Goal: Information Seeking & Learning: Learn about a topic

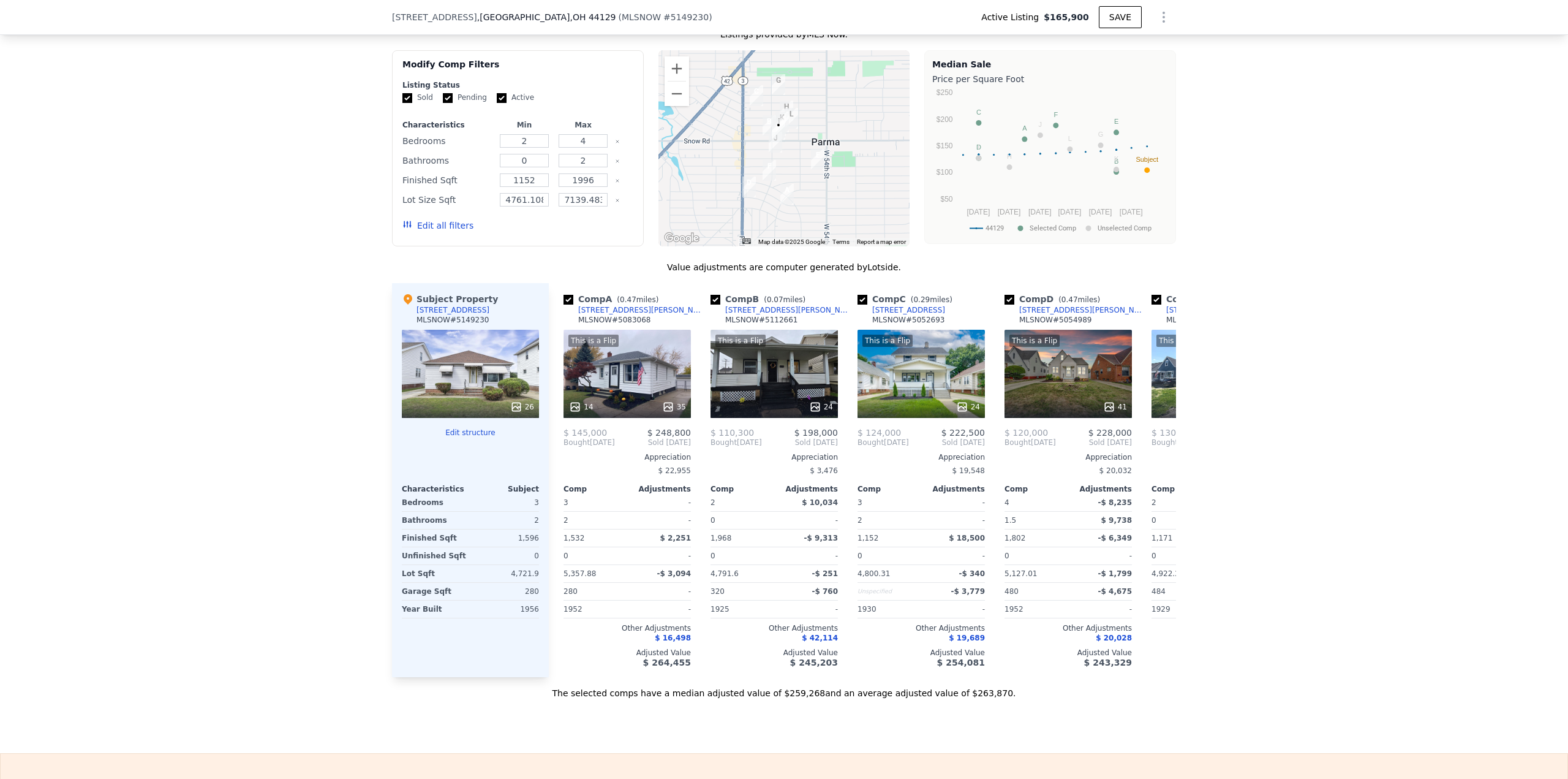
scroll to position [1098, 0]
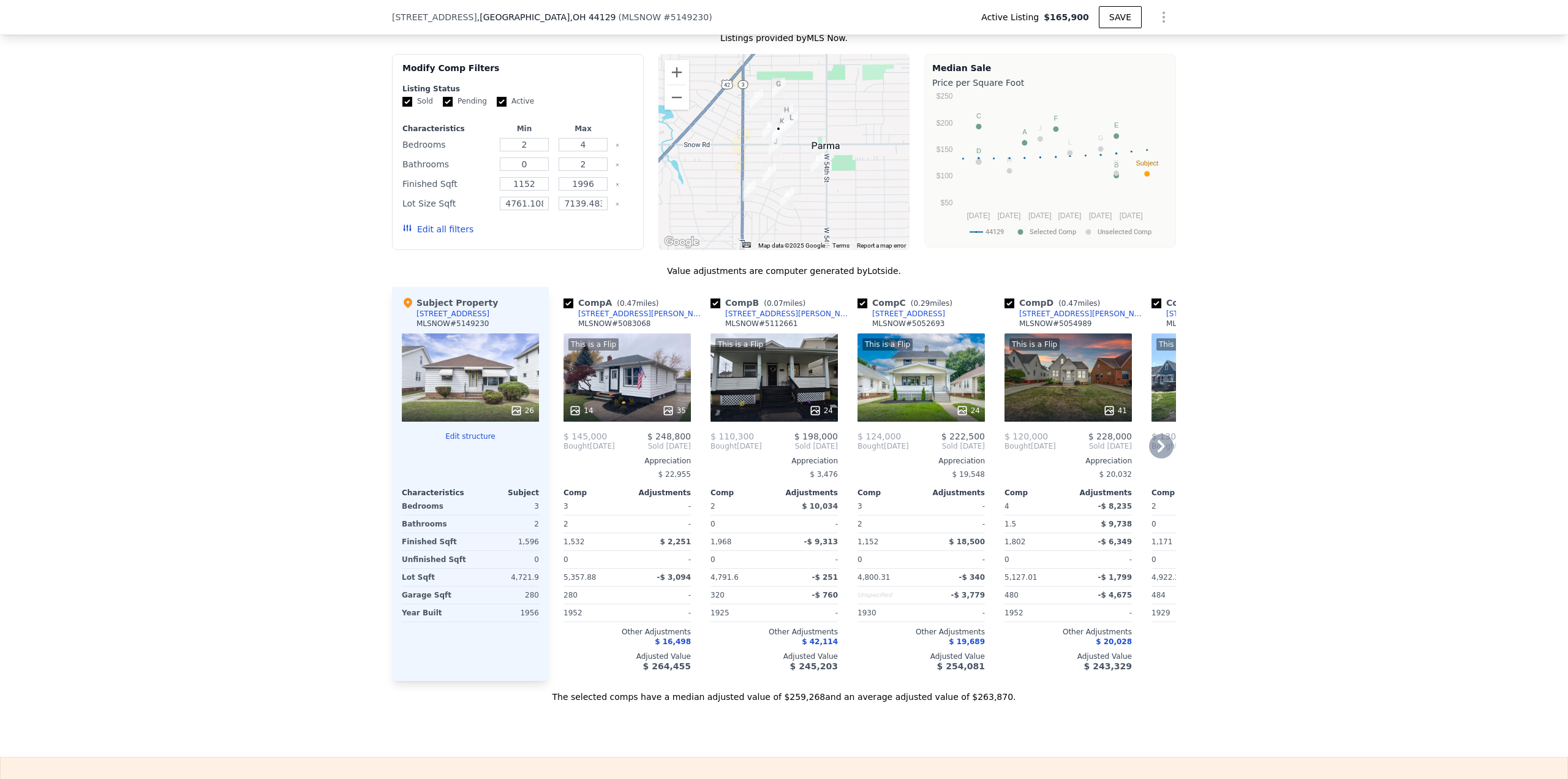
click at [563, 308] on input "checkbox" at bounding box center [568, 303] width 10 height 10
checkbox input "false"
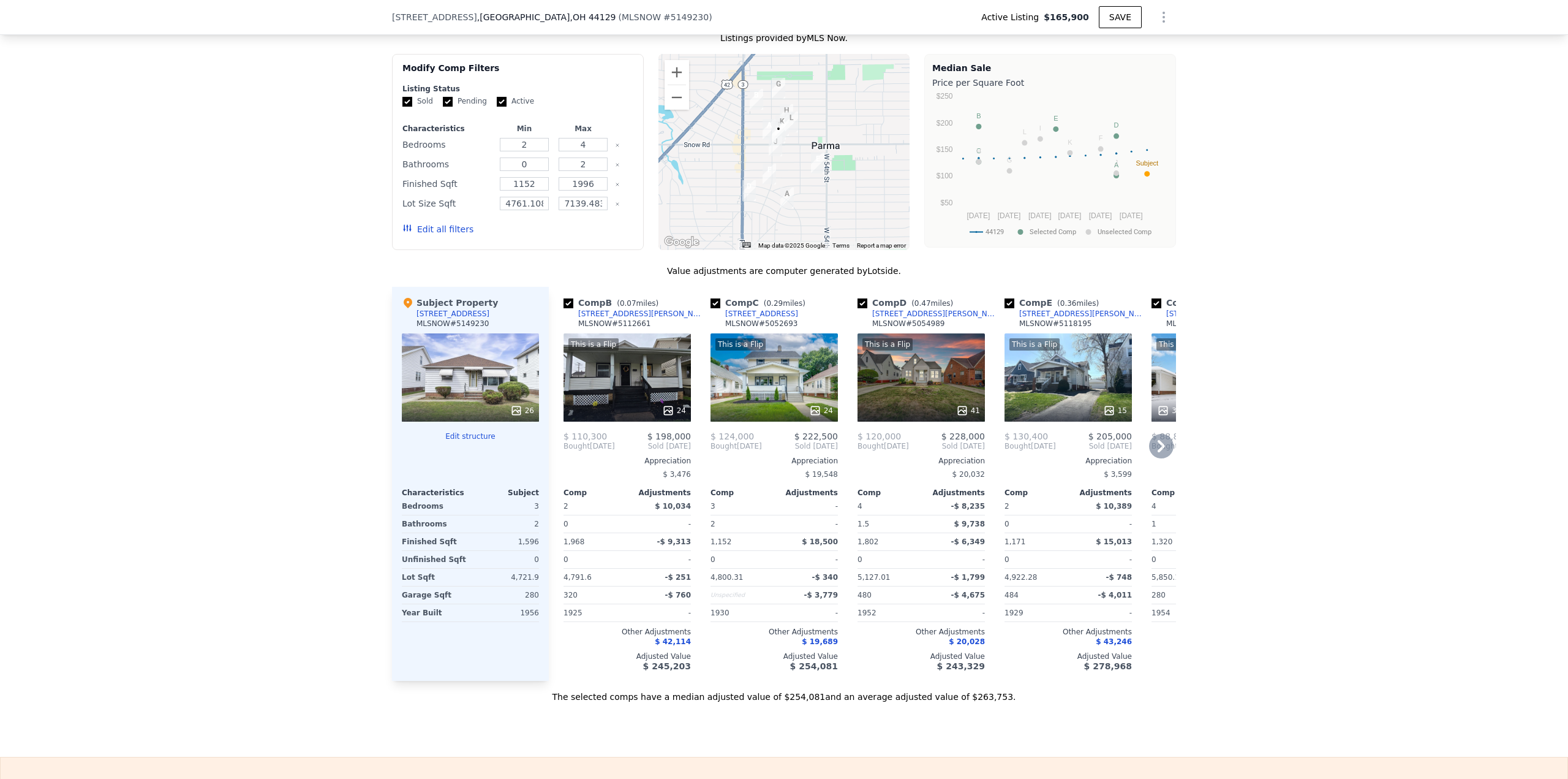
click at [563, 308] on input "checkbox" at bounding box center [568, 303] width 10 height 10
checkbox input "false"
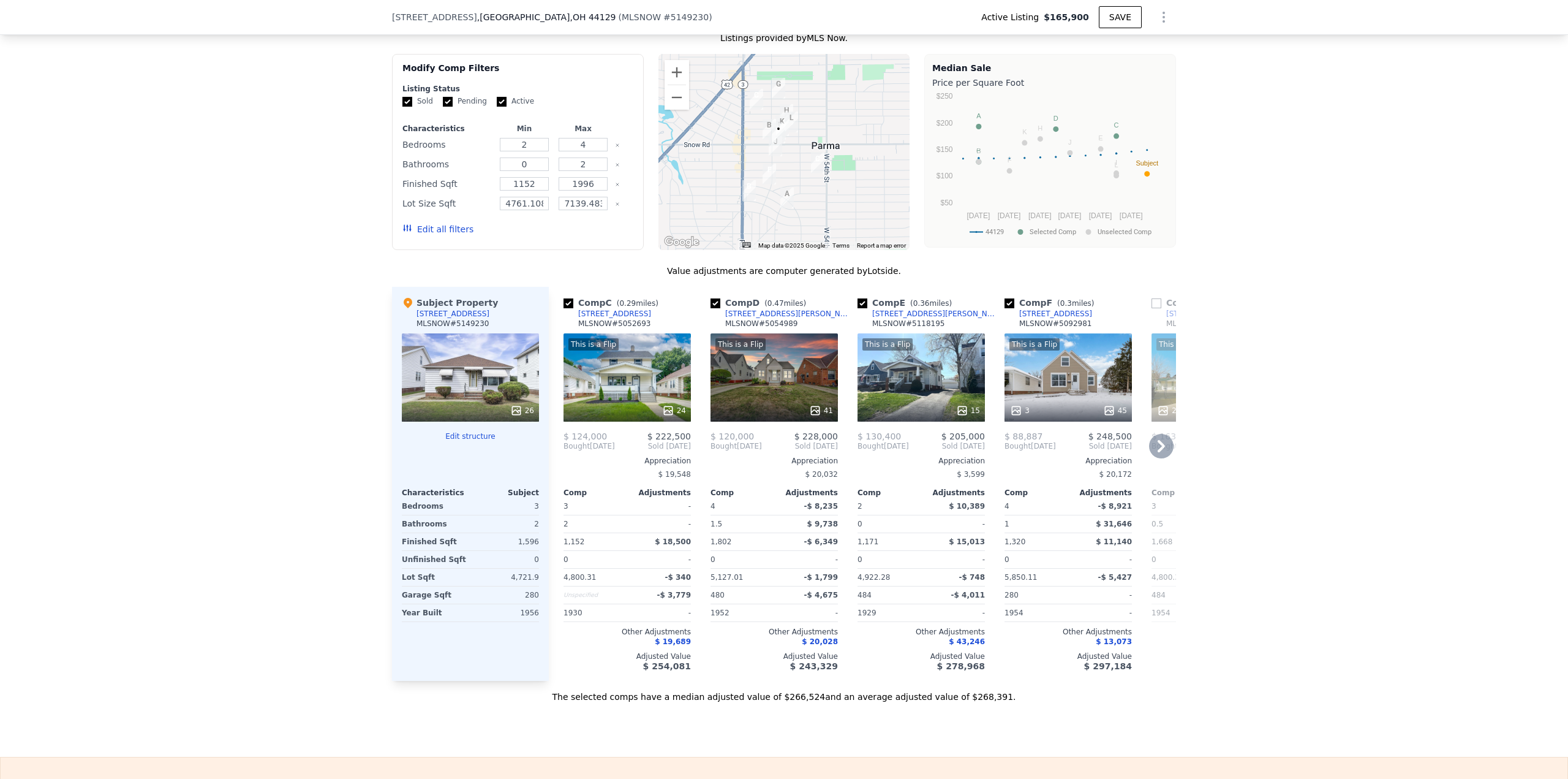
click at [563, 307] on input "checkbox" at bounding box center [568, 303] width 10 height 10
checkbox input "false"
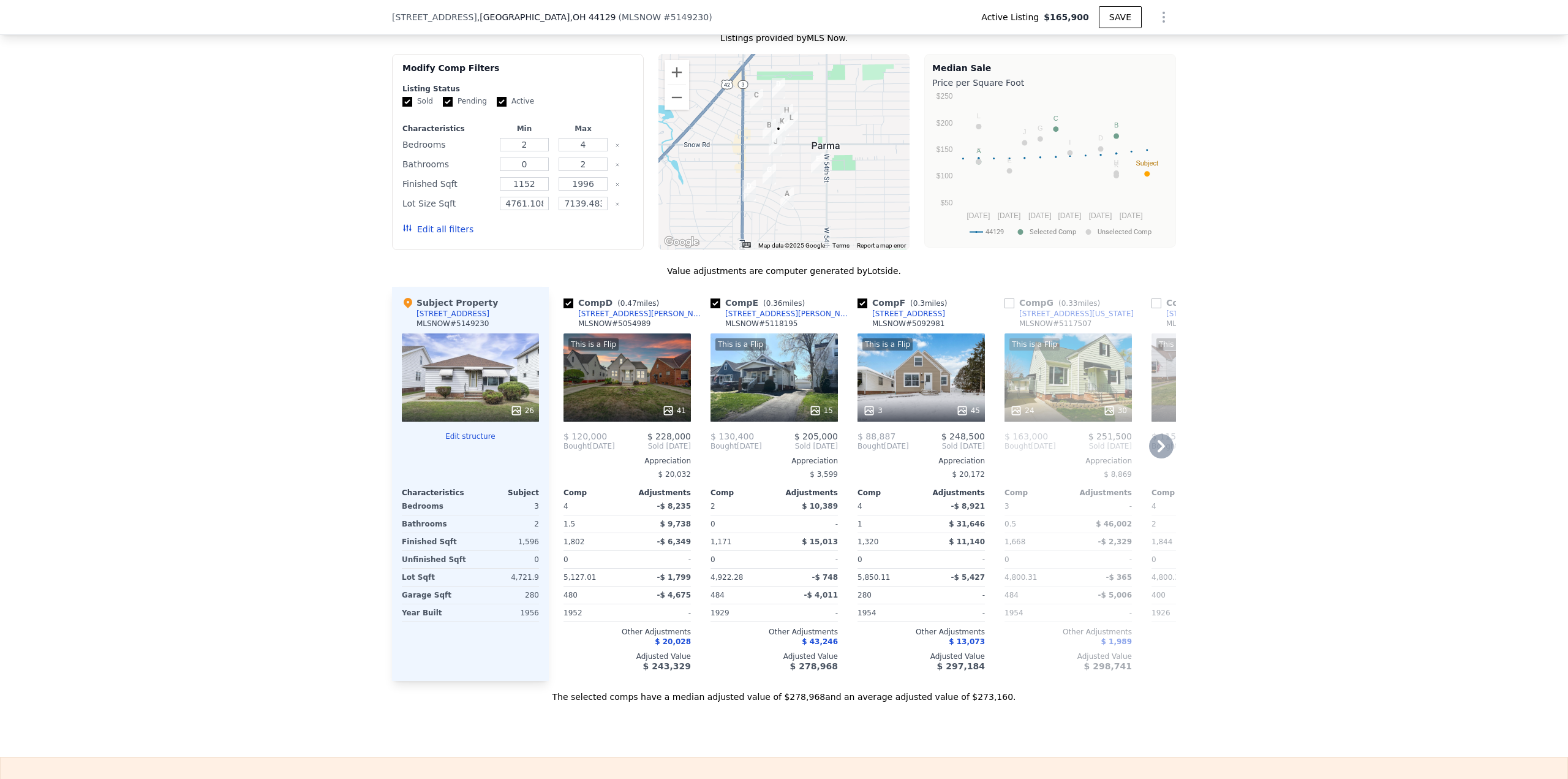
click at [563, 308] on input "checkbox" at bounding box center [568, 303] width 10 height 10
checkbox input "false"
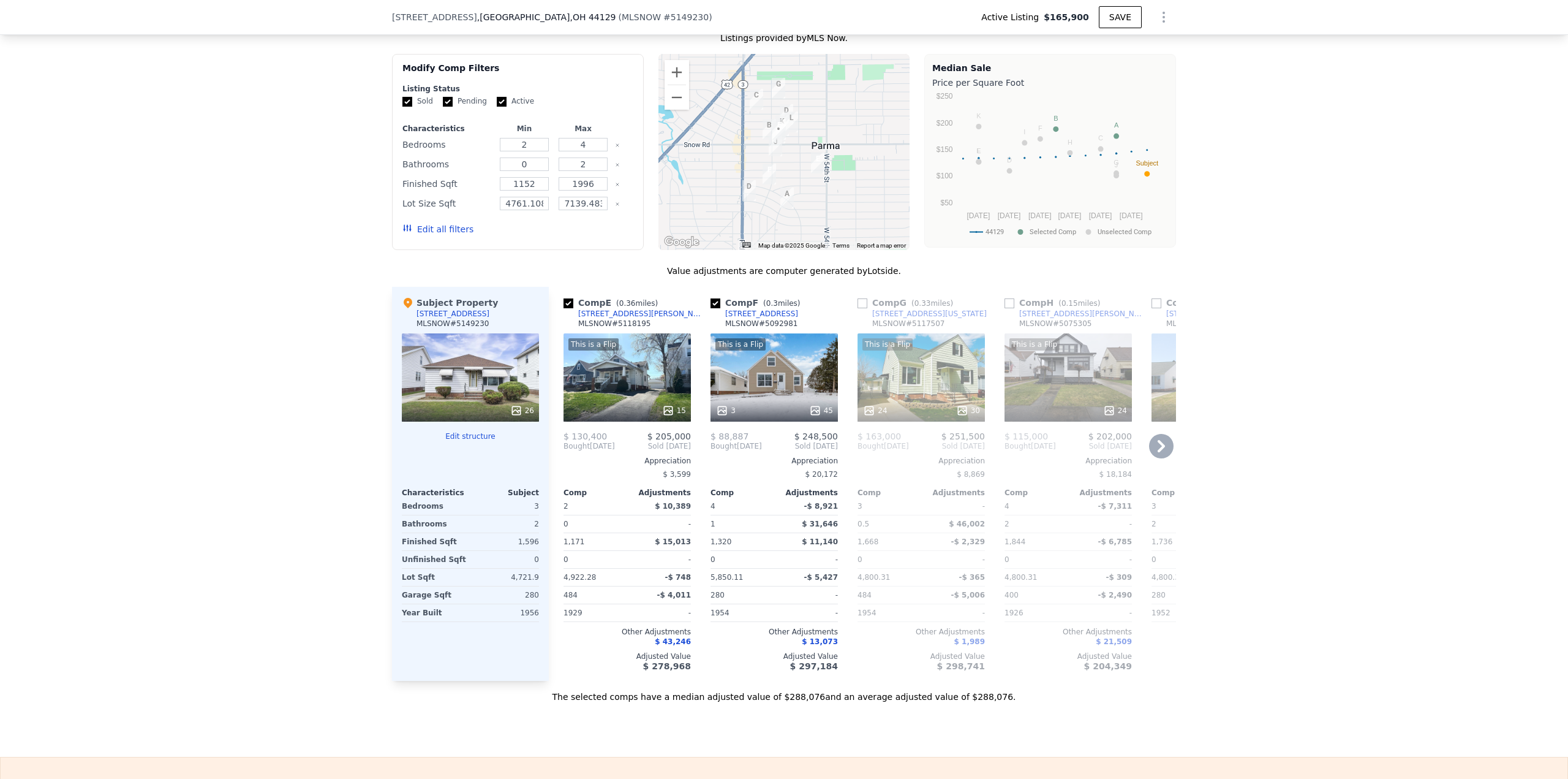
click at [563, 306] on input "checkbox" at bounding box center [568, 303] width 10 height 10
checkbox input "false"
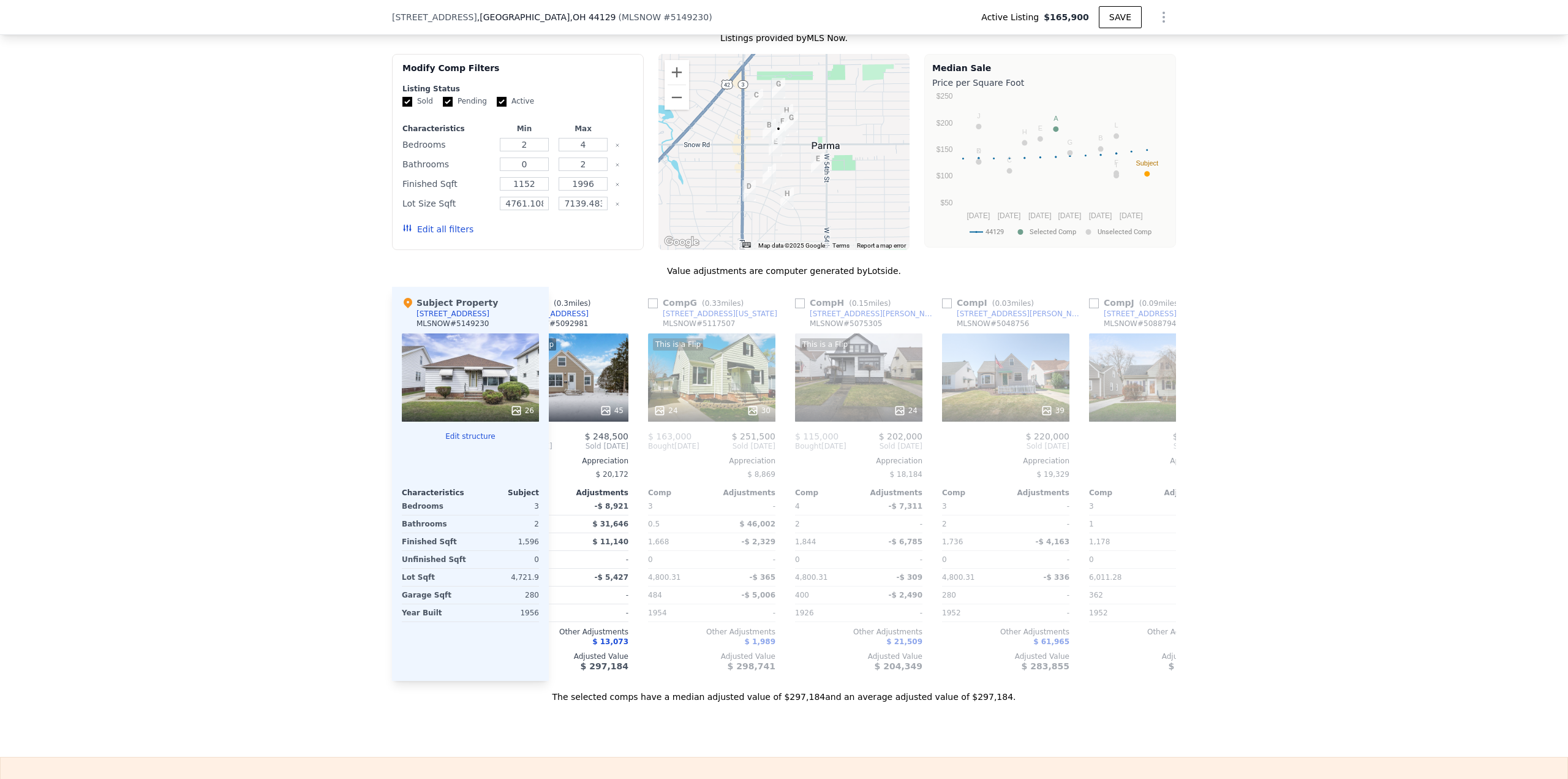
scroll to position [0, 0]
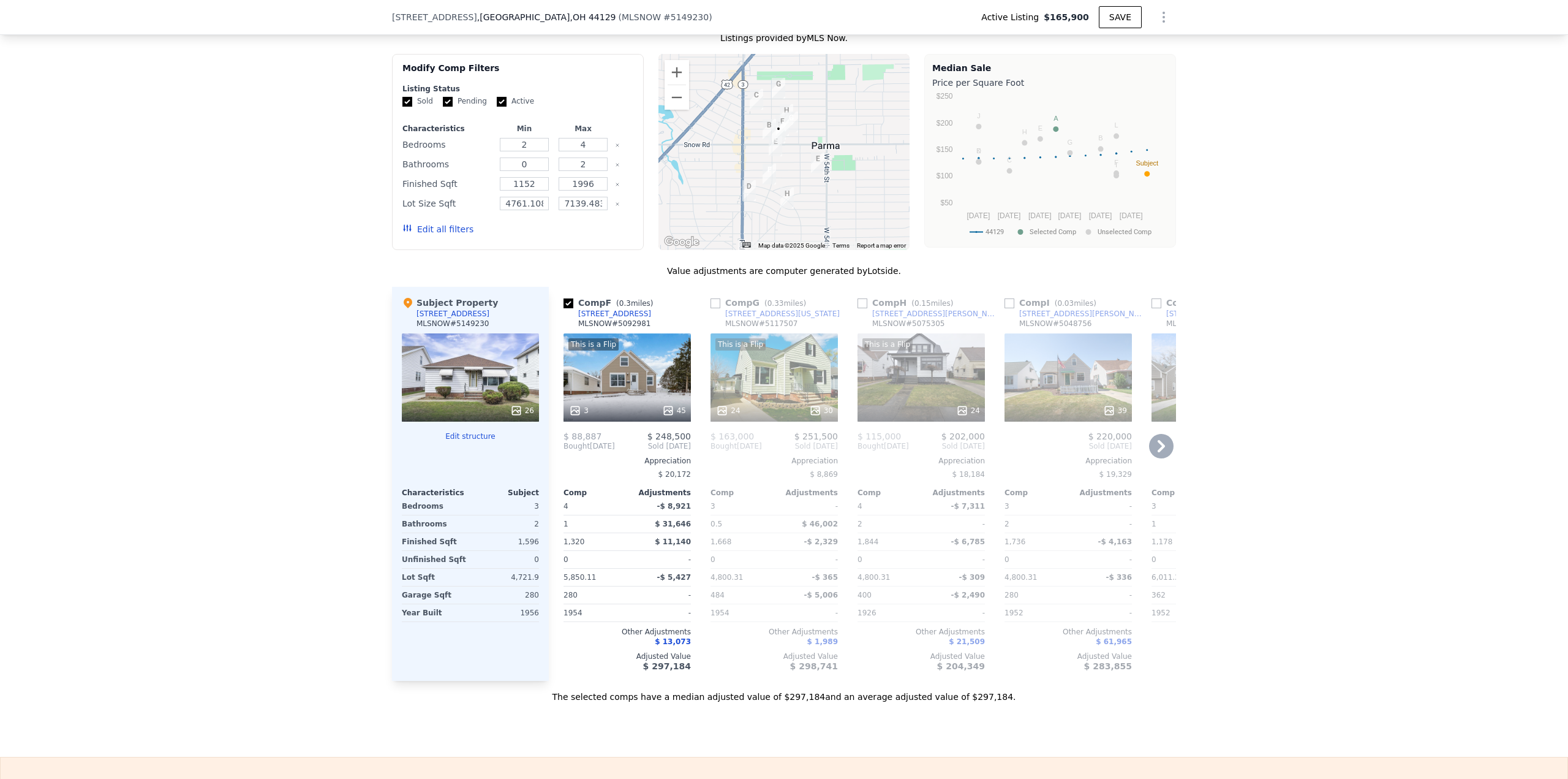
click at [712, 306] on input "checkbox" at bounding box center [716, 303] width 10 height 10
checkbox input "true"
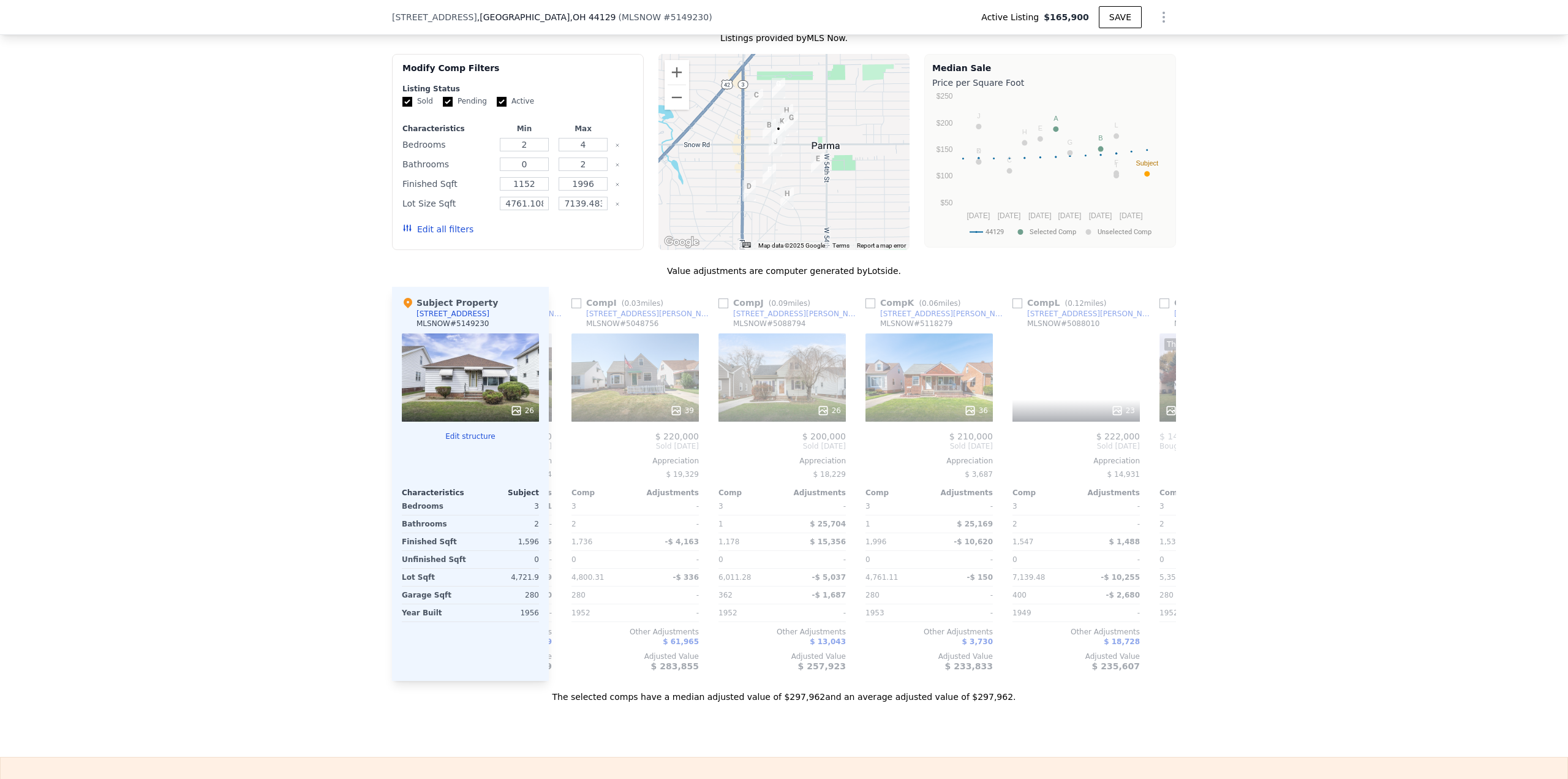
scroll to position [0, 456]
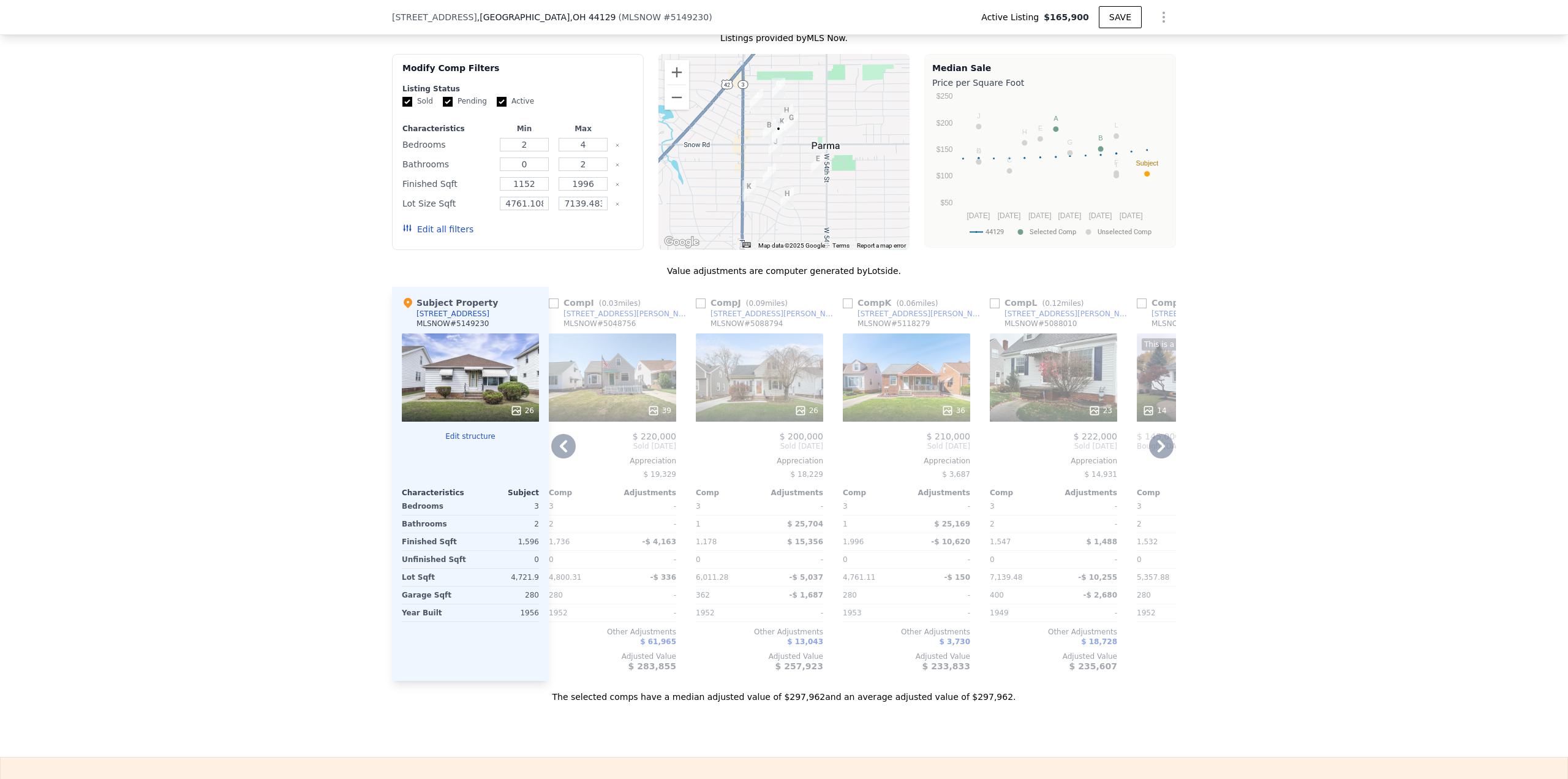
click at [696, 308] on input "checkbox" at bounding box center [701, 303] width 10 height 10
checkbox input "true"
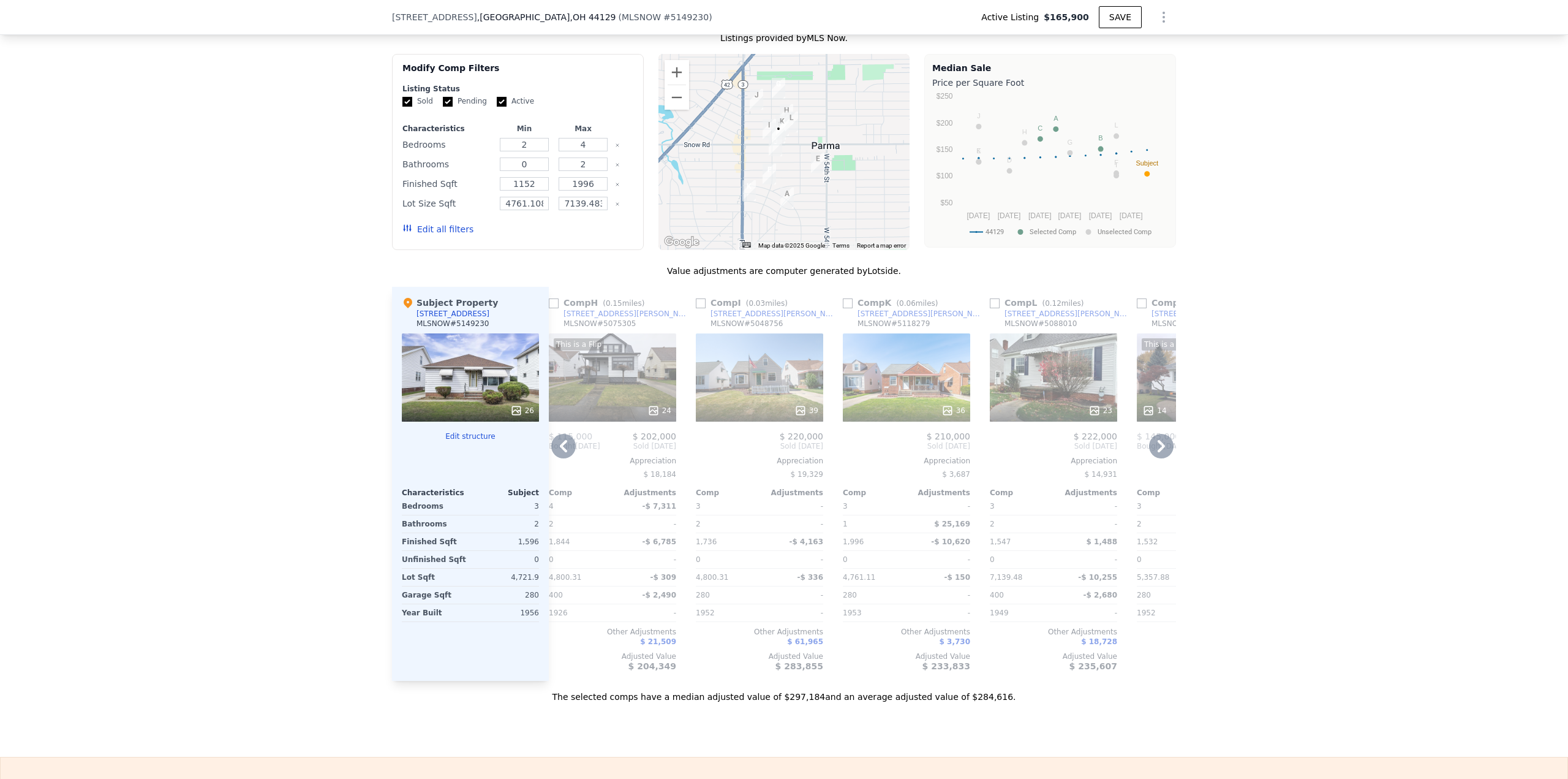
click at [843, 307] on input "checkbox" at bounding box center [848, 303] width 10 height 10
checkbox input "true"
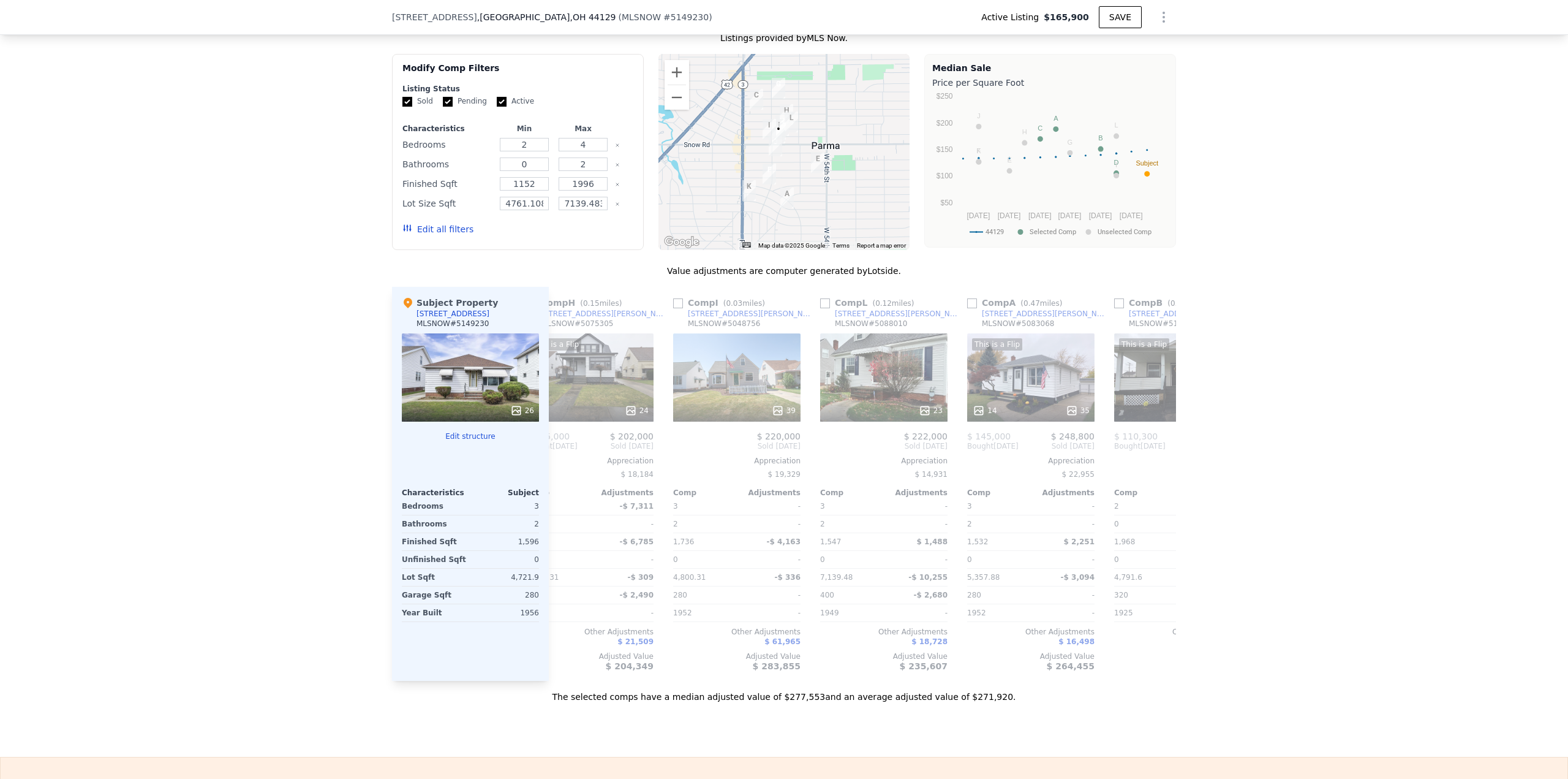
scroll to position [0, 646]
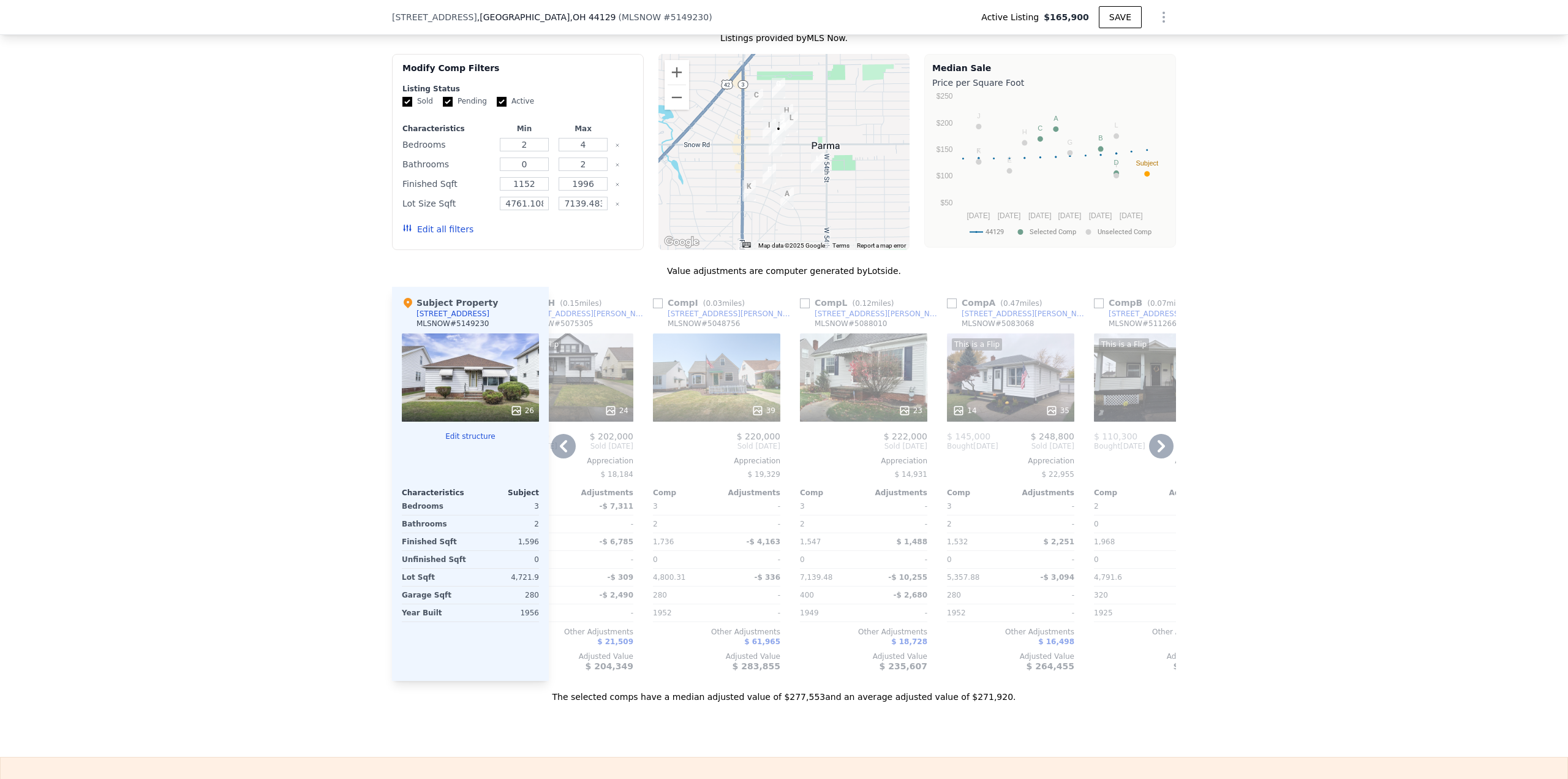
click at [804, 308] on input "checkbox" at bounding box center [805, 303] width 10 height 10
checkbox input "true"
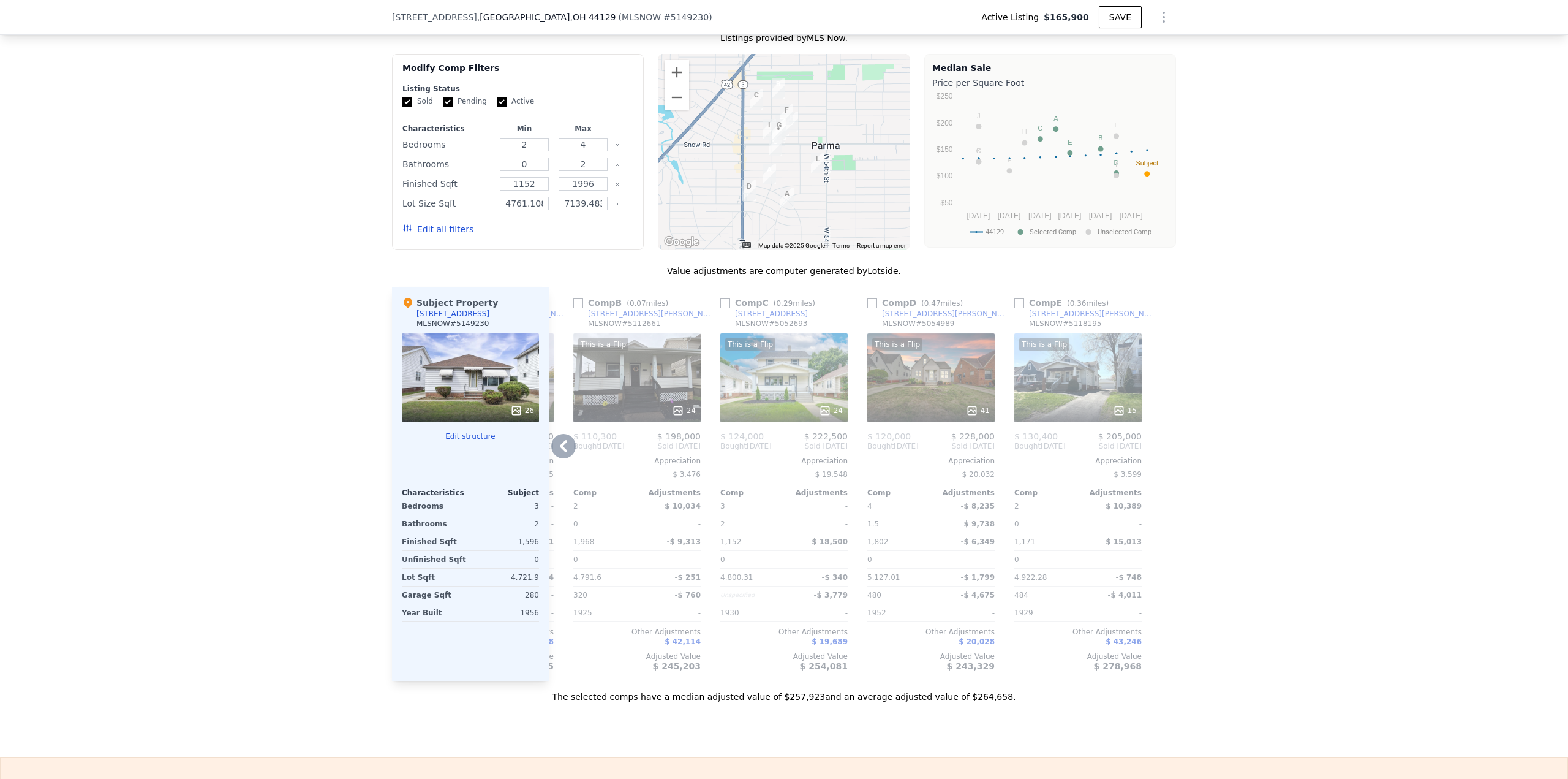
scroll to position [0, 0]
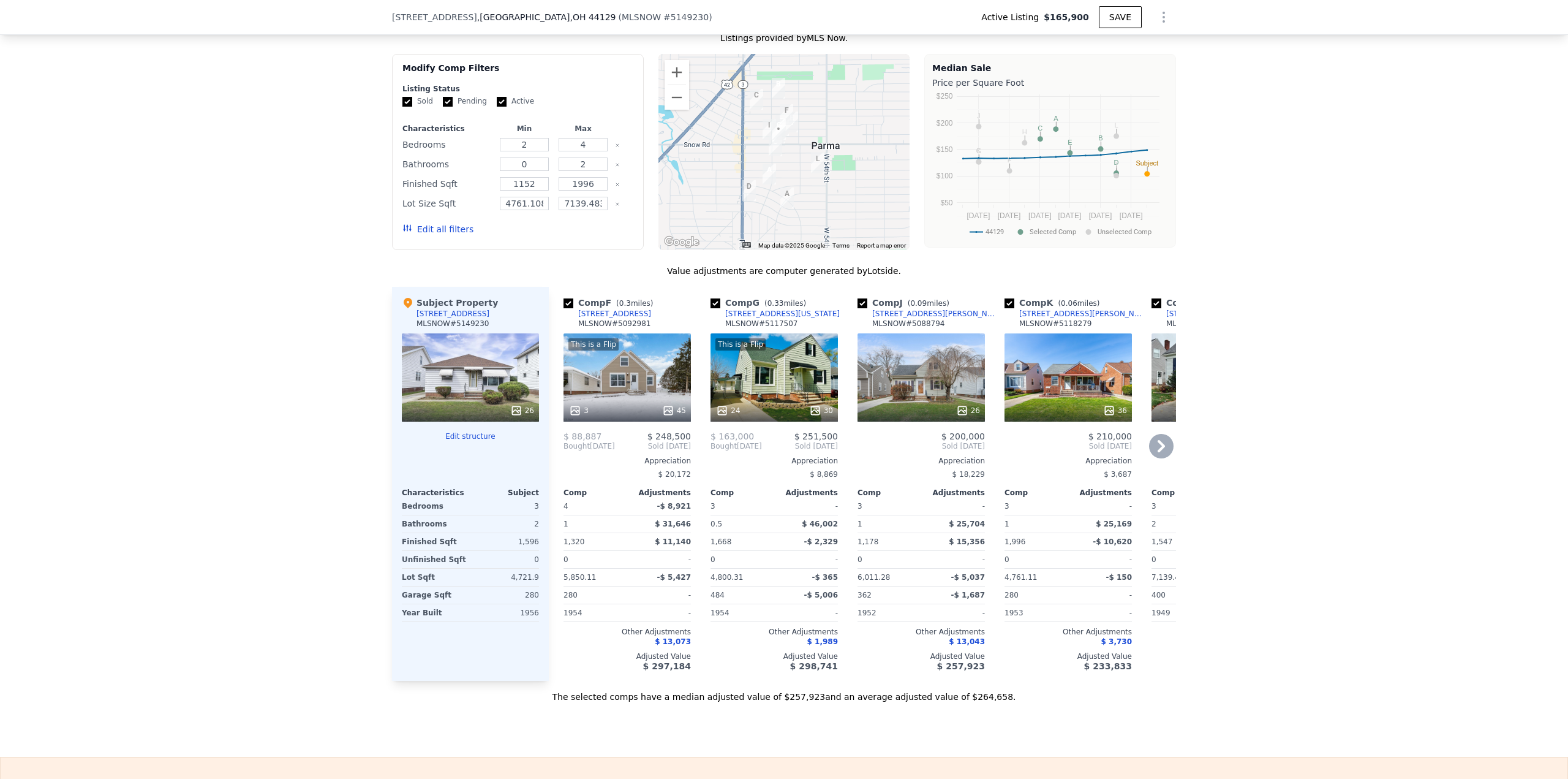
click at [713, 307] on input "checkbox" at bounding box center [716, 303] width 10 height 10
checkbox input "false"
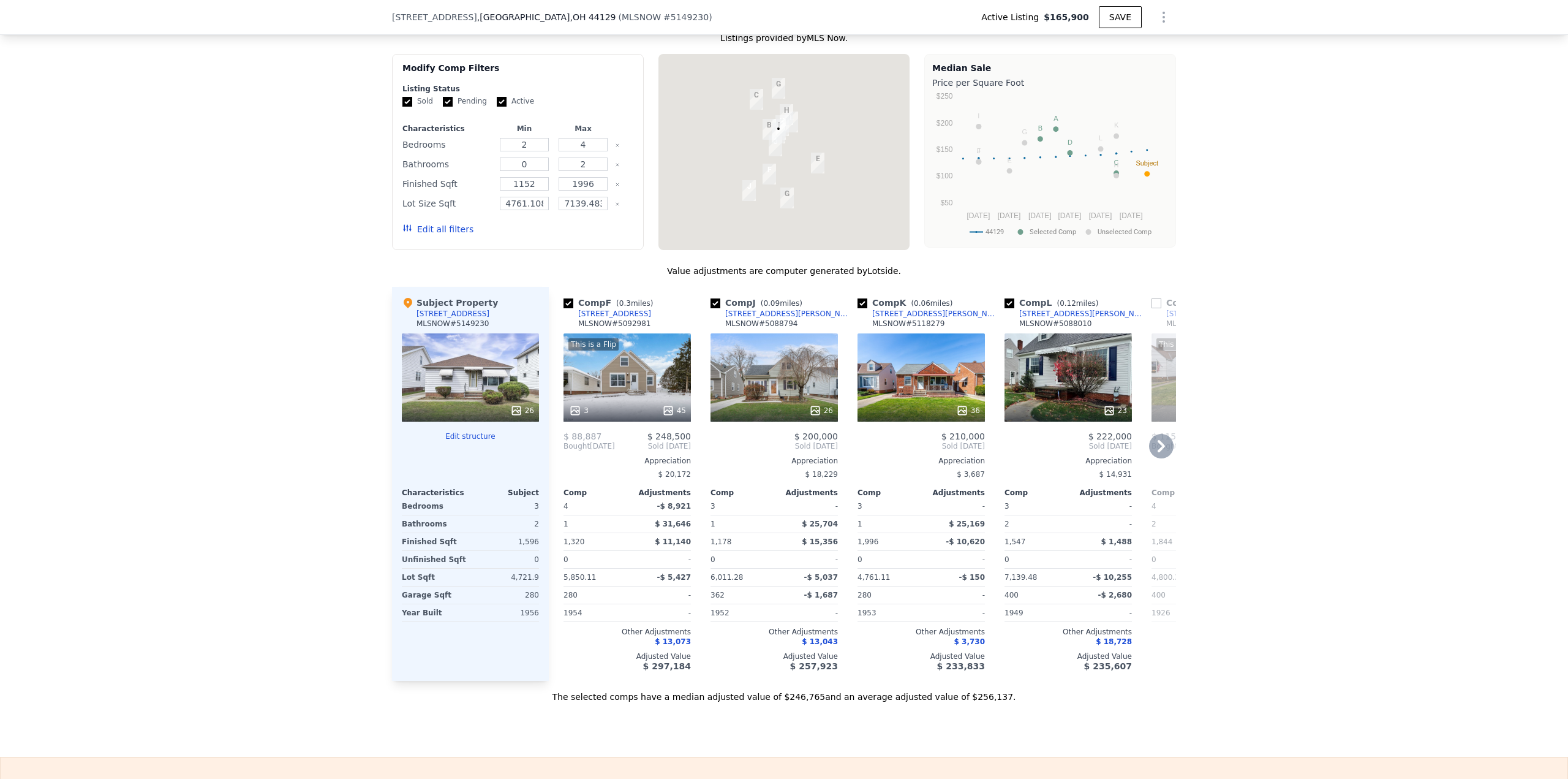
click at [713, 307] on input "checkbox" at bounding box center [716, 303] width 10 height 10
checkbox input "false"
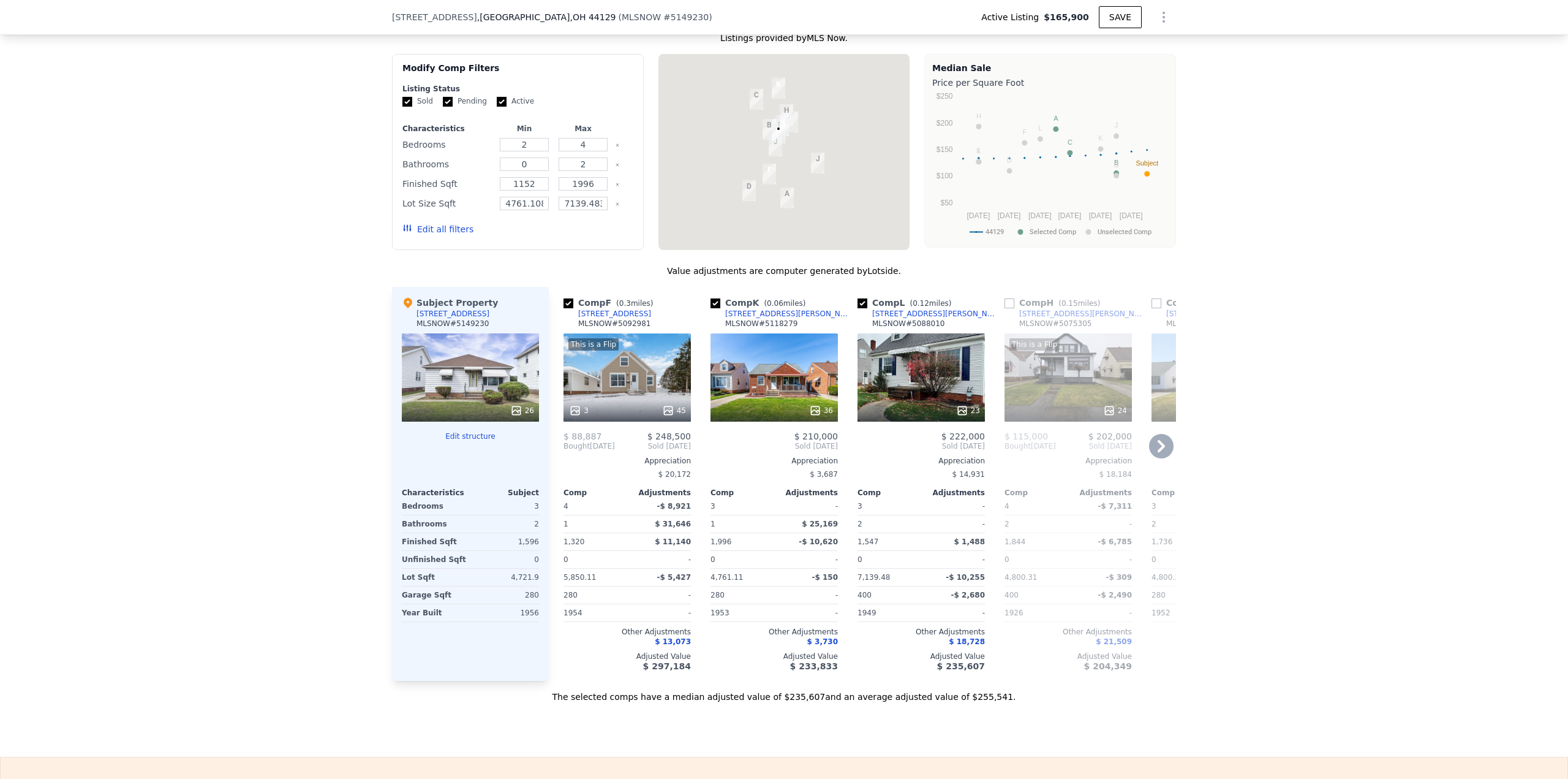
click at [713, 307] on input "checkbox" at bounding box center [716, 303] width 10 height 10
checkbox input "false"
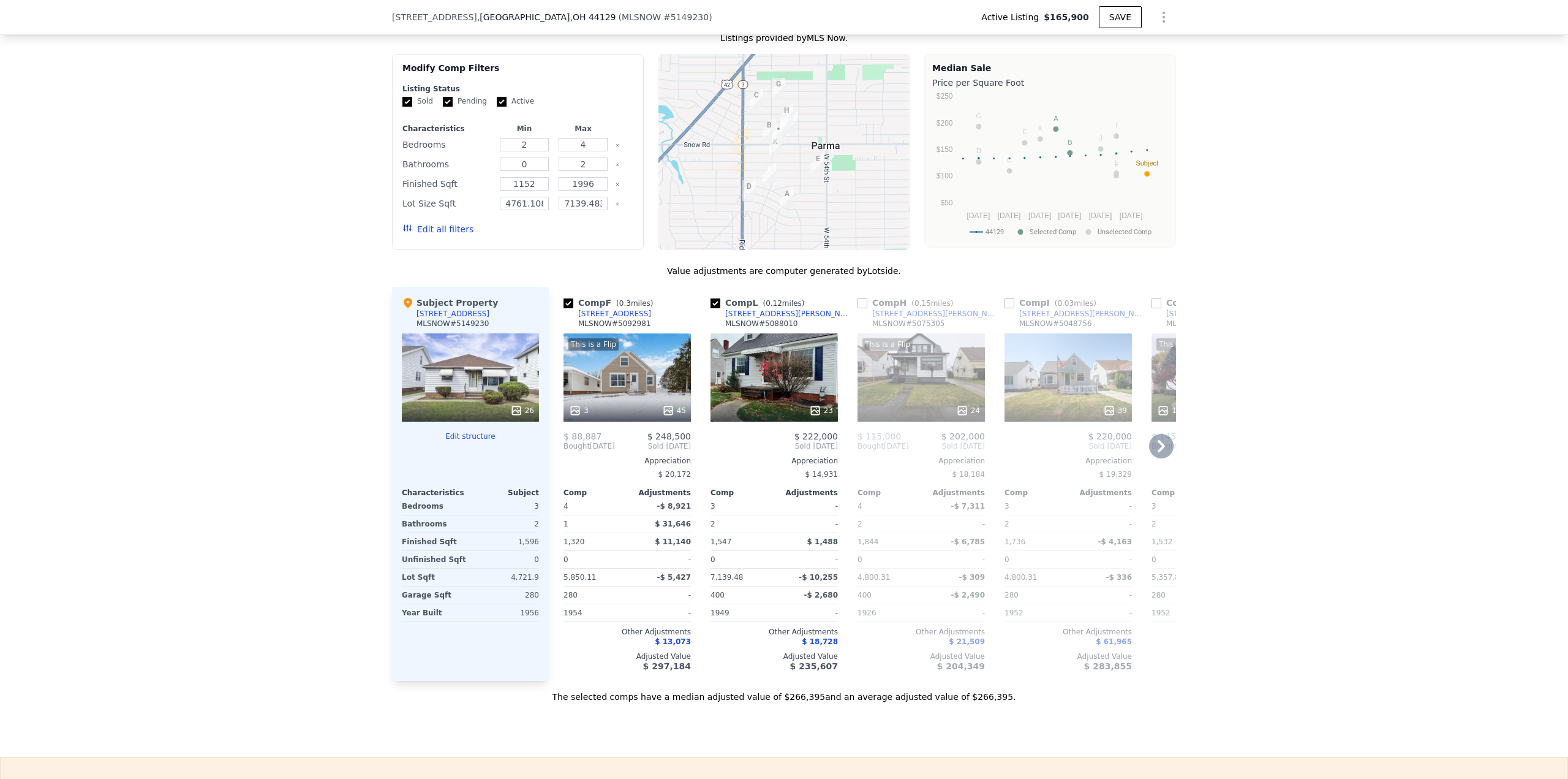
click at [713, 307] on input "checkbox" at bounding box center [716, 303] width 10 height 10
checkbox input "false"
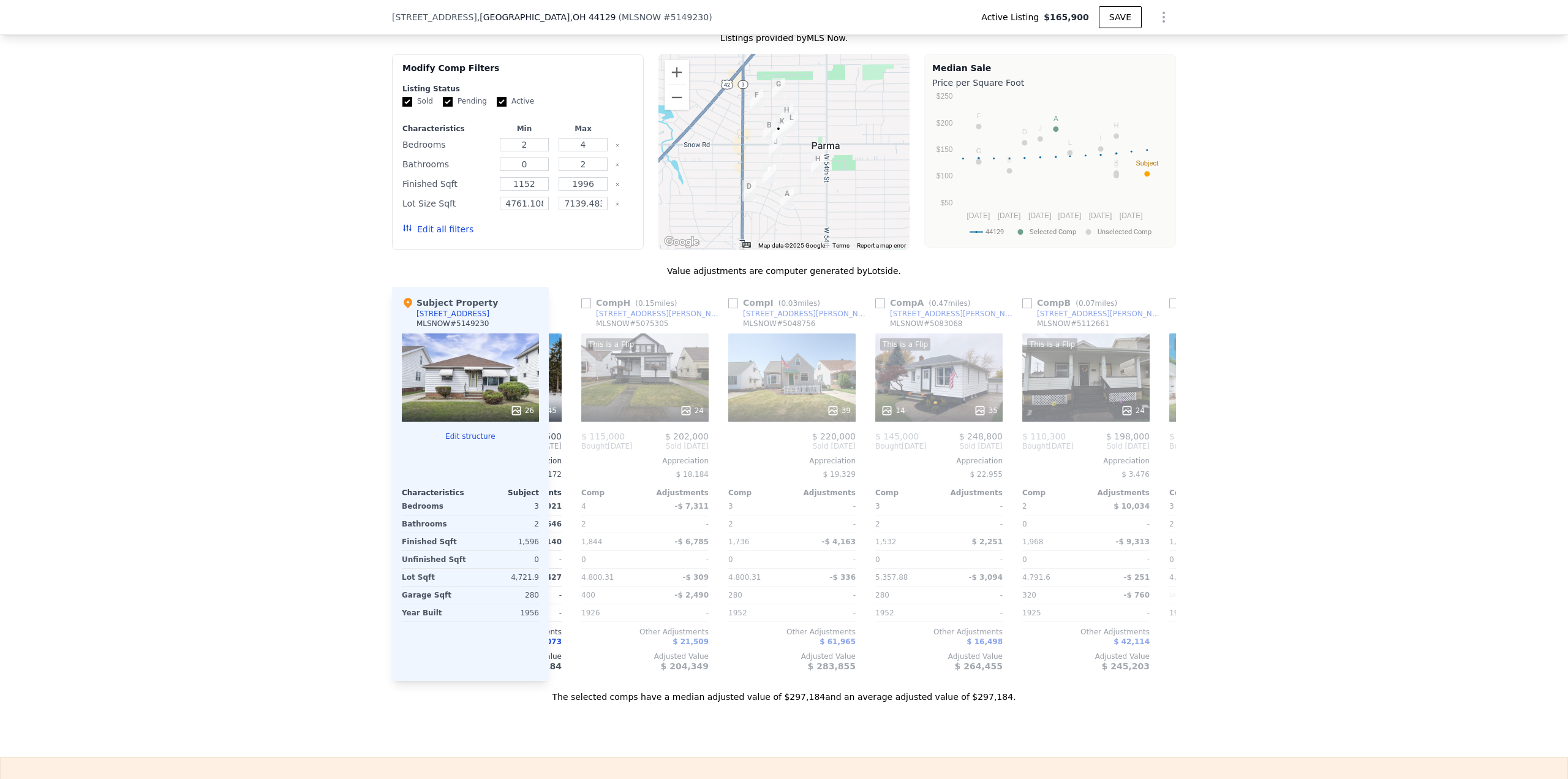
scroll to position [0, 132]
click at [582, 306] on input "checkbox" at bounding box center [584, 303] width 10 height 10
checkbox input "true"
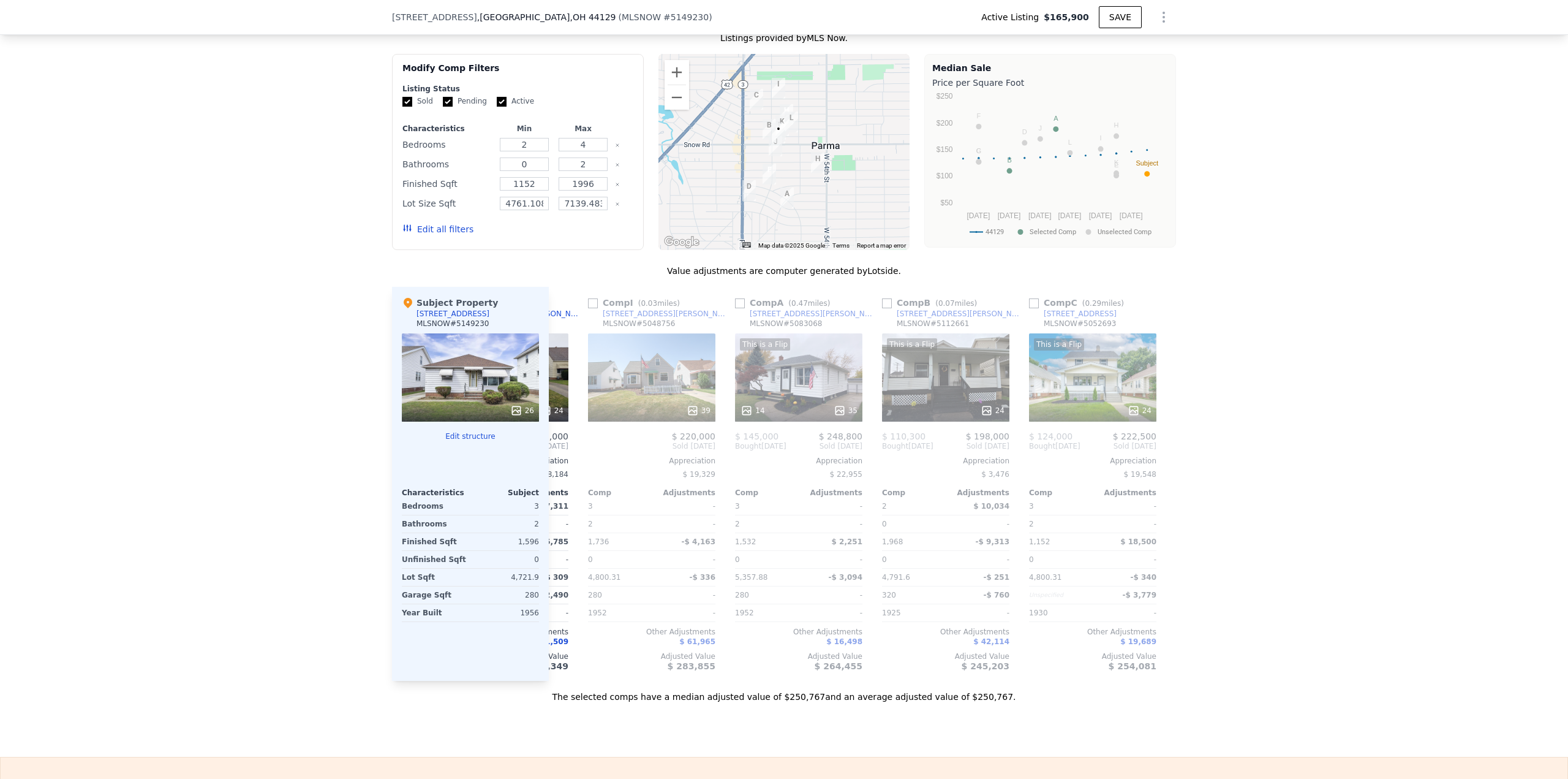
scroll to position [0, 273]
click at [584, 304] on input "checkbox" at bounding box center [589, 303] width 10 height 10
checkbox input "true"
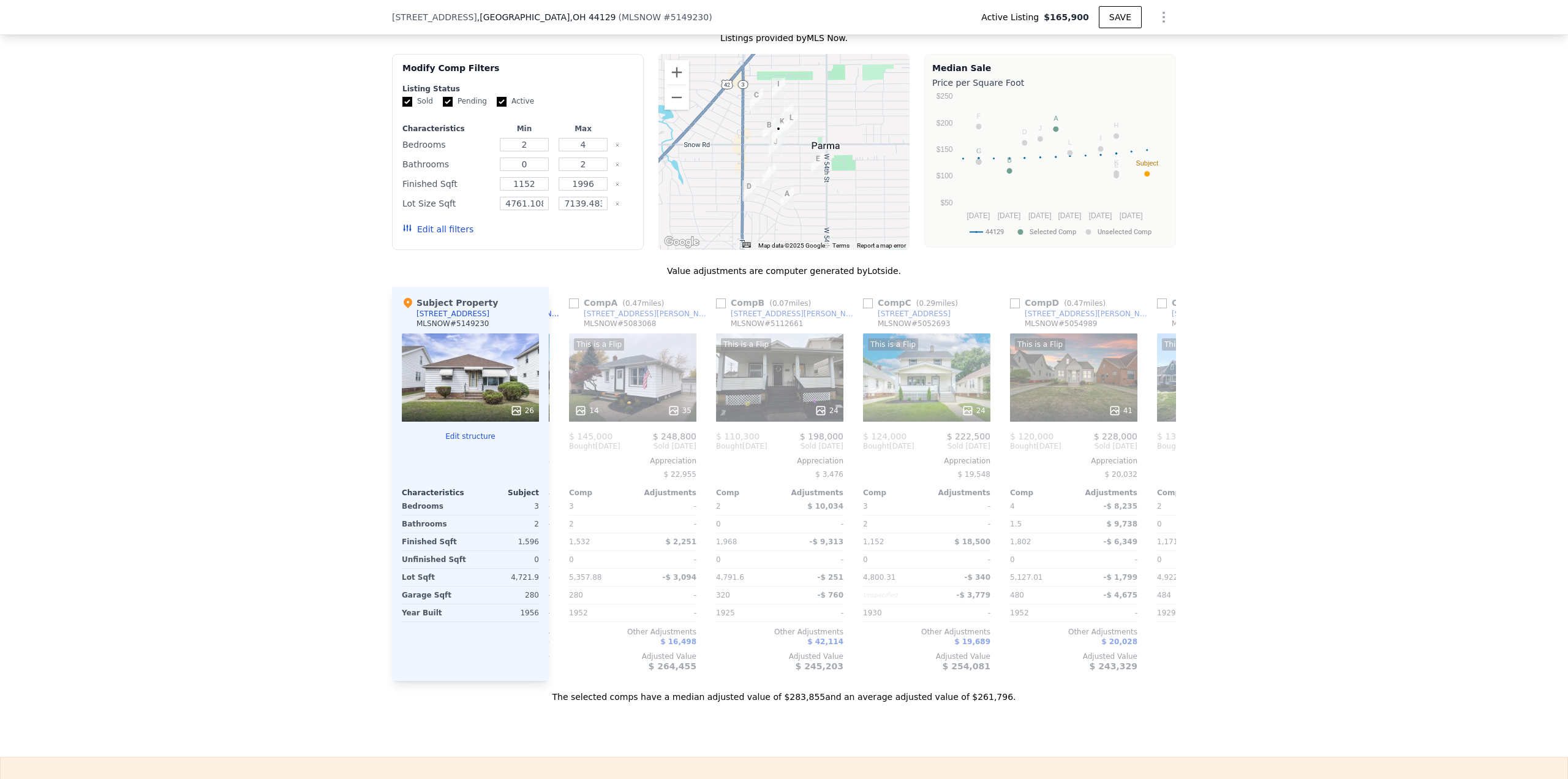
scroll to position [0, 440]
drag, startPoint x: 566, startPoint y: 310, endPoint x: 573, endPoint y: 328, distance: 19.3
click at [566, 308] on input "checkbox" at bounding box center [569, 303] width 10 height 10
checkbox input "true"
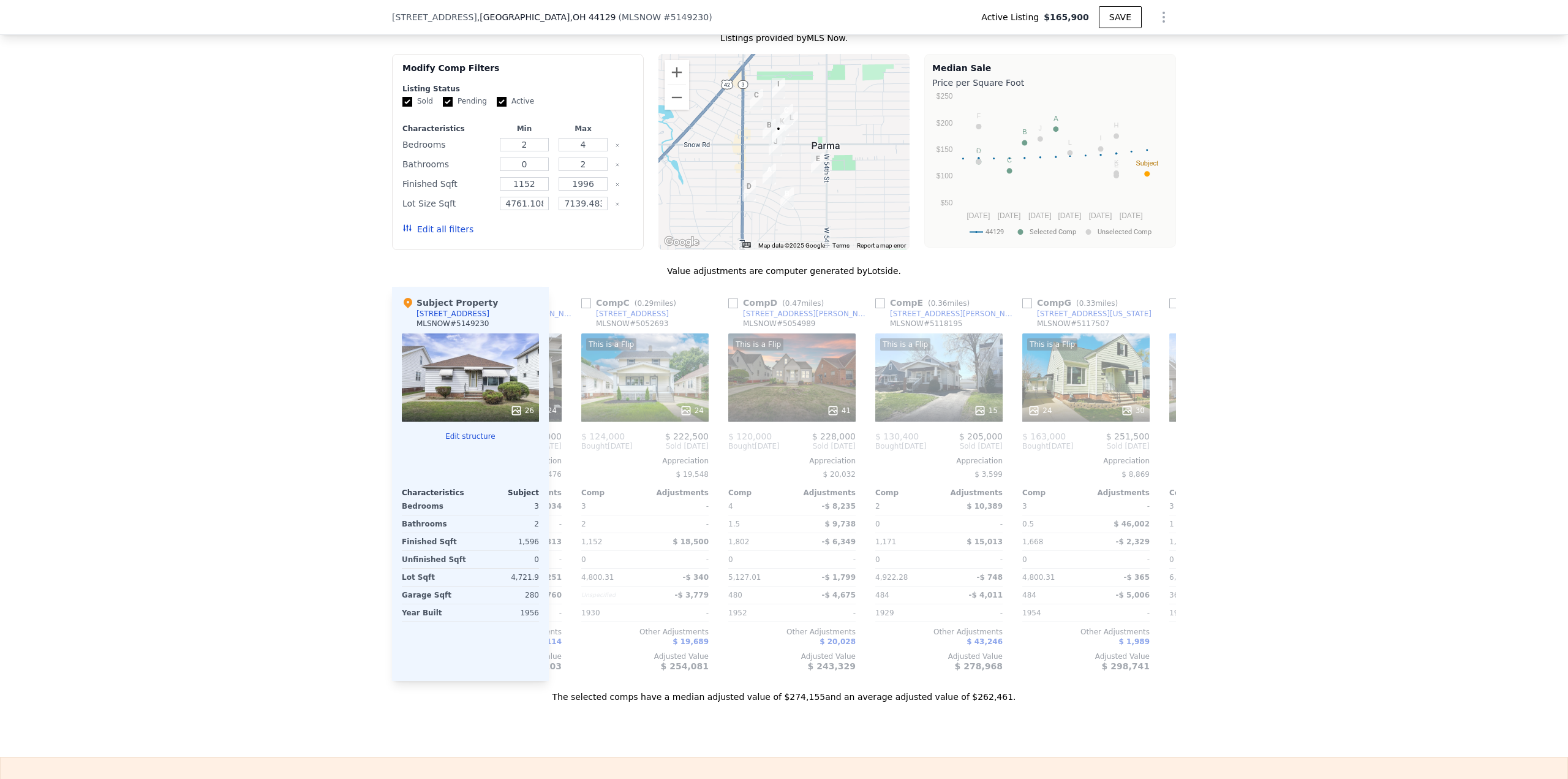
scroll to position [0, 720]
drag, startPoint x: 576, startPoint y: 310, endPoint x: 609, endPoint y: 352, distance: 53.4
click at [579, 308] on input "checkbox" at bounding box center [584, 303] width 10 height 10
checkbox input "true"
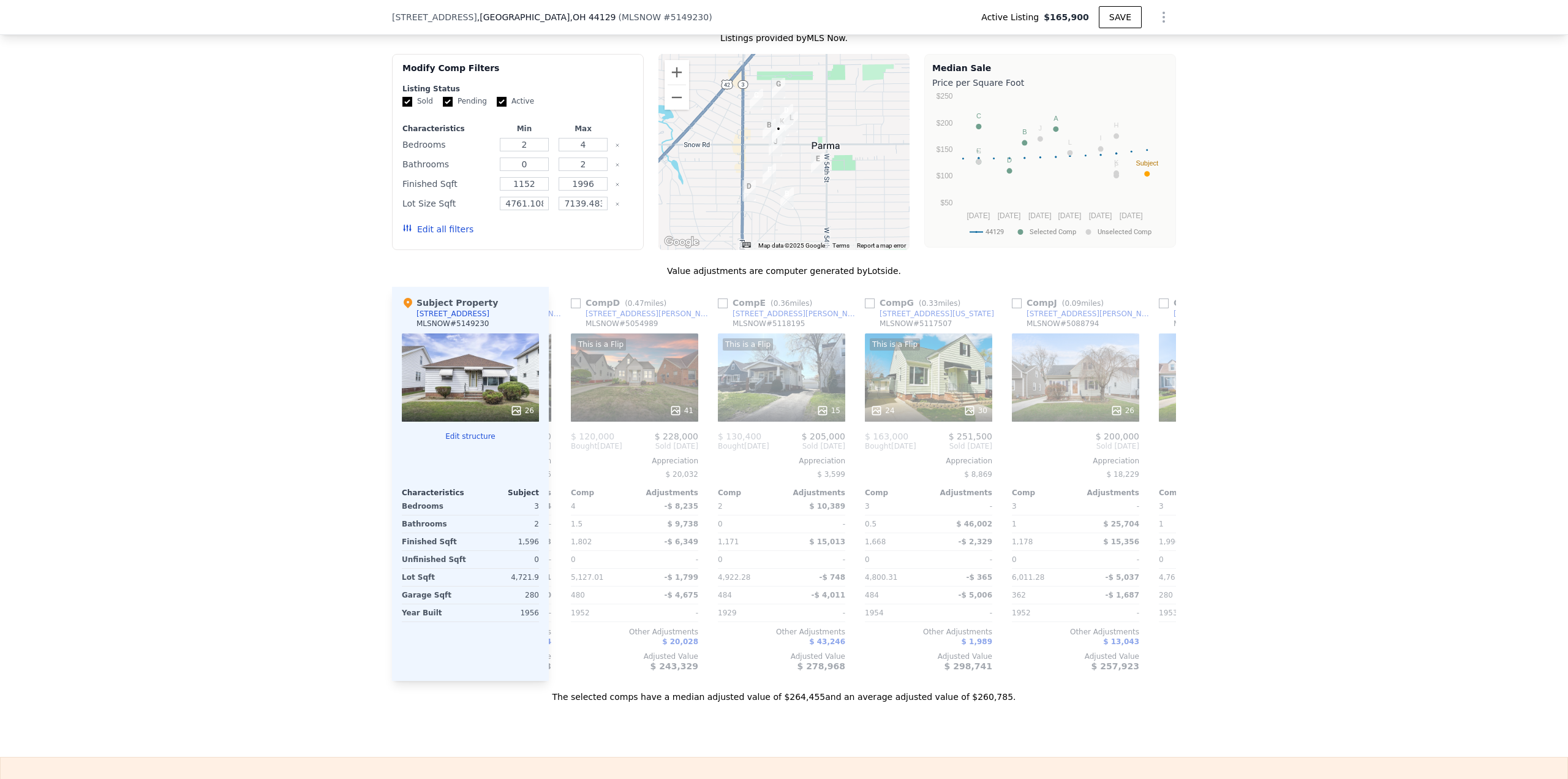
scroll to position [0, 874]
click at [572, 308] on input "checkbox" at bounding box center [577, 303] width 10 height 10
checkbox input "true"
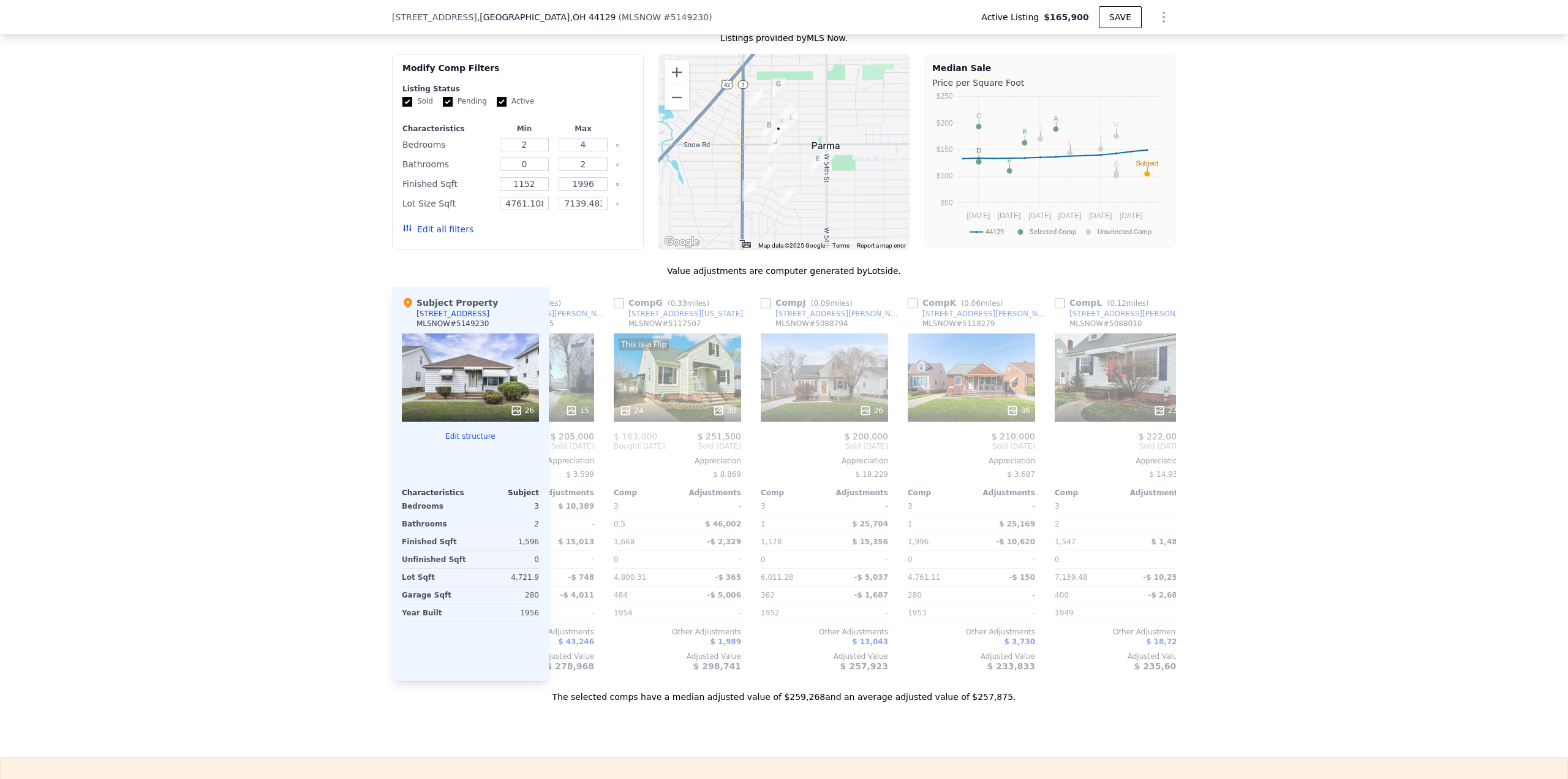
scroll to position [0, 1166]
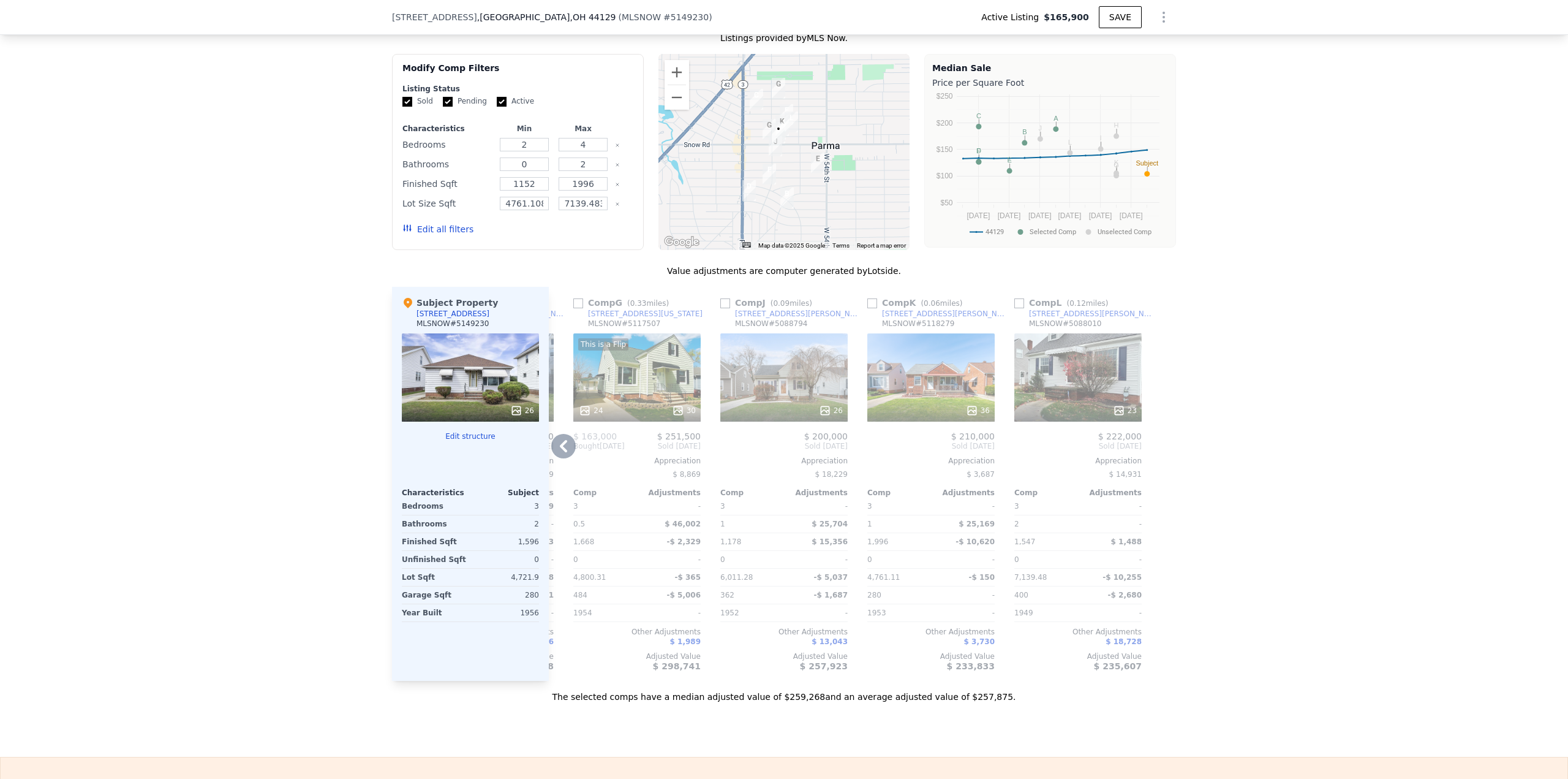
click at [1014, 308] on input "checkbox" at bounding box center [1019, 303] width 10 height 10
checkbox input "true"
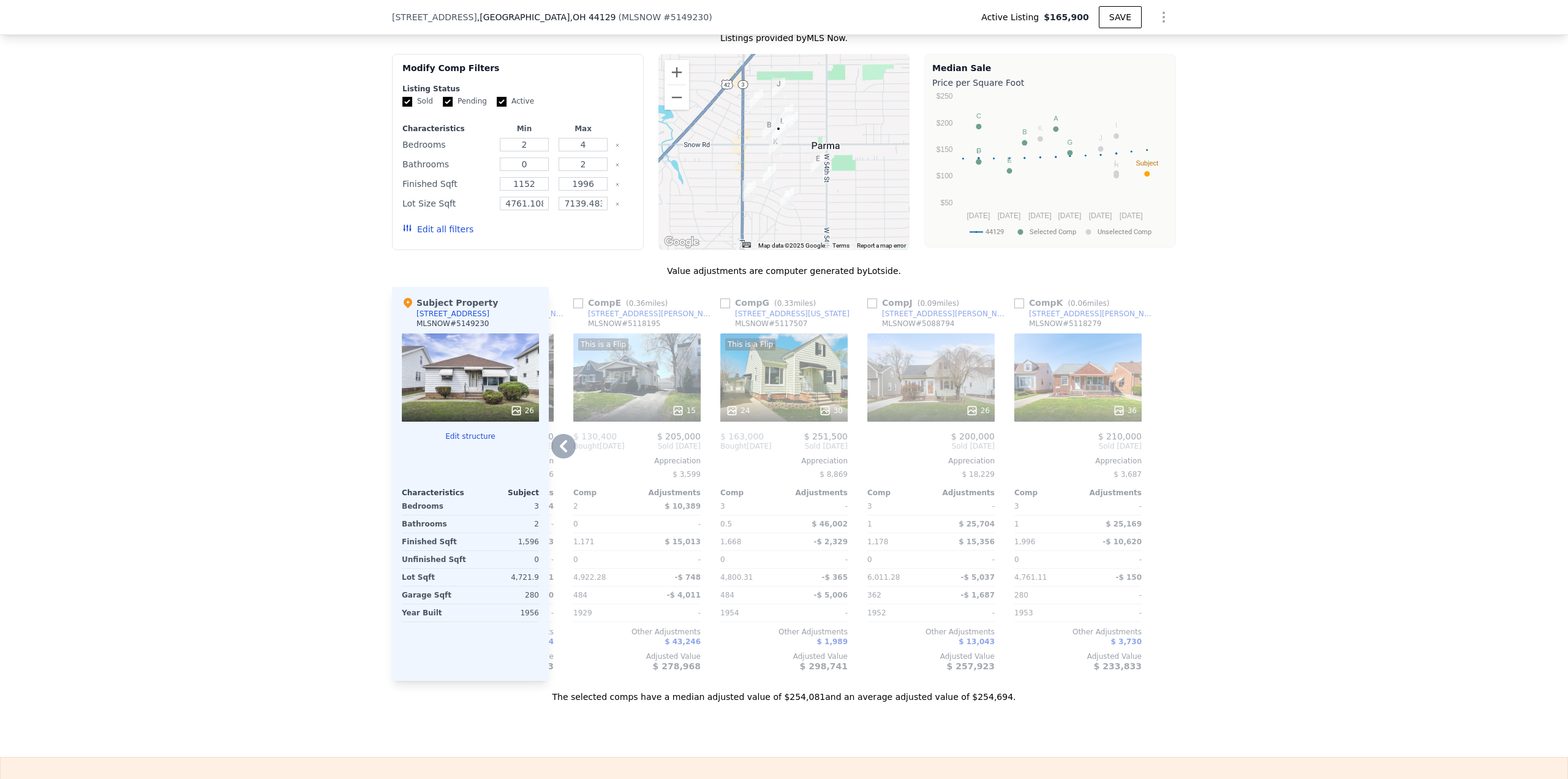
scroll to position [0, 1152]
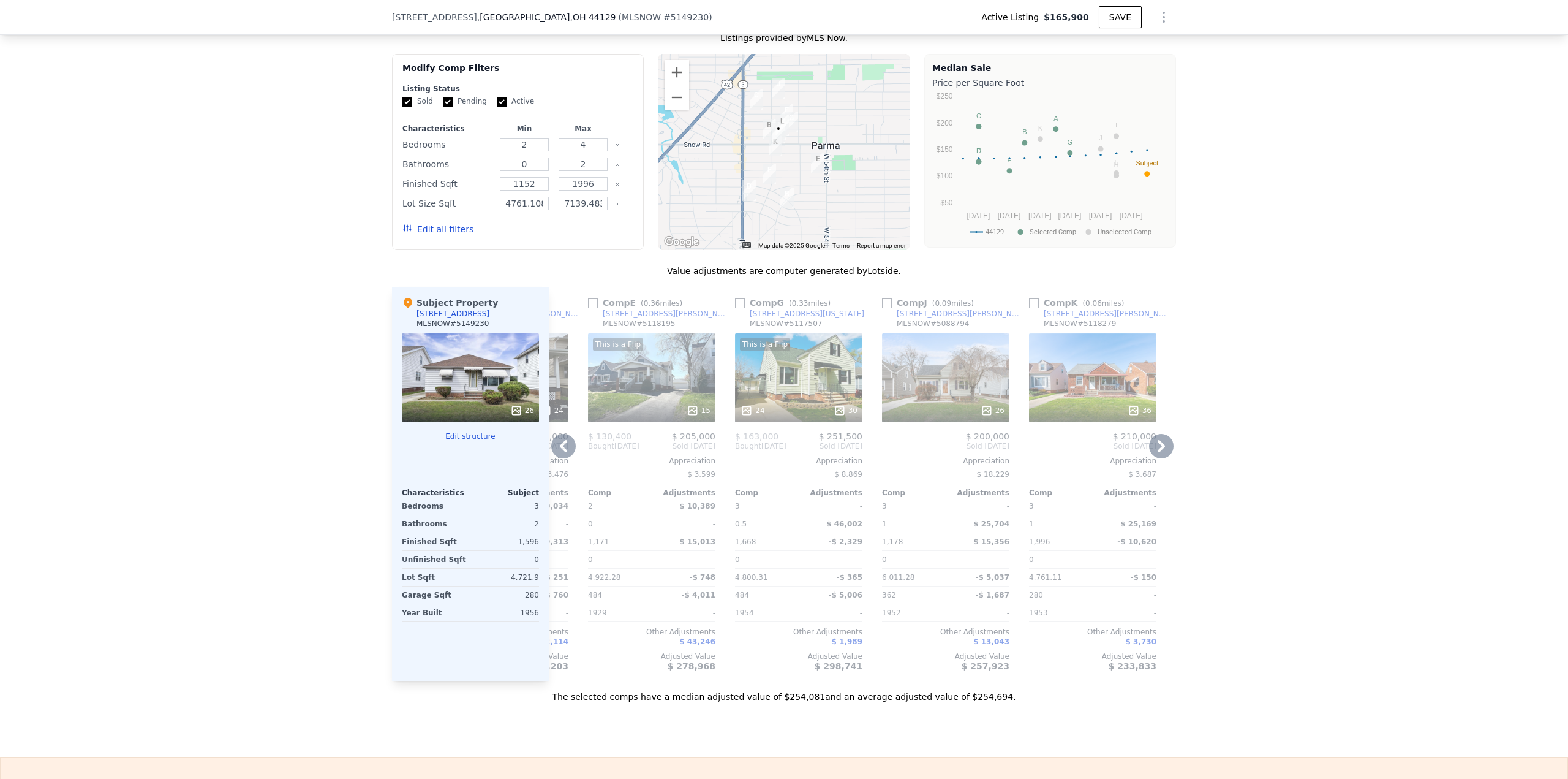
click at [883, 308] on input "checkbox" at bounding box center [887, 303] width 10 height 10
checkbox input "true"
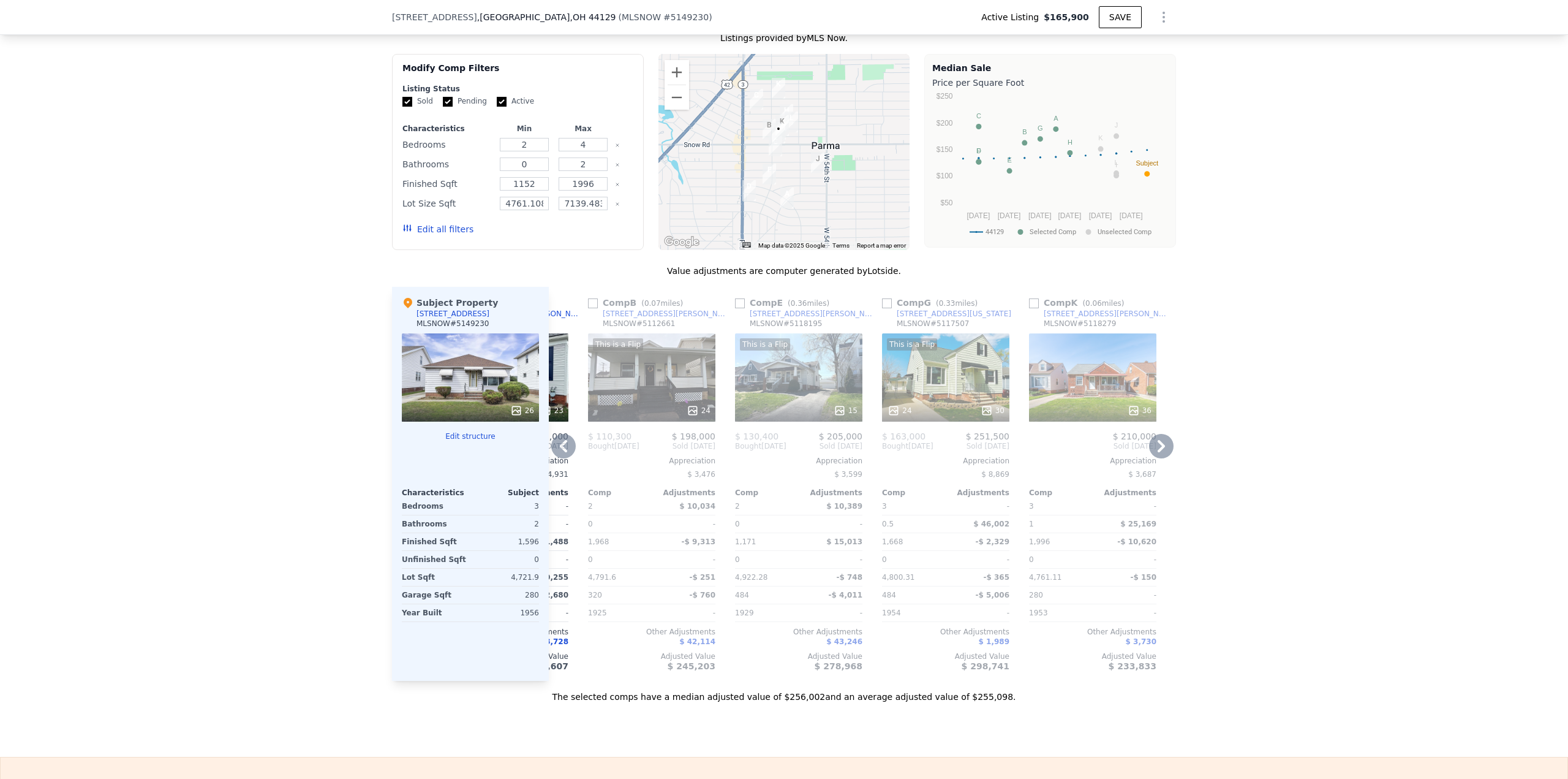
click at [1029, 307] on input "checkbox" at bounding box center [1034, 303] width 10 height 10
checkbox input "true"
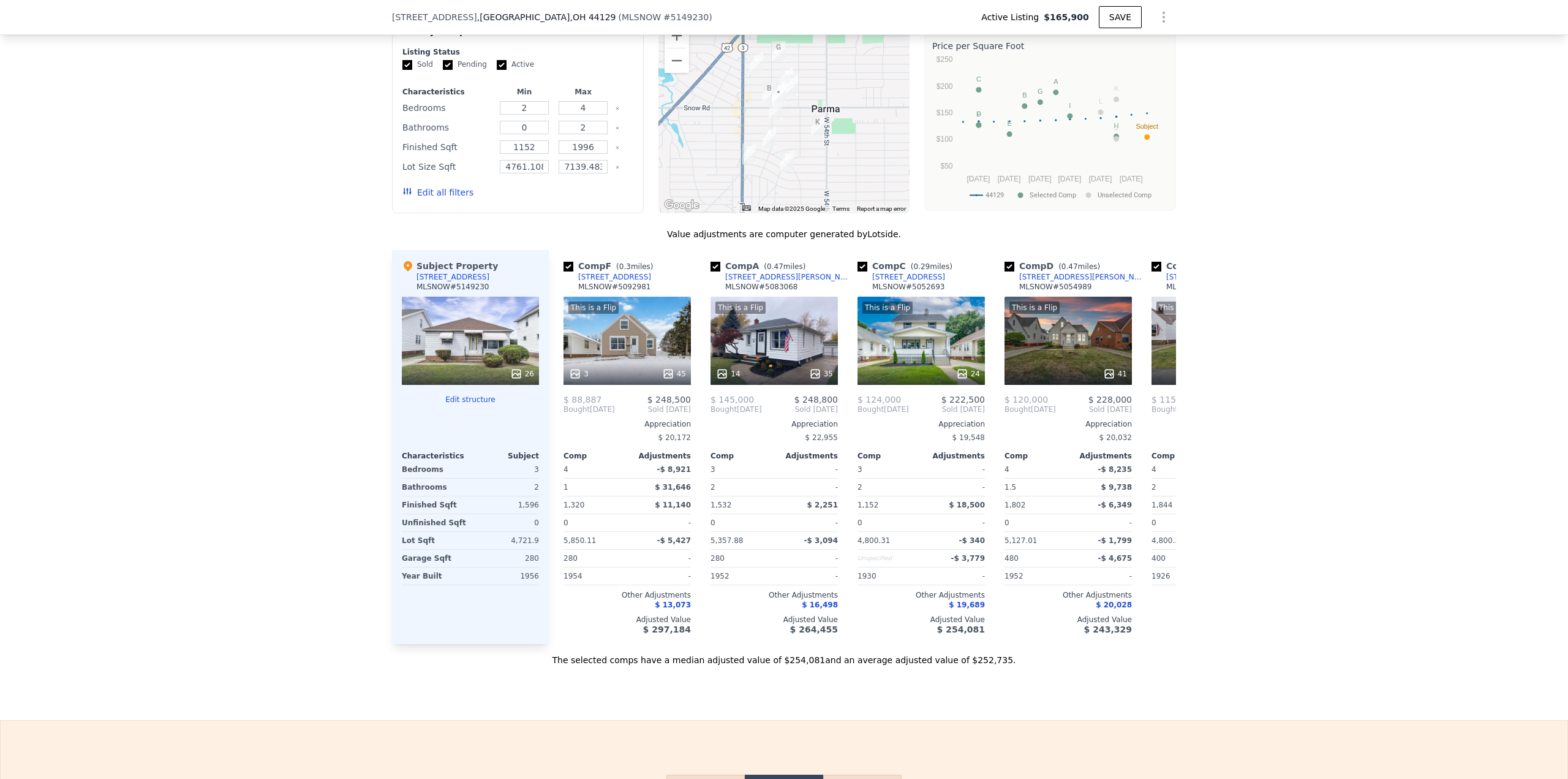
scroll to position [914, 0]
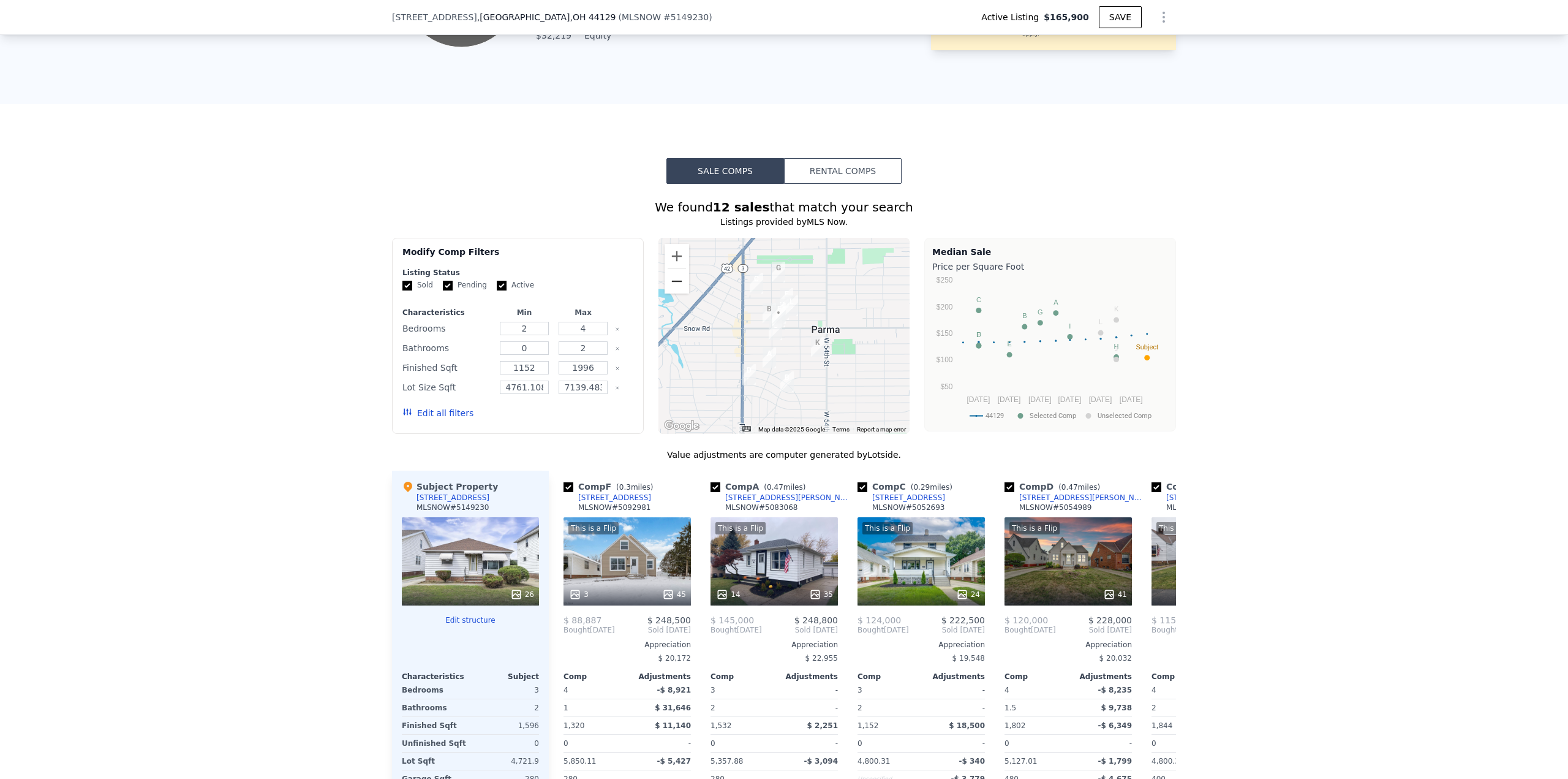
click at [678, 287] on button "Zoom out" at bounding box center [677, 282] width 25 height 25
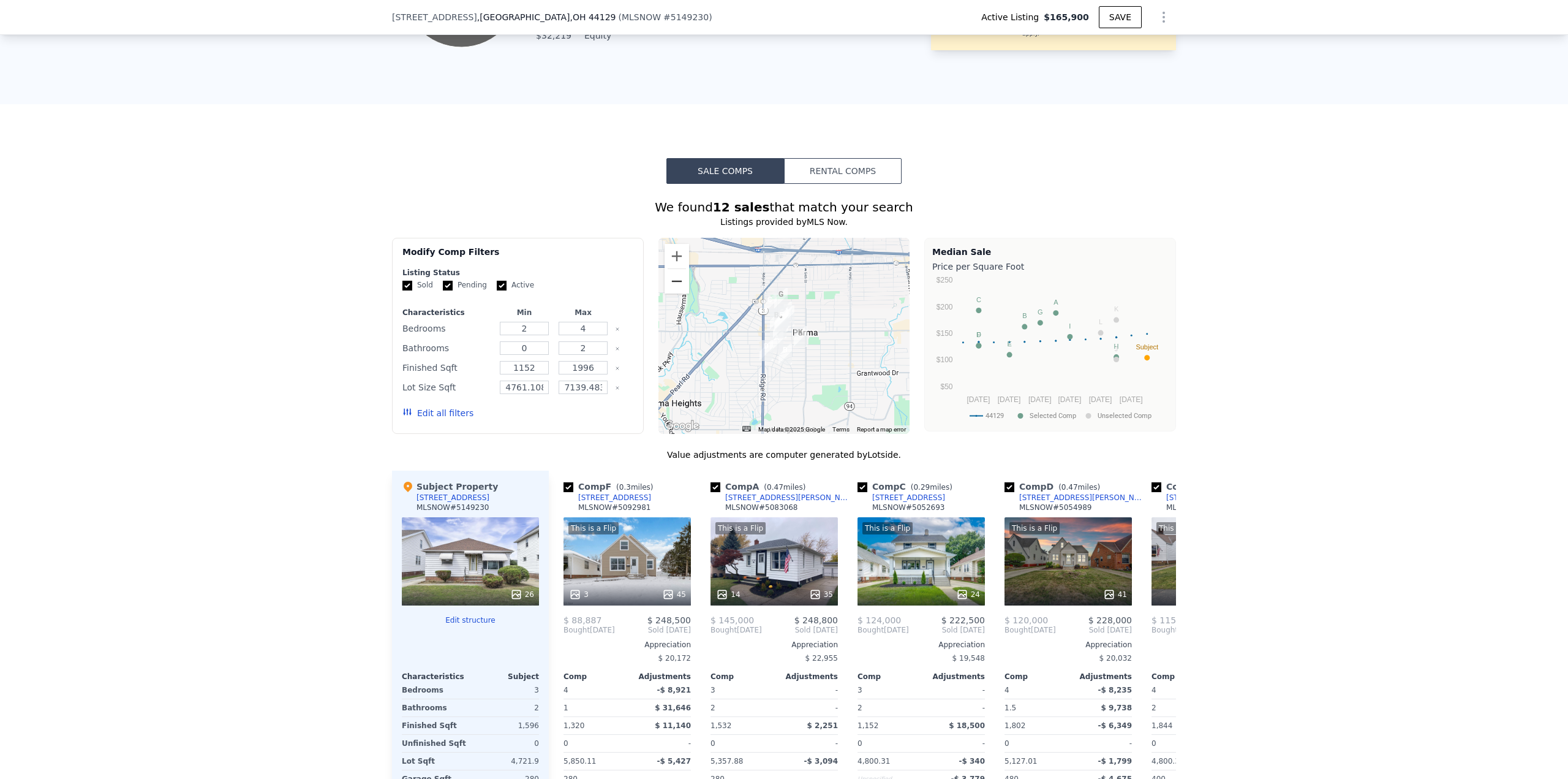
click at [672, 286] on button "Zoom out" at bounding box center [677, 282] width 25 height 25
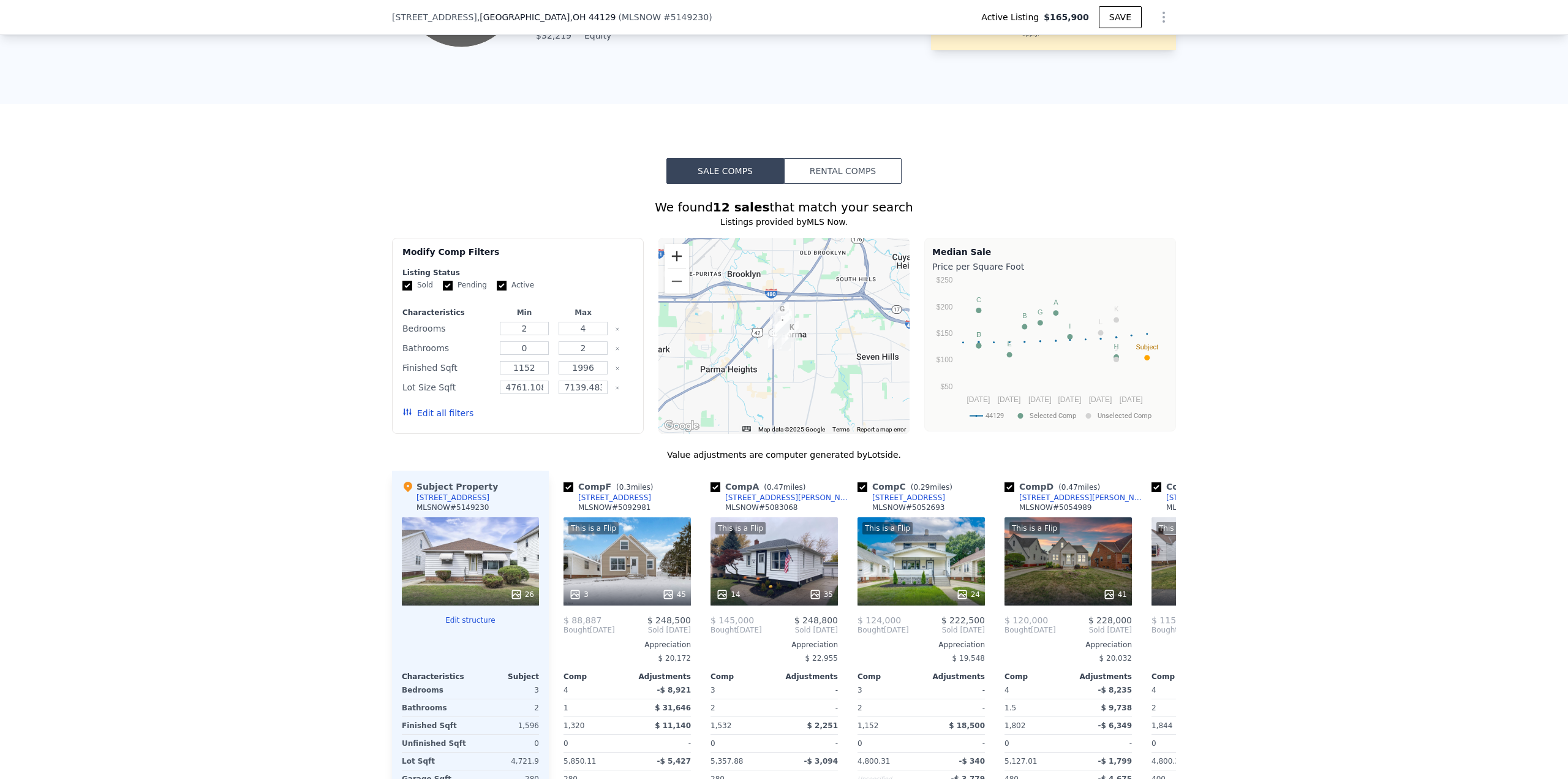
click at [679, 264] on button "Zoom in" at bounding box center [677, 256] width 25 height 25
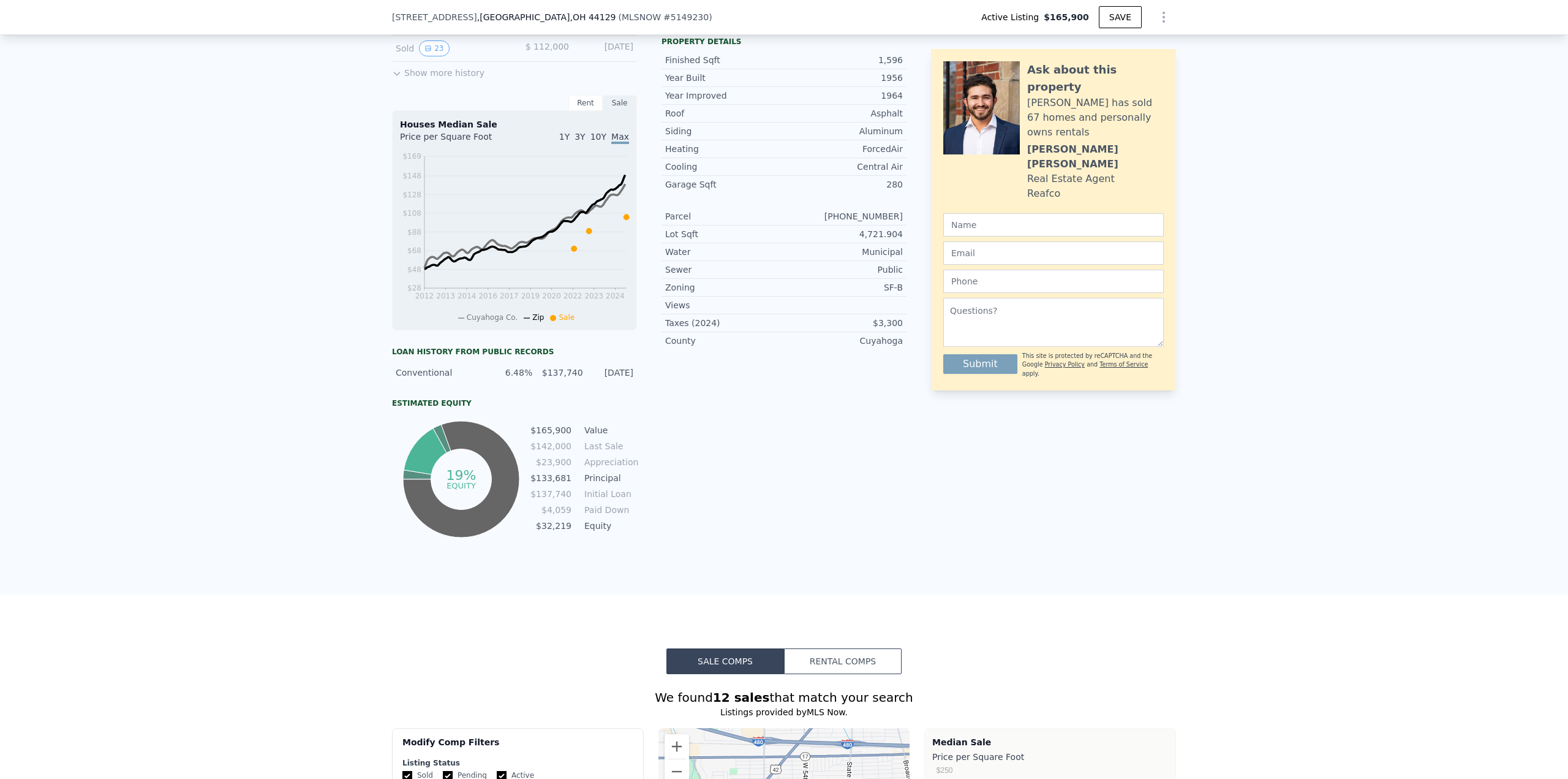
scroll to position [424, 0]
click at [1165, 14] on icon "Show Options" at bounding box center [1163, 16] width 14 height 14
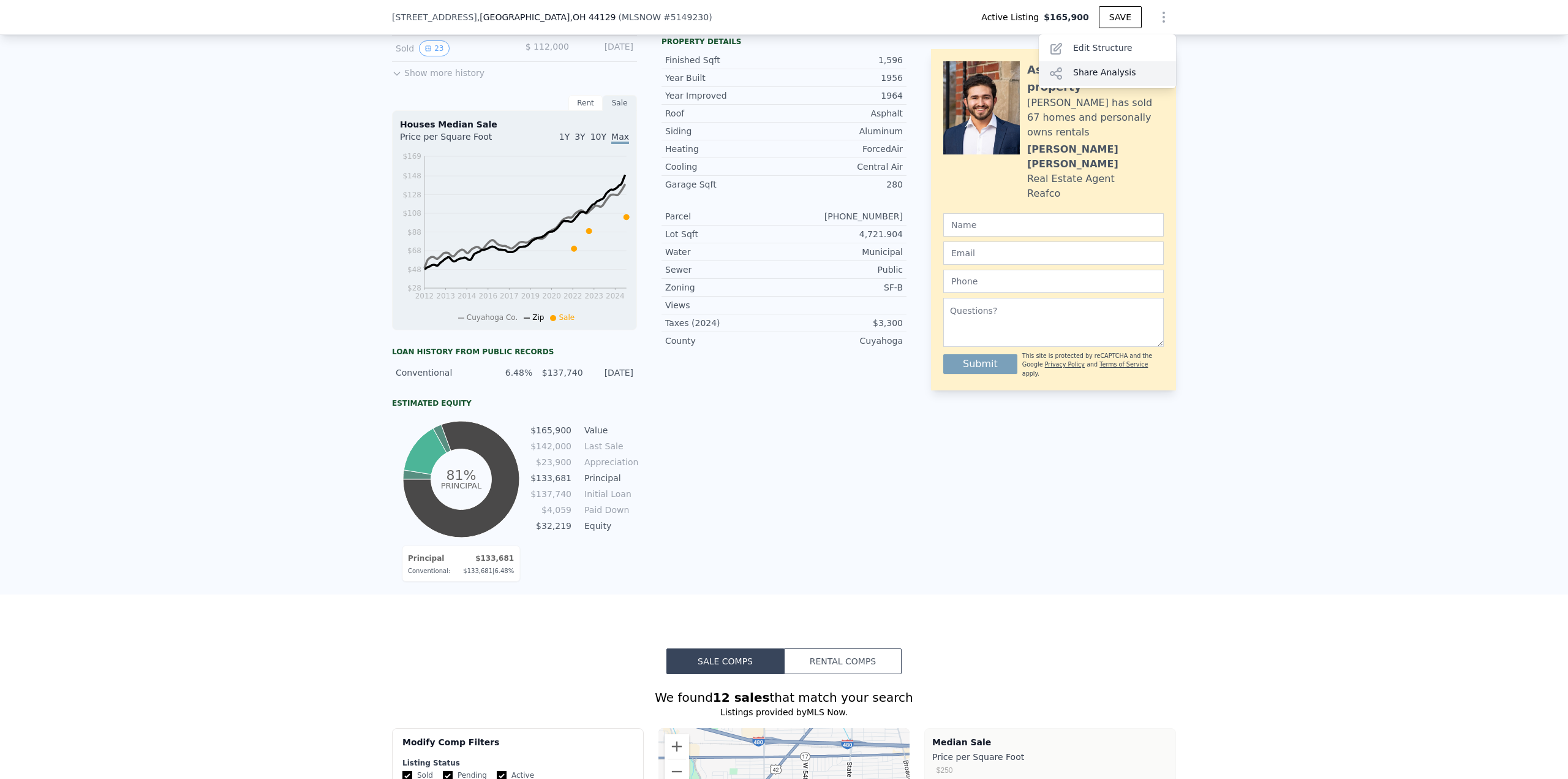
click at [1137, 74] on div "Share Analysis" at bounding box center [1108, 74] width 137 height 25
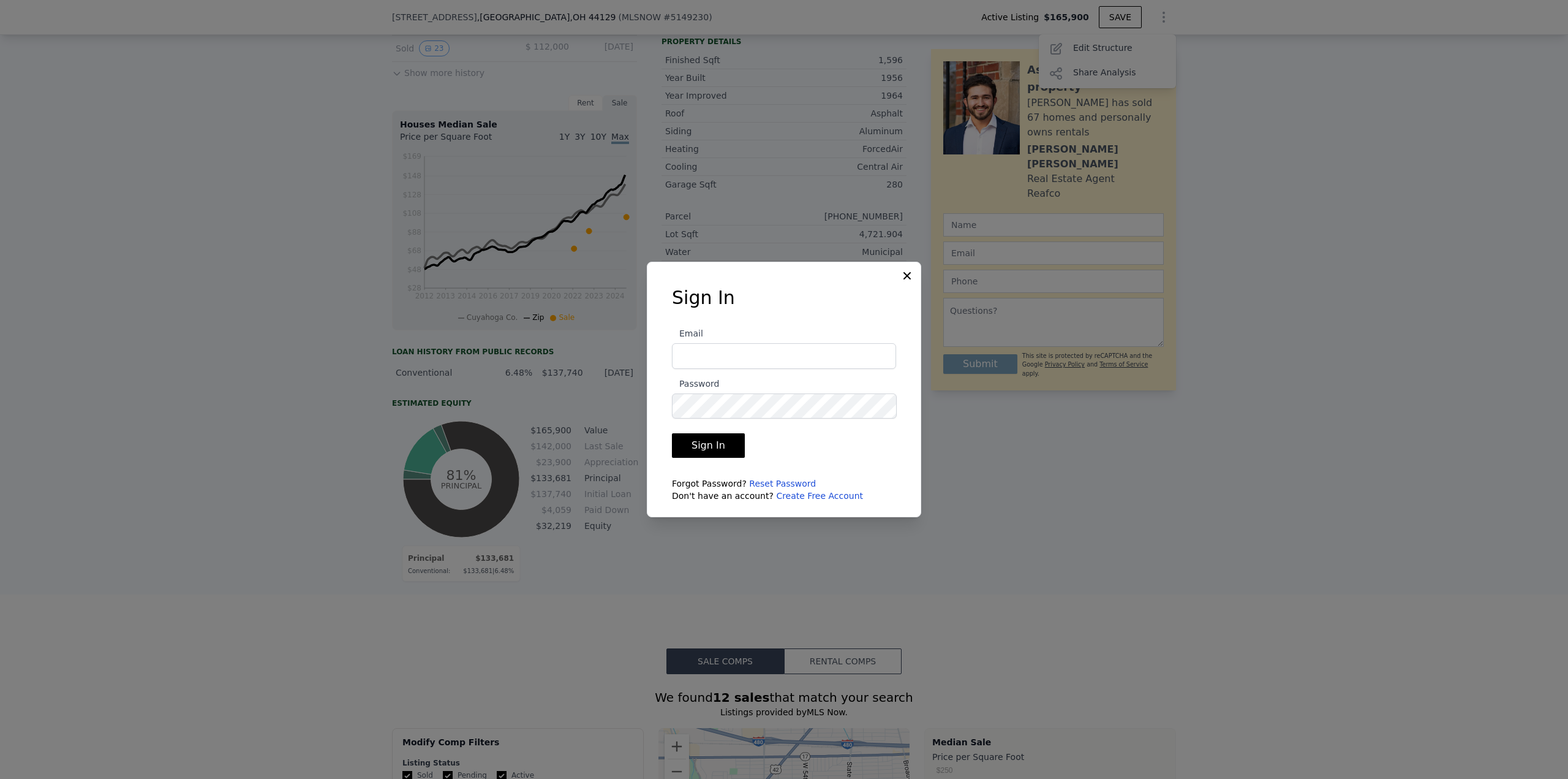
click at [826, 354] on input "Email" at bounding box center [784, 355] width 224 height 25
type input "[EMAIL_ADDRESS][DOMAIN_NAME]"
click at [795, 496] on link "Create Free Account" at bounding box center [819, 495] width 87 height 10
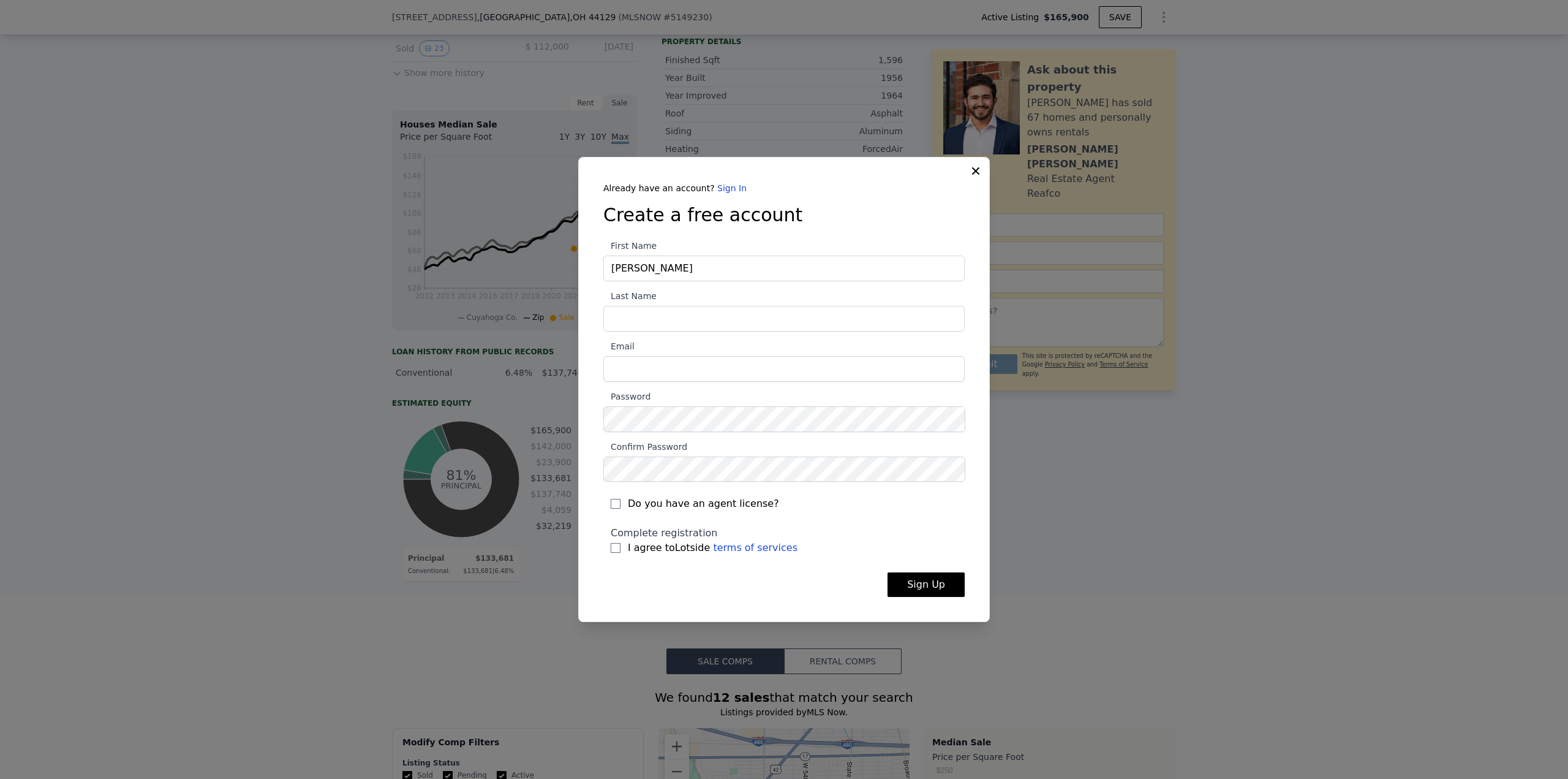
type input "[PERSON_NAME]"
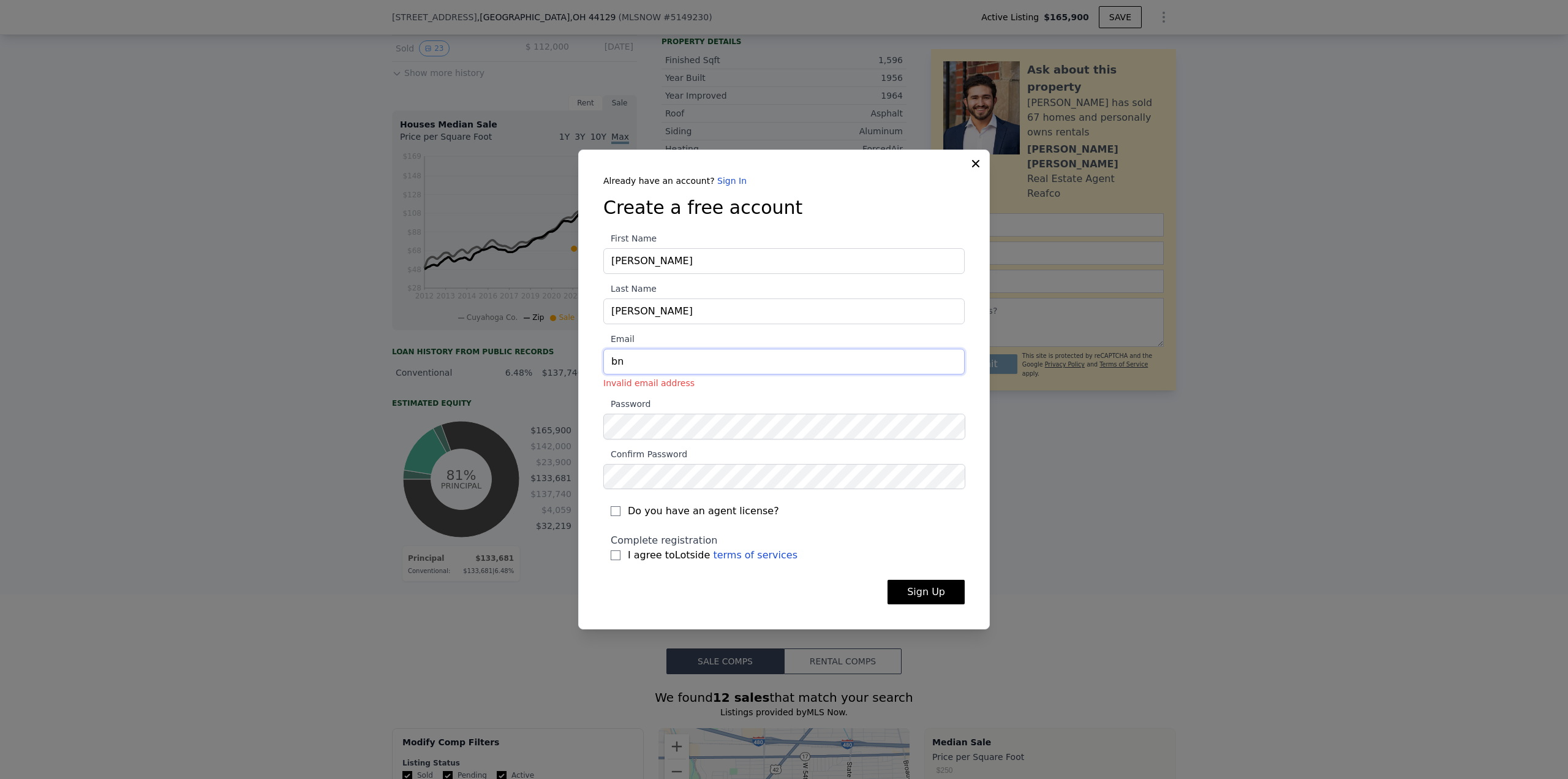
type input "b"
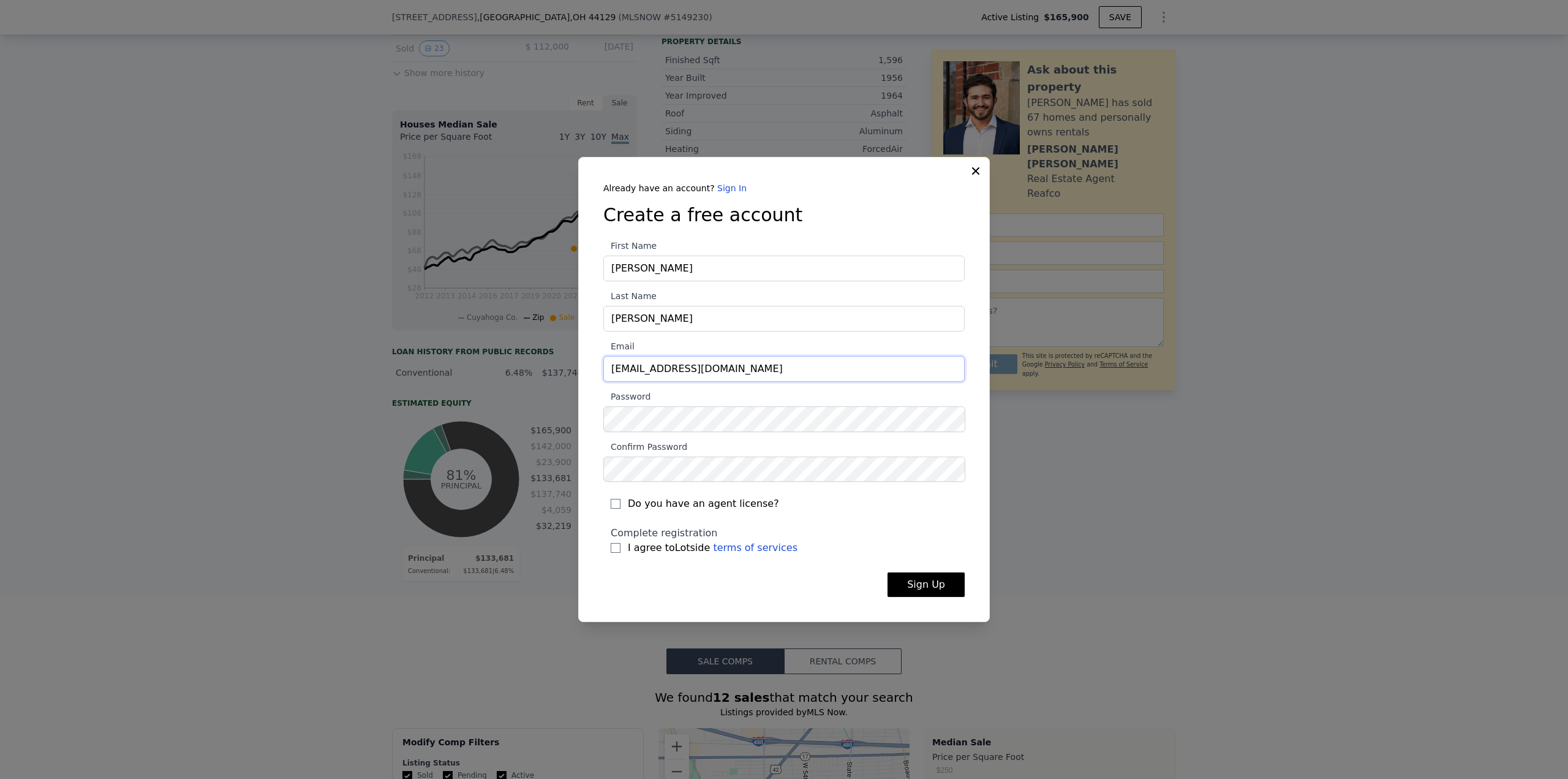
type input "[EMAIL_ADDRESS][DOMAIN_NAME]"
click at [617, 547] on input "I agree to Lotside terms of services" at bounding box center [615, 547] width 10 height 10
checkbox input "true"
click at [921, 578] on button "Sign Up" at bounding box center [926, 585] width 77 height 25
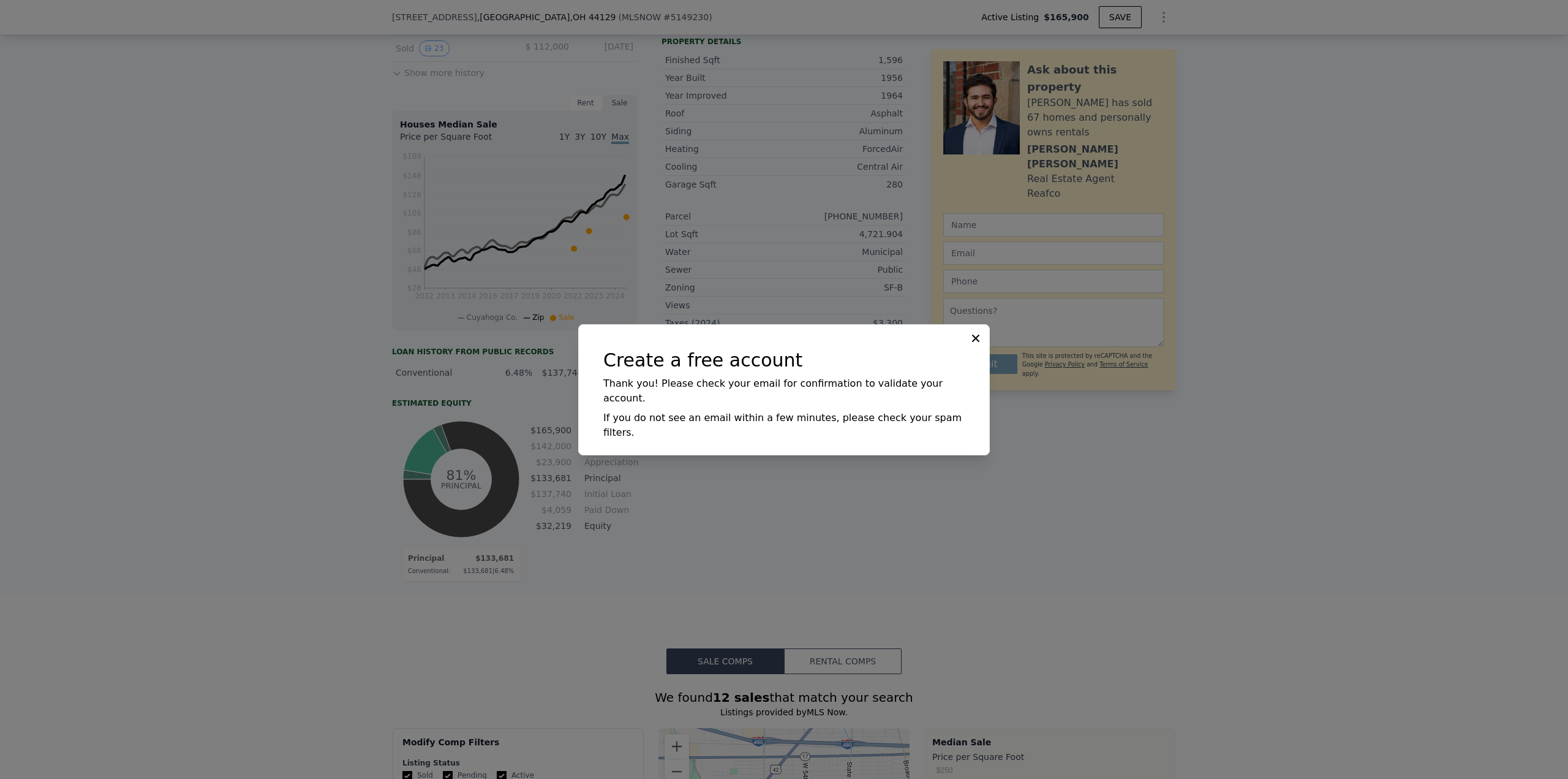
click at [973, 344] on icon at bounding box center [976, 338] width 12 height 12
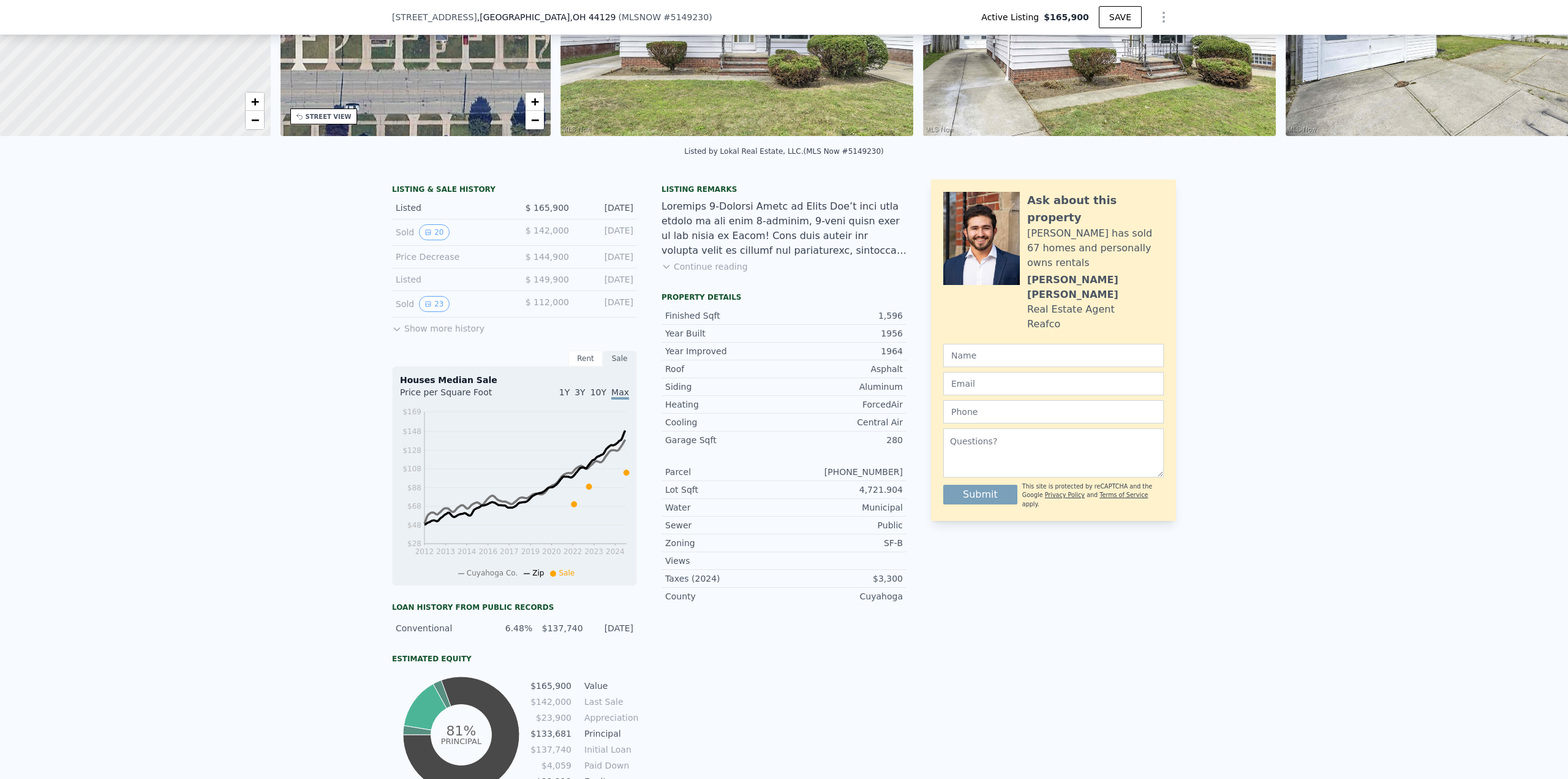
scroll to position [4, 0]
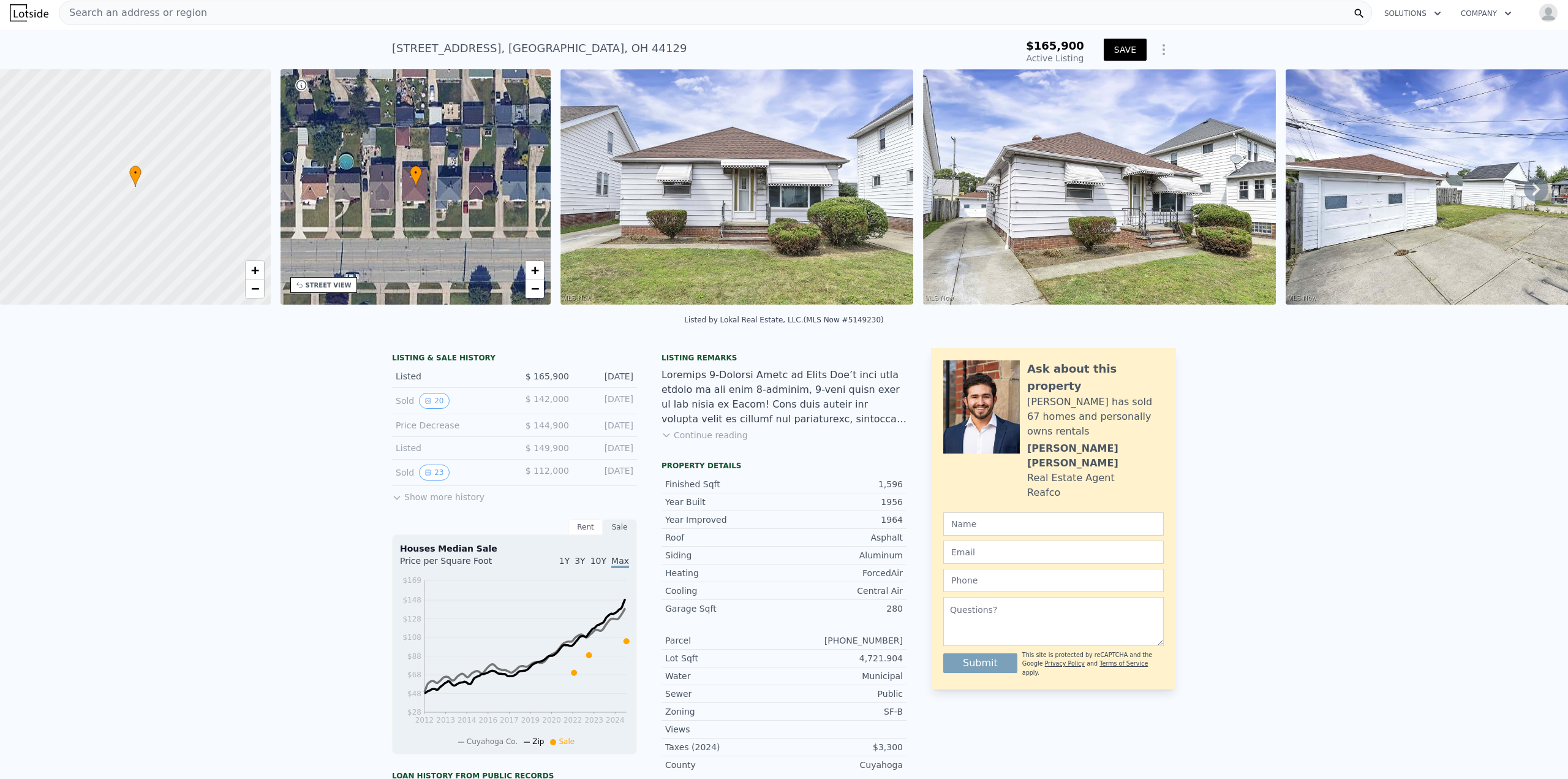
click at [1116, 51] on button "SAVE" at bounding box center [1125, 49] width 43 height 22
click at [1157, 48] on icon "Show Options" at bounding box center [1163, 49] width 14 height 14
click at [1130, 104] on div "Share Analysis" at bounding box center [1108, 106] width 137 height 25
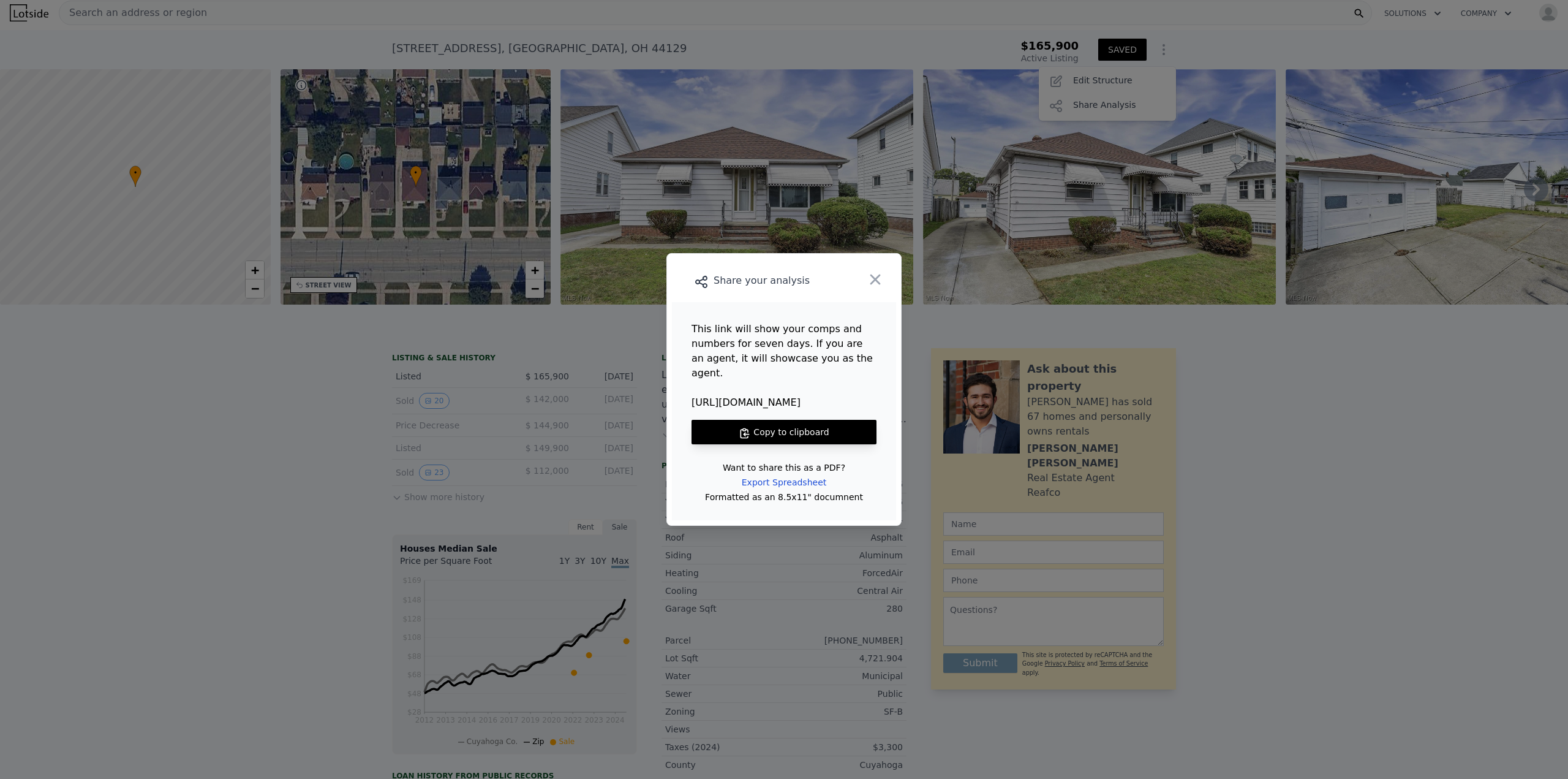
click at [746, 395] on span "[URL][DOMAIN_NAME]" at bounding box center [784, 402] width 185 height 14
copy span "[URL][DOMAIN_NAME]"
click at [767, 427] on button "Copy to clipboard" at bounding box center [784, 432] width 185 height 25
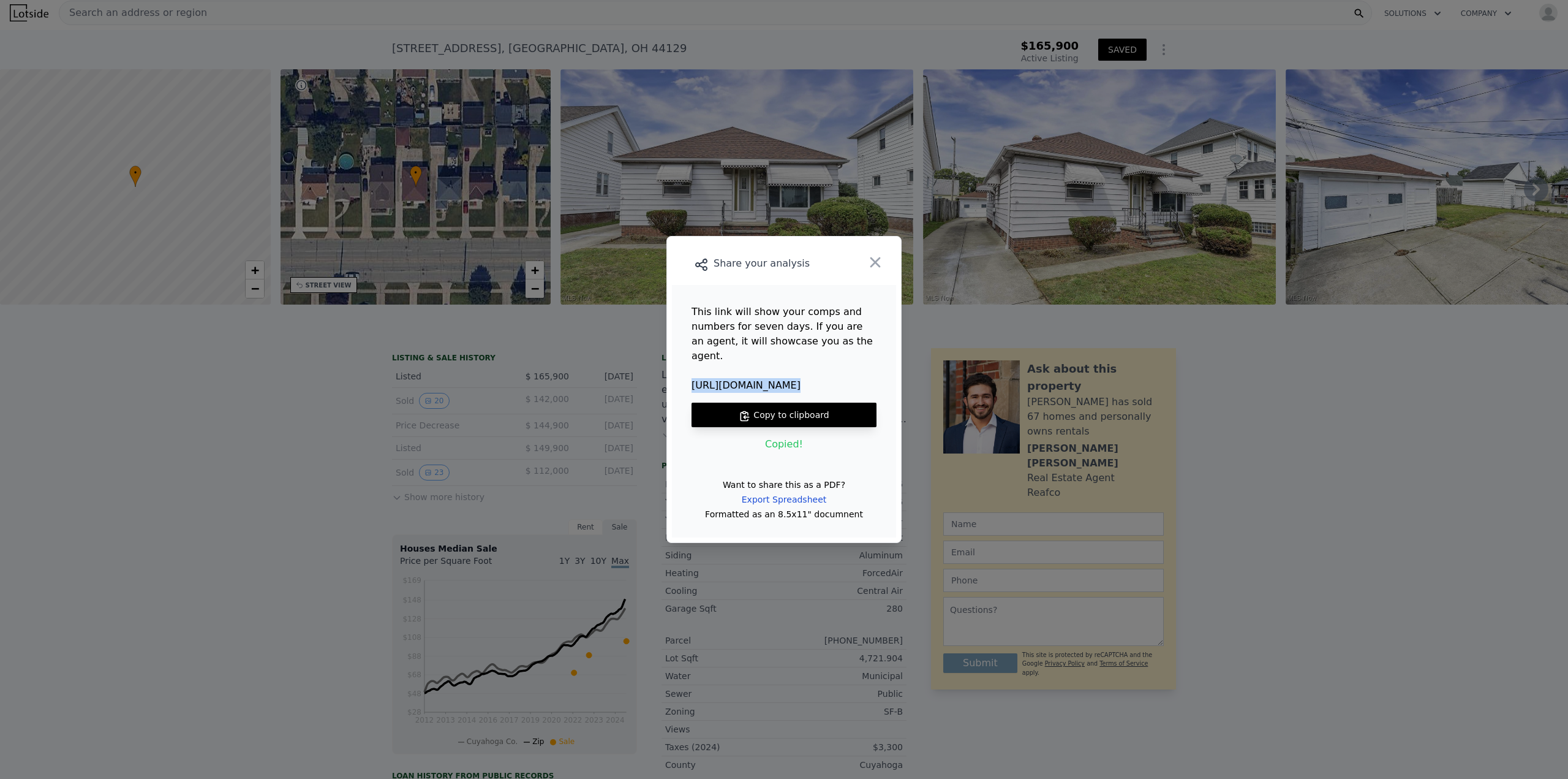
click at [885, 268] on button "button" at bounding box center [875, 262] width 22 height 22
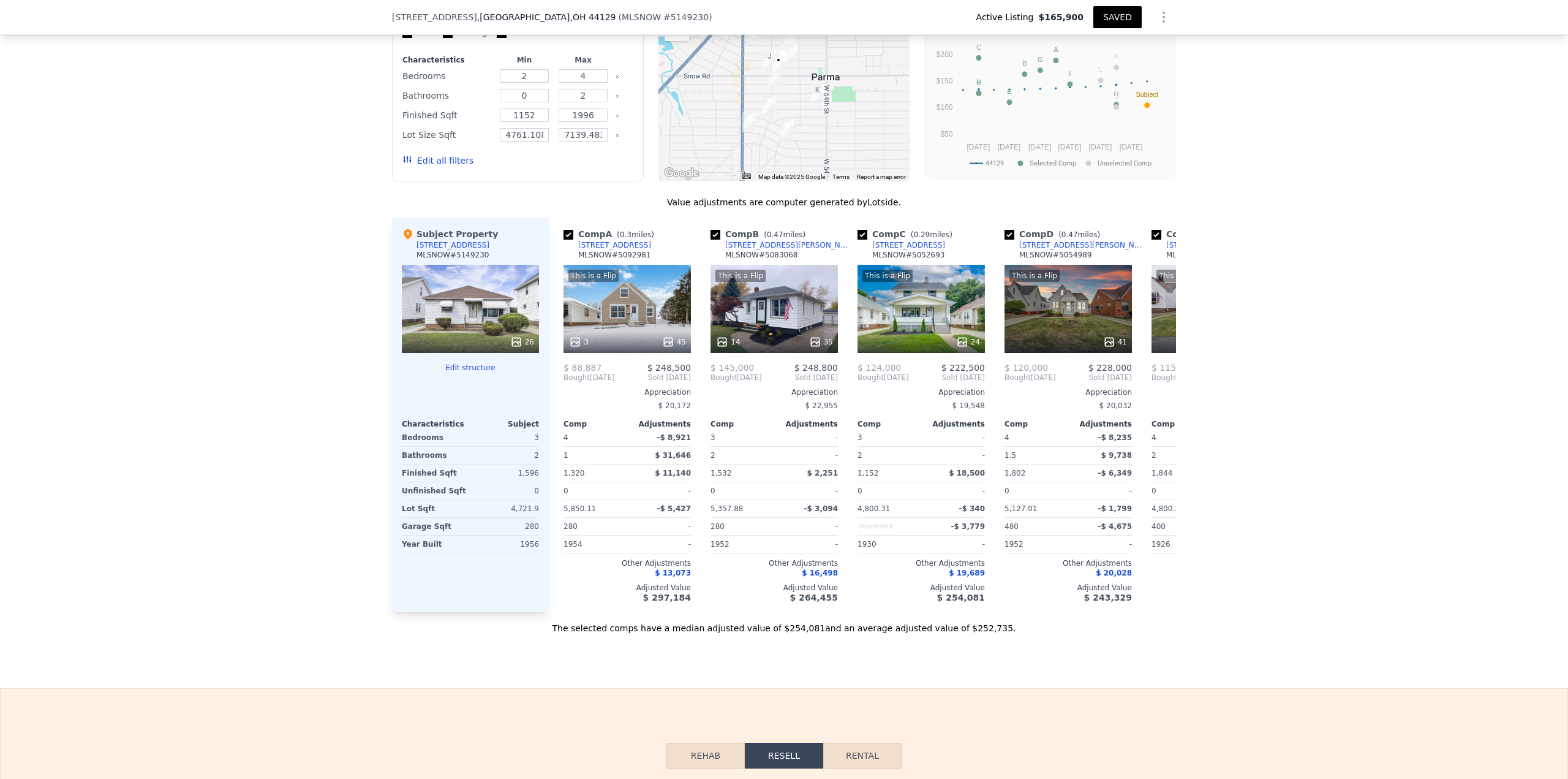
scroll to position [1164, 0]
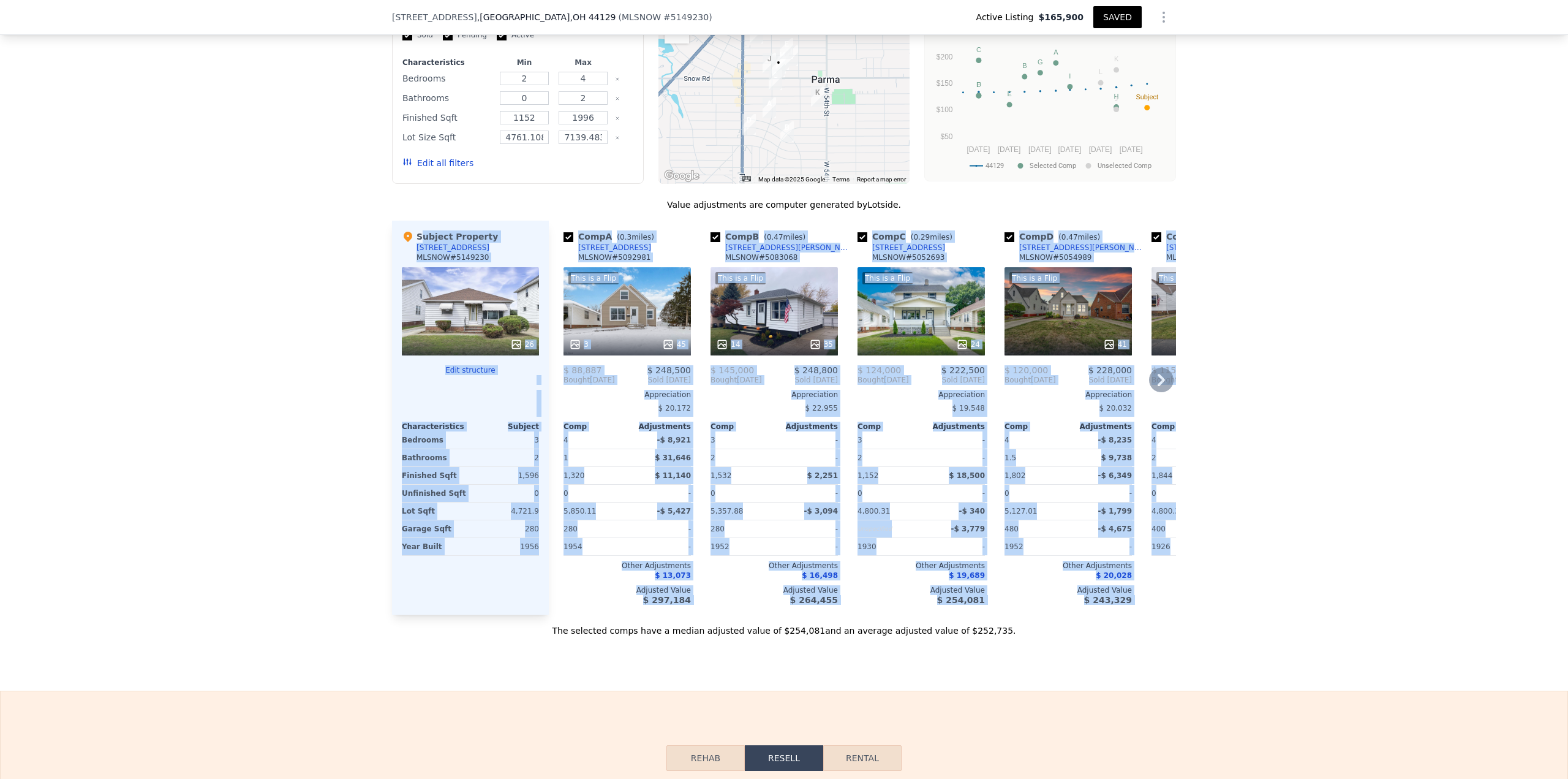
drag, startPoint x: 386, startPoint y: 229, endPoint x: 751, endPoint y: 622, distance: 536.4
click at [1149, 622] on div "We found 12 sales that match your search Listings provided by MLS Now . Filters…" at bounding box center [784, 285] width 1568 height 703
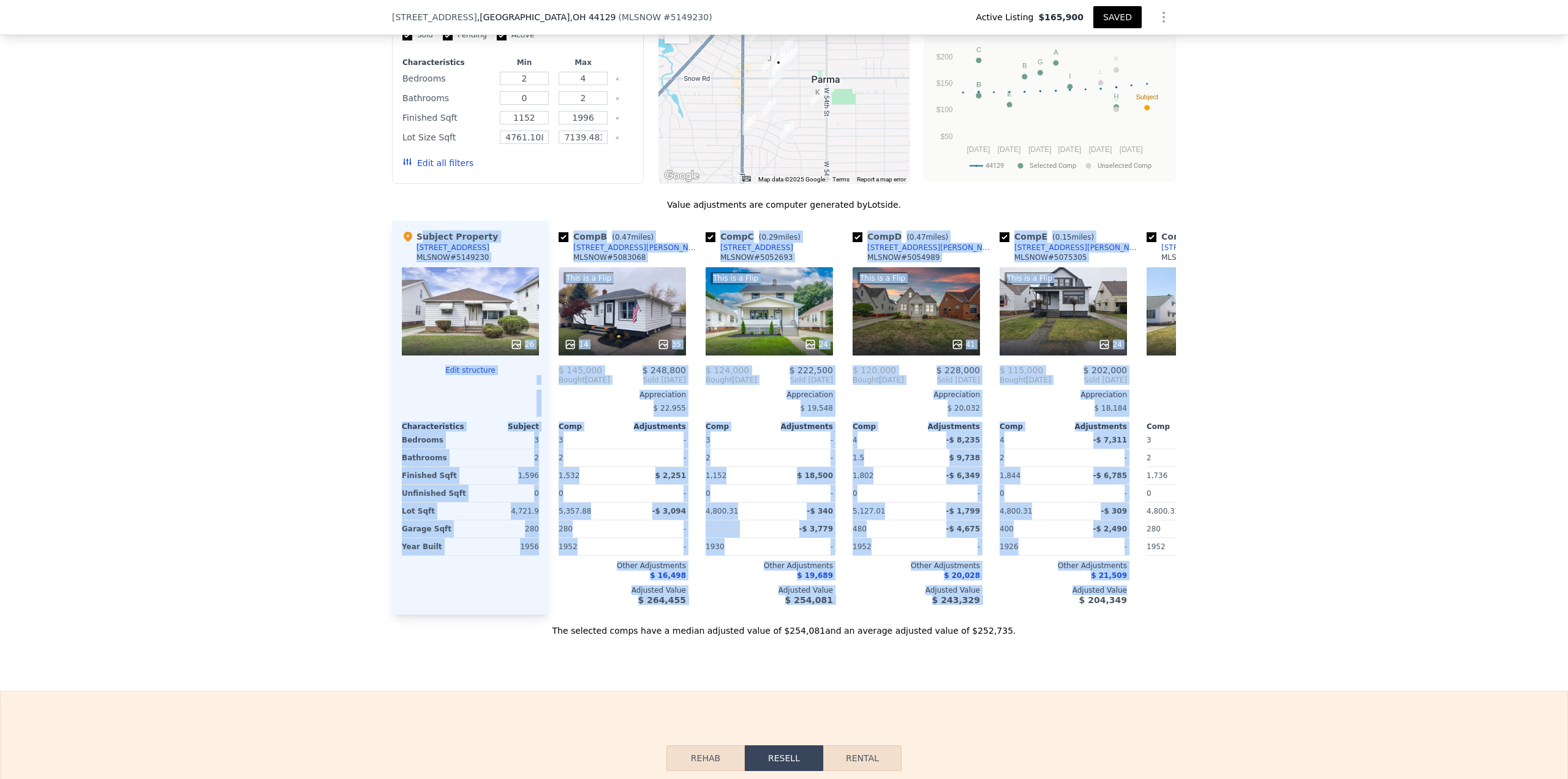
scroll to position [0, 0]
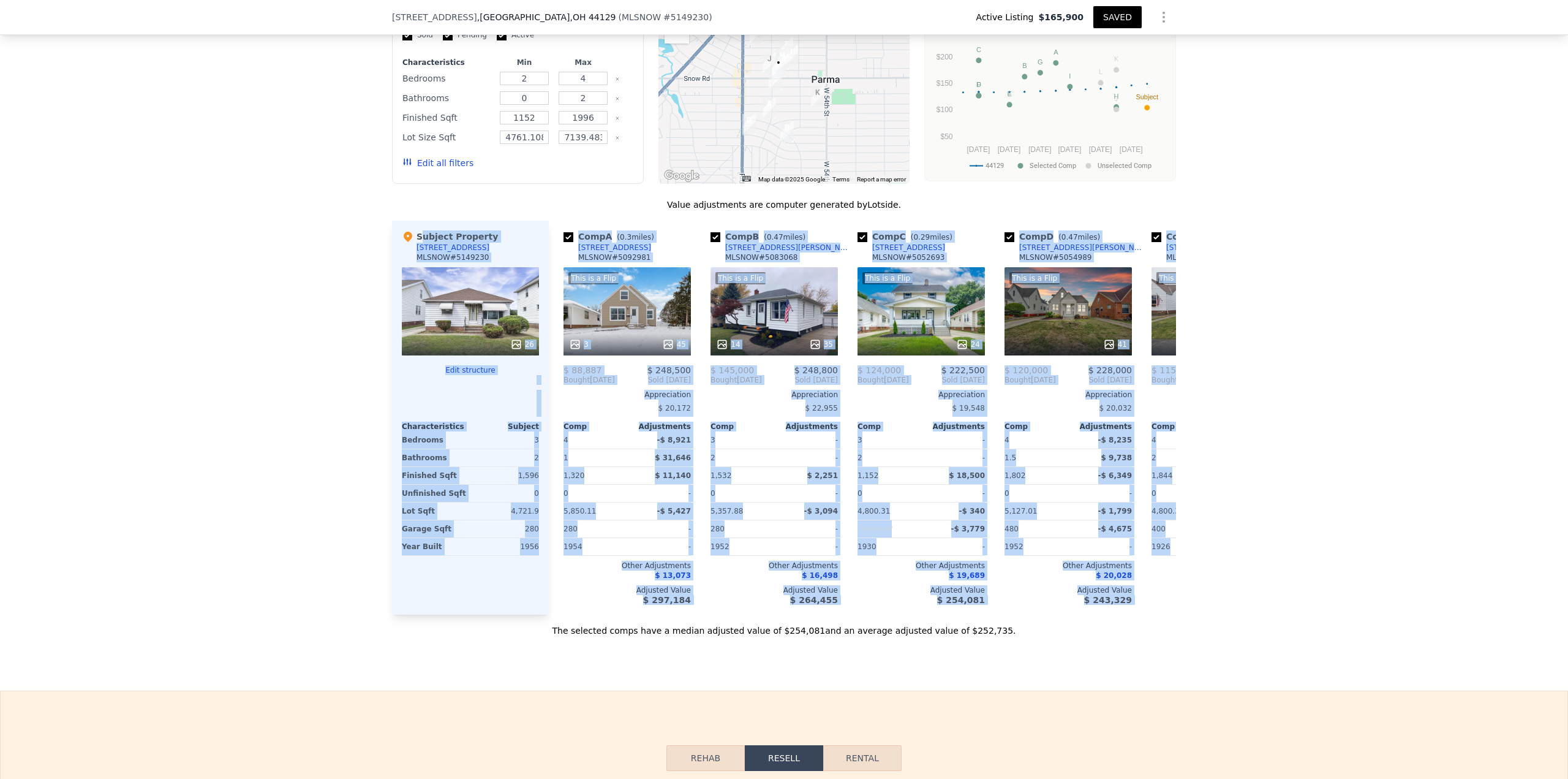
click at [319, 289] on div "We found 12 sales that match your search Listings provided by MLS Now . Filters…" at bounding box center [784, 285] width 1568 height 703
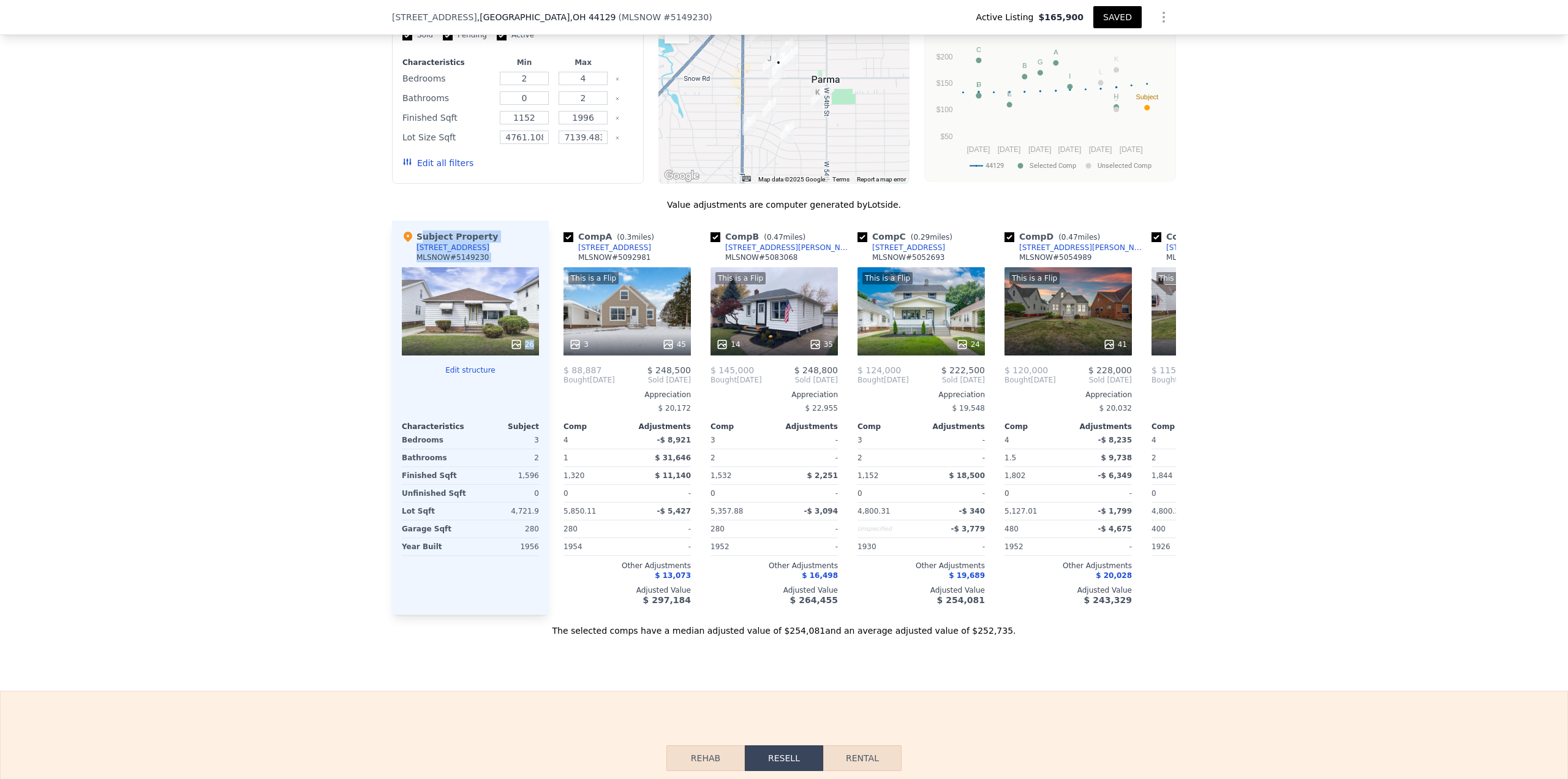
drag, startPoint x: 388, startPoint y: 237, endPoint x: 534, endPoint y: 311, distance: 163.7
click at [534, 311] on div "Subject Property [STREET_ADDRESS] # 5149230 26 Edit structure Characteristics S…" at bounding box center [470, 417] width 157 height 394
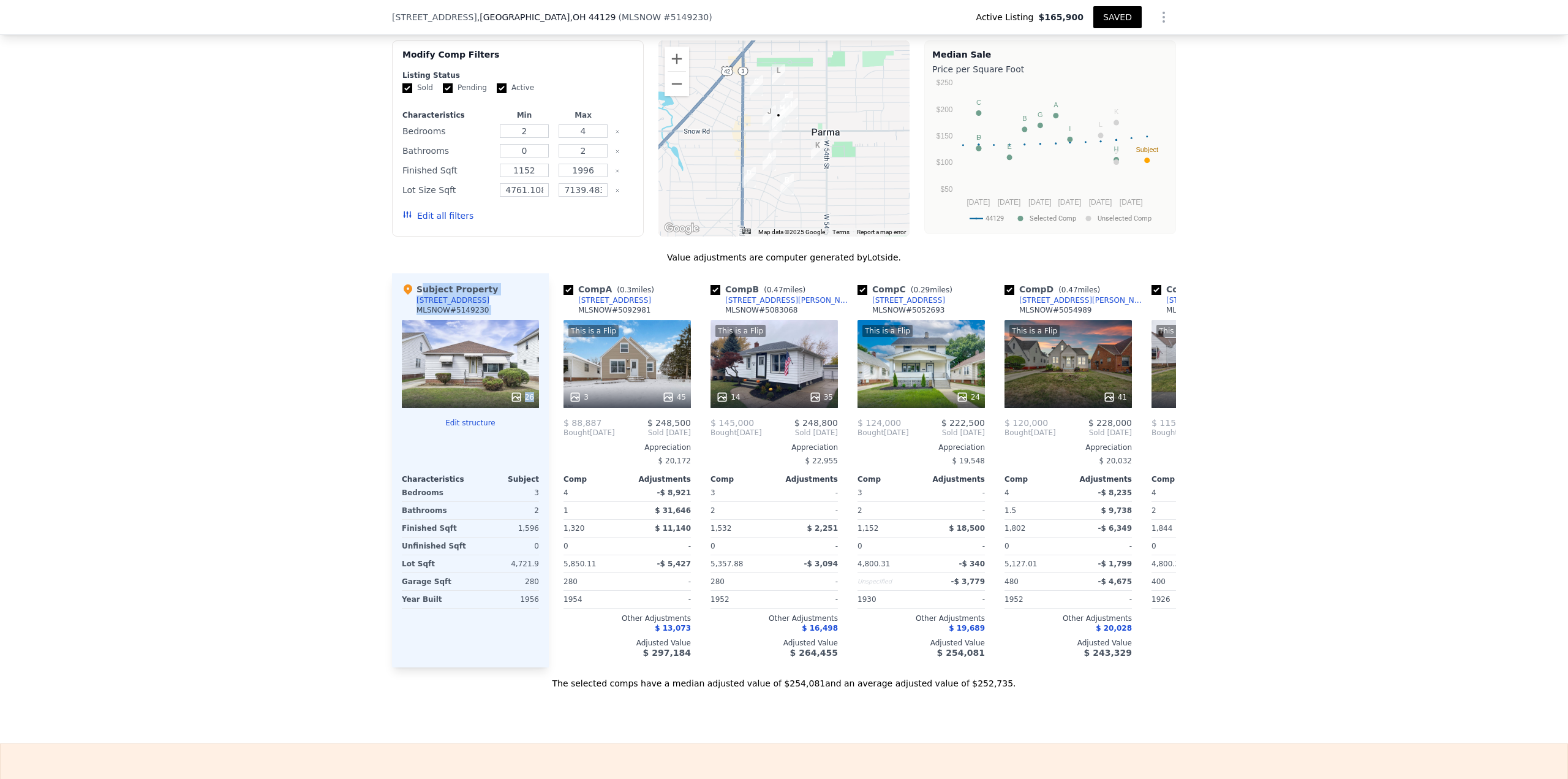
scroll to position [1103, 0]
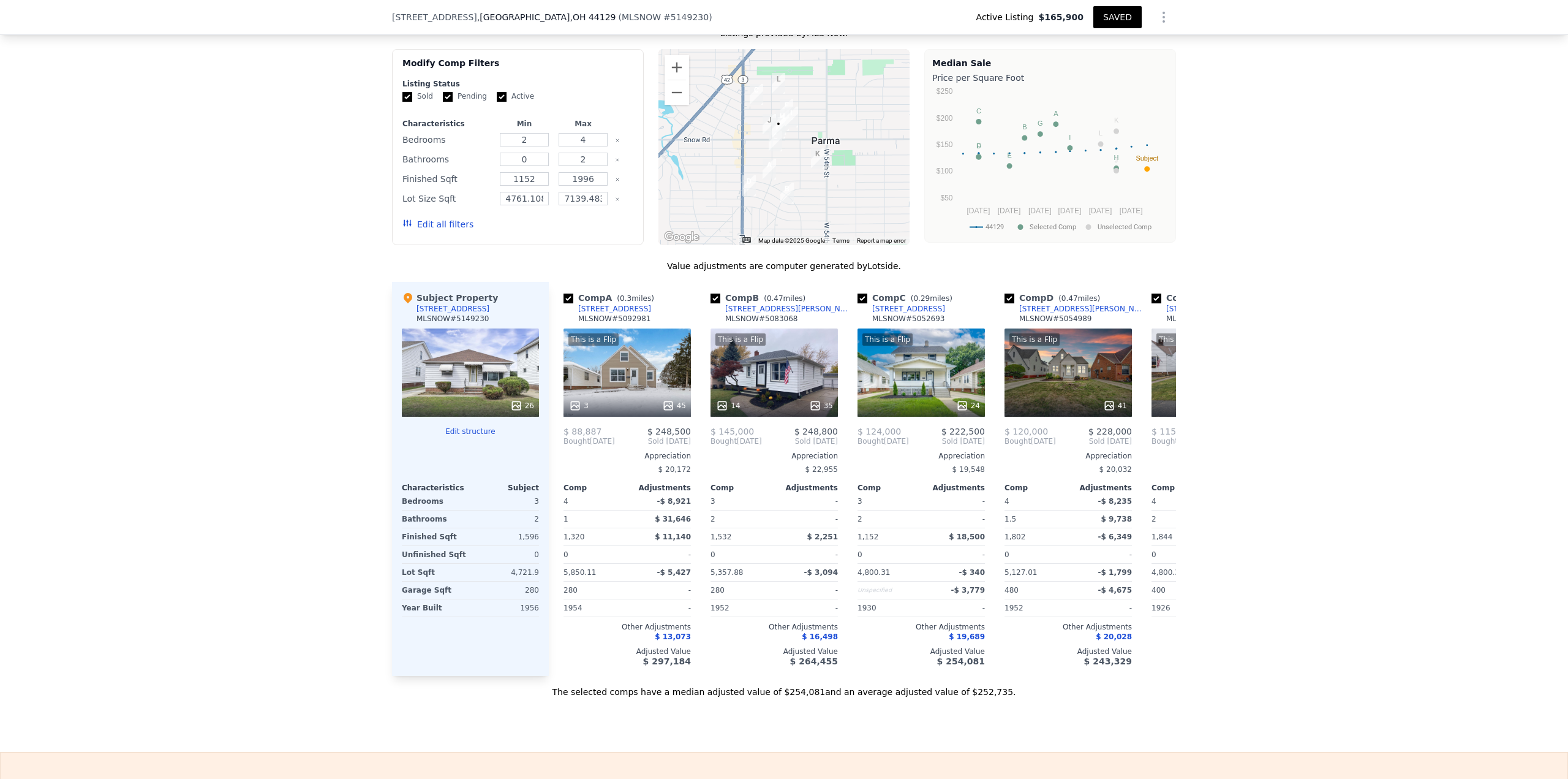
click at [369, 643] on div "We found 12 sales that match your search Listings provided by MLS Now . Filters…" at bounding box center [784, 346] width 1568 height 703
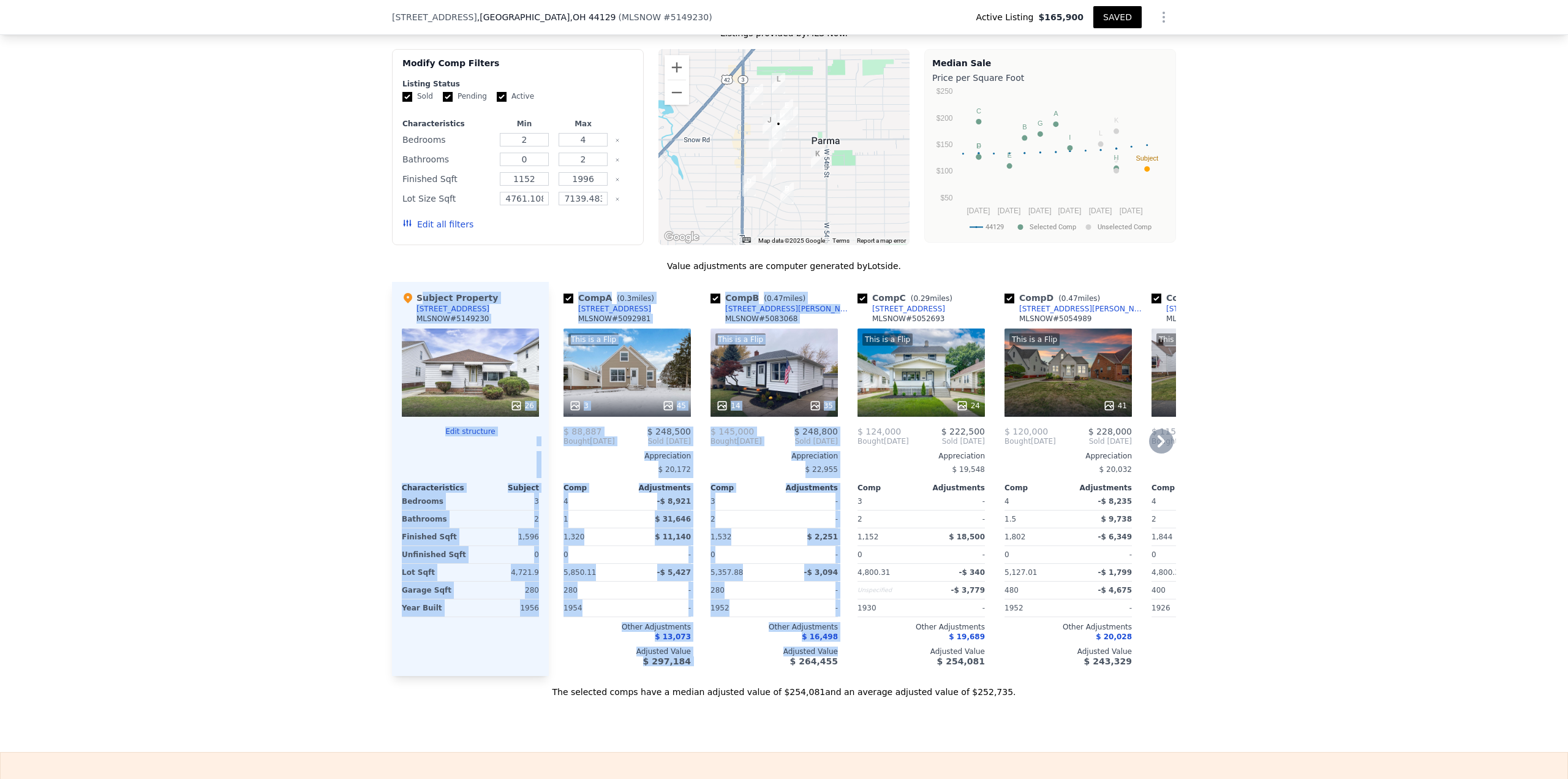
drag, startPoint x: 396, startPoint y: 304, endPoint x: 734, endPoint y: 678, distance: 504.1
click at [734, 676] on div "Subject Property [STREET_ADDRESS] 26 Edit structure Characteristics Subject Bed…" at bounding box center [784, 478] width 784 height 394
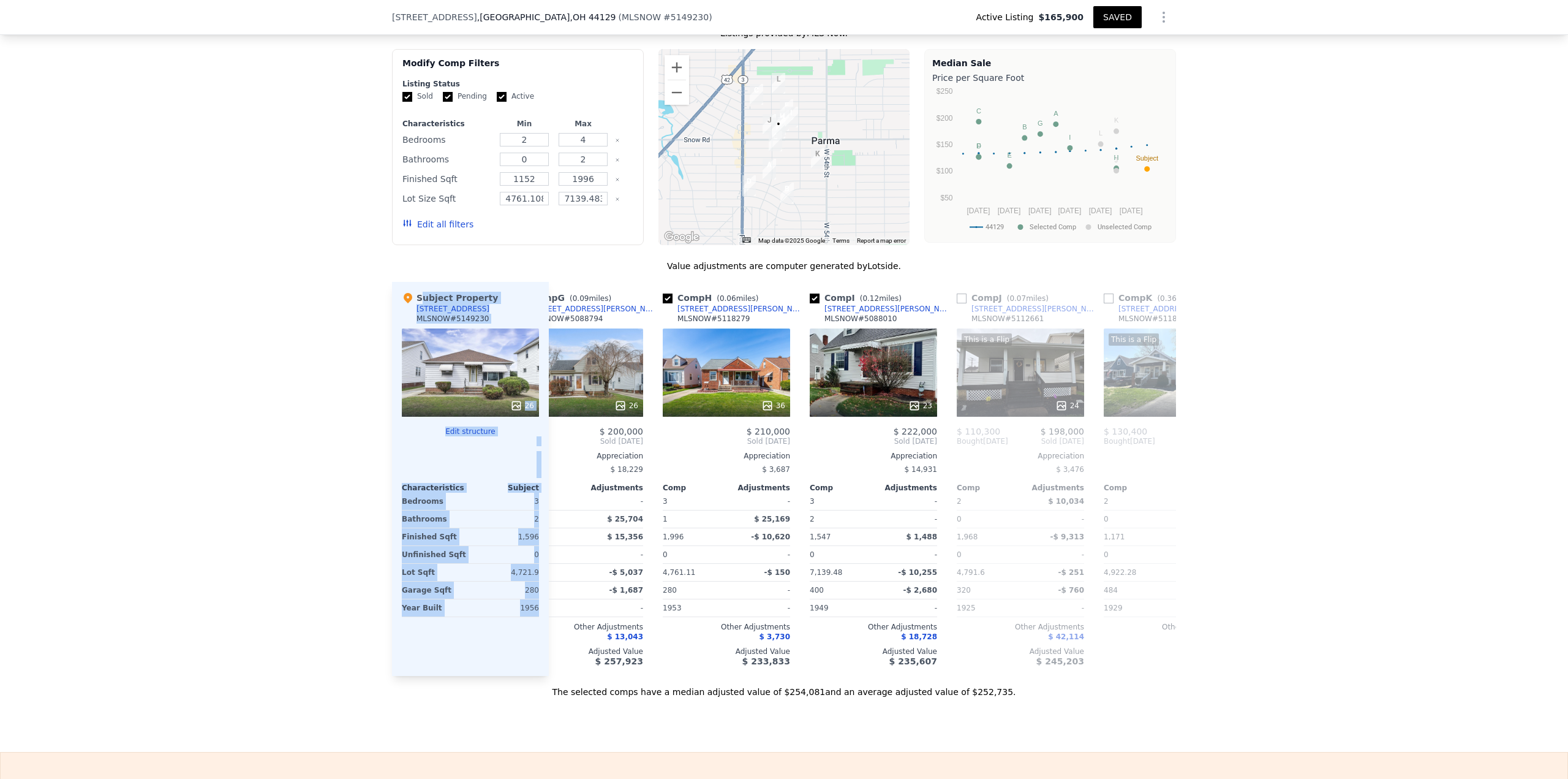
scroll to position [0, 1009]
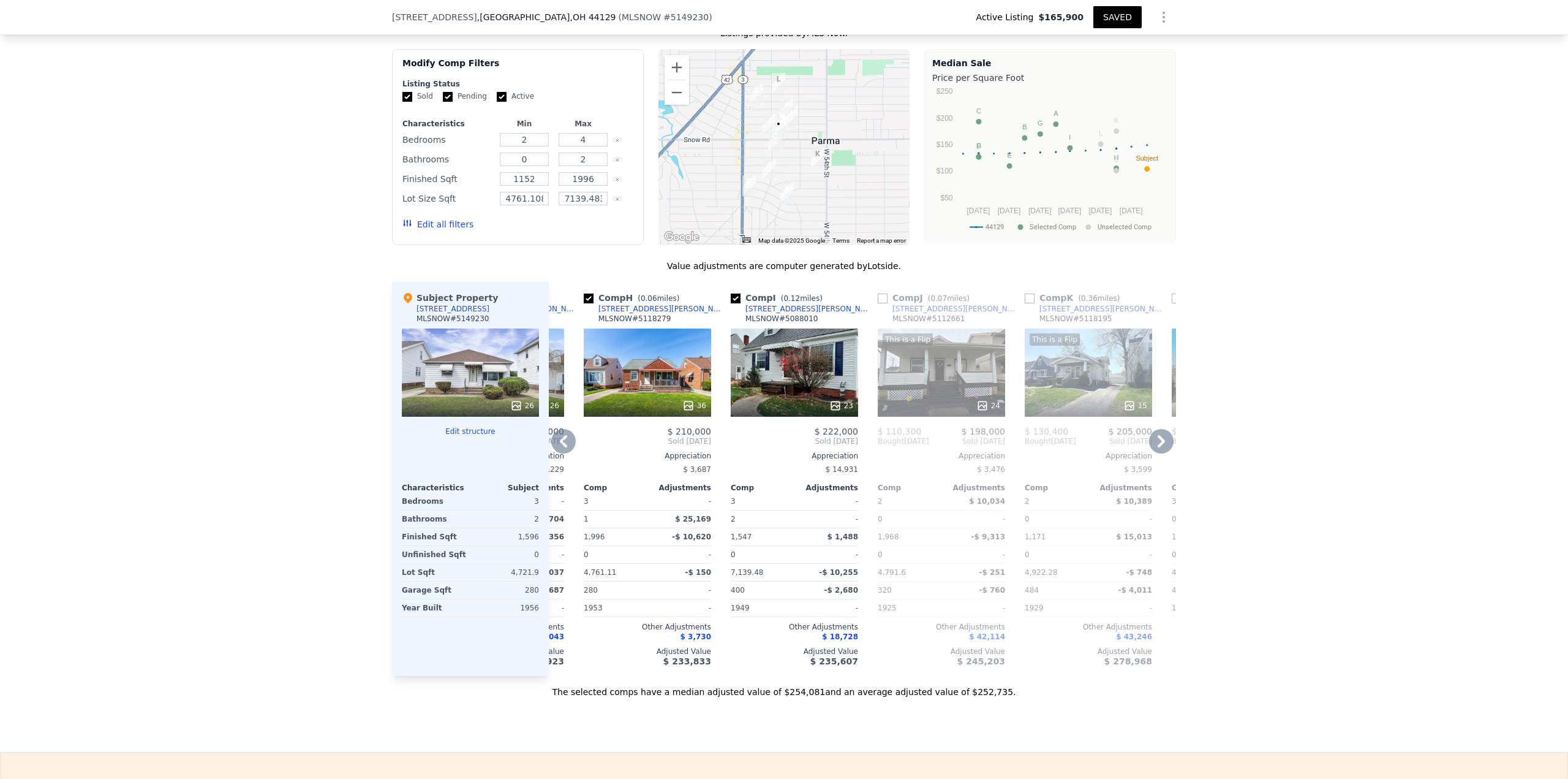
click at [878, 671] on div "Comp J ( 0.07 miles) [STREET_ADDRESS][PERSON_NAME] This is a Flip 24 $ 110,300 …" at bounding box center [942, 478] width 137 height 394
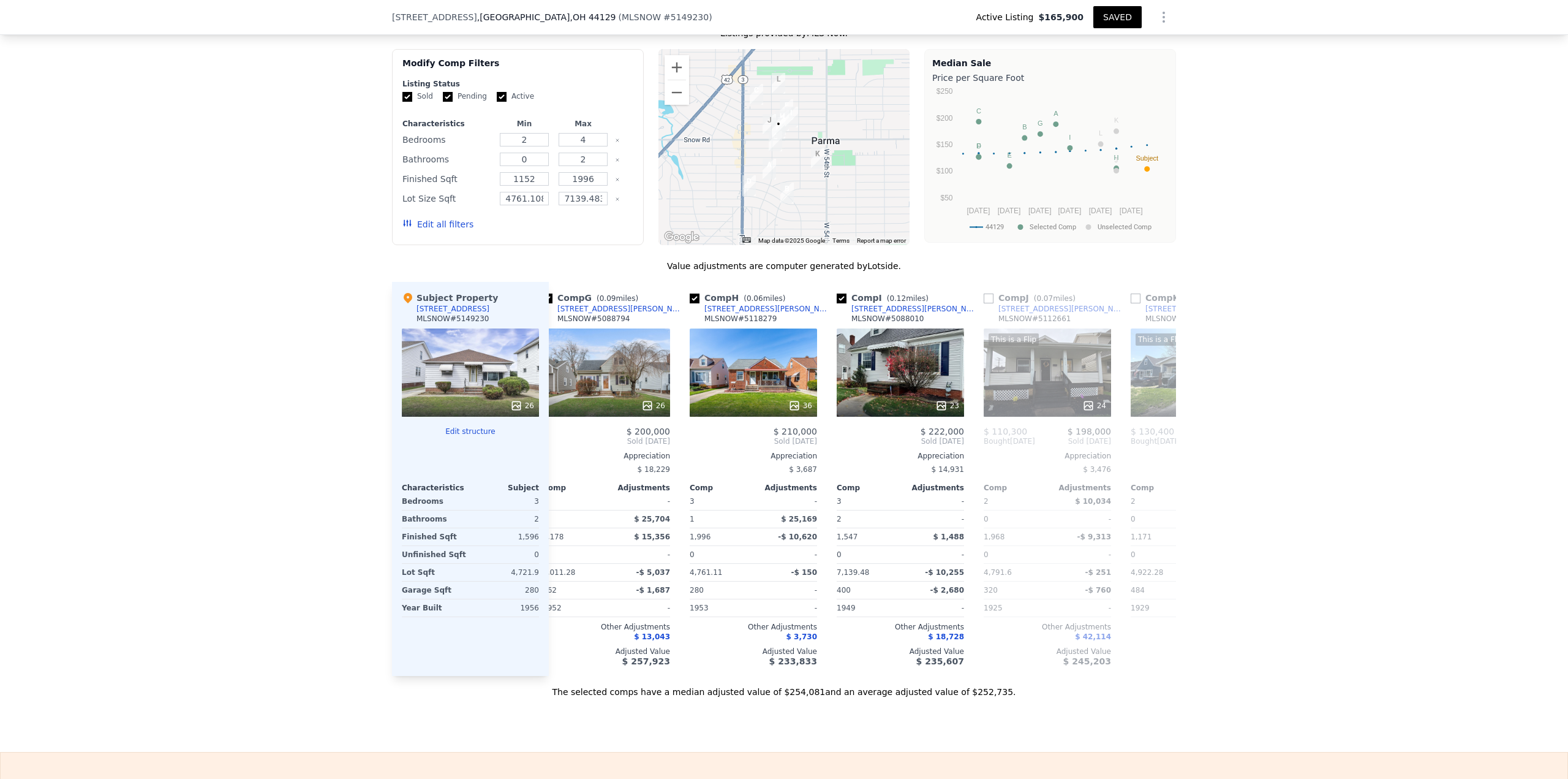
scroll to position [0, 1166]
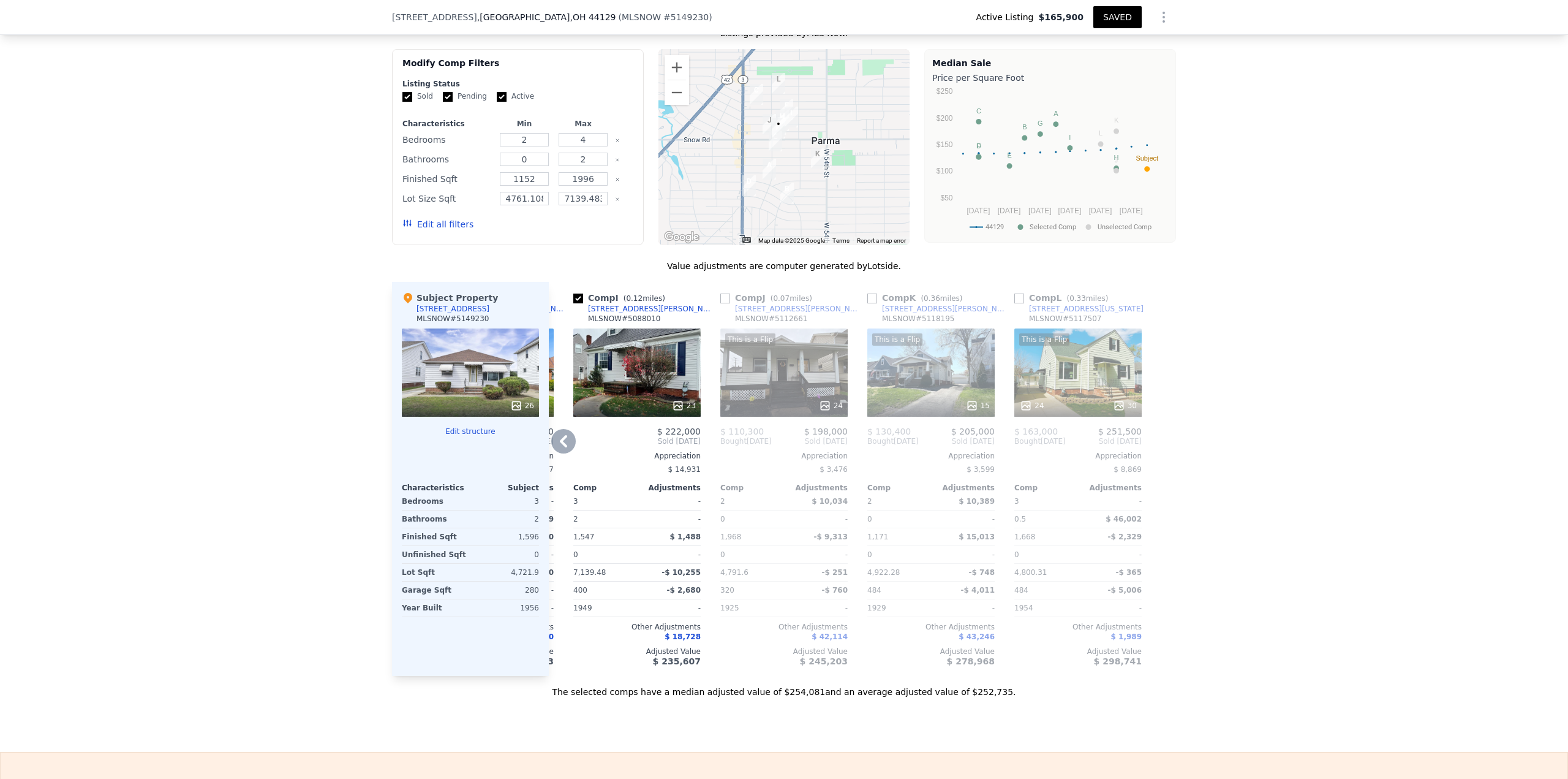
drag, startPoint x: 670, startPoint y: 328, endPoint x: 664, endPoint y: 318, distance: 11.7
click at [650, 339] on div "Comp I ( 0.12 miles) [STREET_ADDRESS][PERSON_NAME] # 5088010 23 $ 222,000 Sold …" at bounding box center [637, 478] width 137 height 394
click at [680, 282] on div "Value adjustments are computer generated by Lotside . Subject Property [STREET_…" at bounding box center [784, 479] width 784 height 438
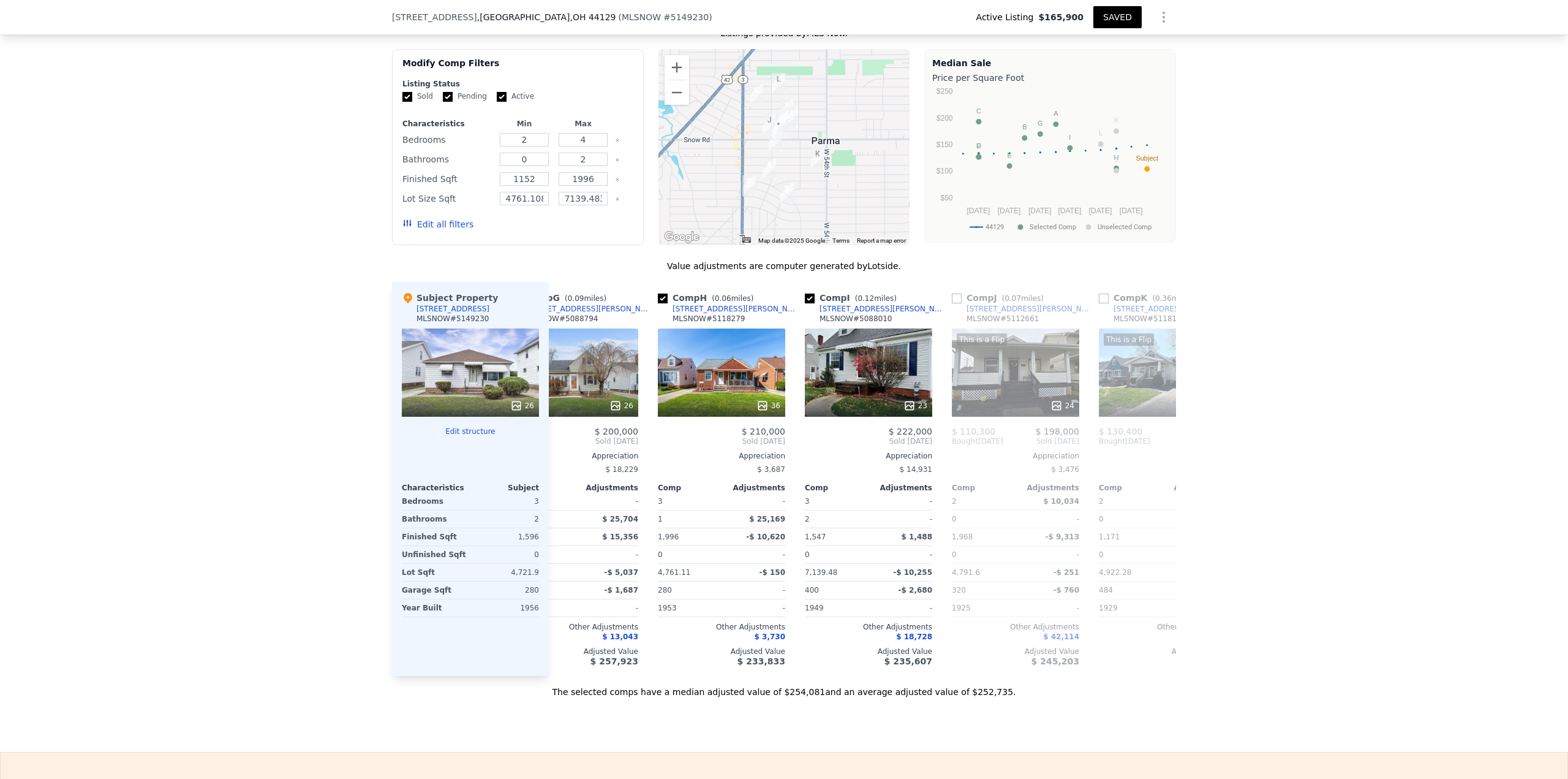
scroll to position [0, 0]
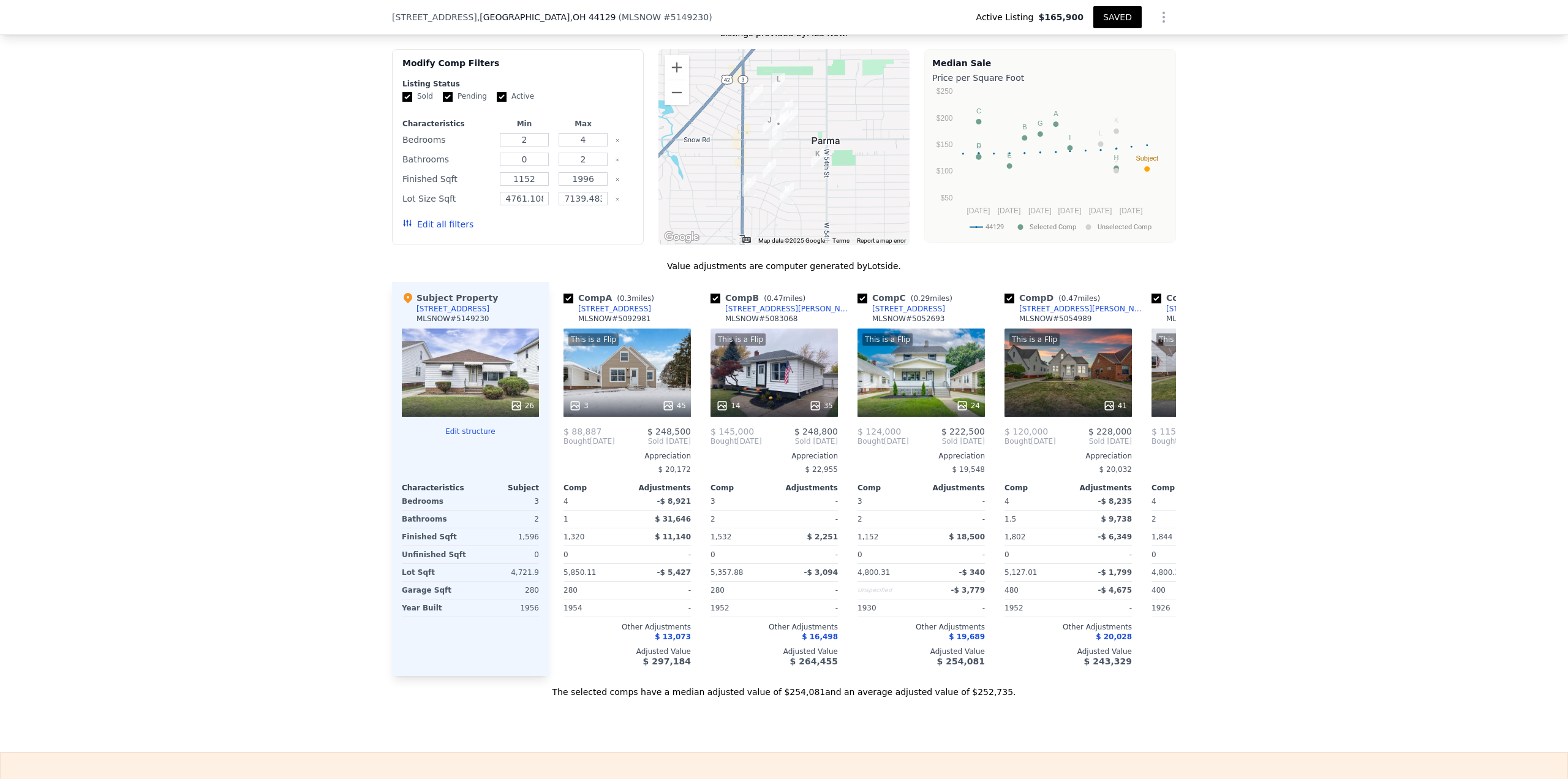
drag, startPoint x: 701, startPoint y: 300, endPoint x: 408, endPoint y: 303, distance: 293.0
click at [408, 303] on div "Subject Property [STREET_ADDRESS] 26 Edit structure Characteristics Subject Bed…" at bounding box center [784, 478] width 784 height 394
copy div "Loremip Dolorsit 8519 Amet Co ADIPIS # 6106839 82 Elit seddoeius Temporincididu…"
drag, startPoint x: 260, startPoint y: 515, endPoint x: 333, endPoint y: 556, distance: 83.7
click at [260, 515] on div "We found 12 sales that match your search Listings provided by MLS Now . Filters…" at bounding box center [784, 346] width 1568 height 703
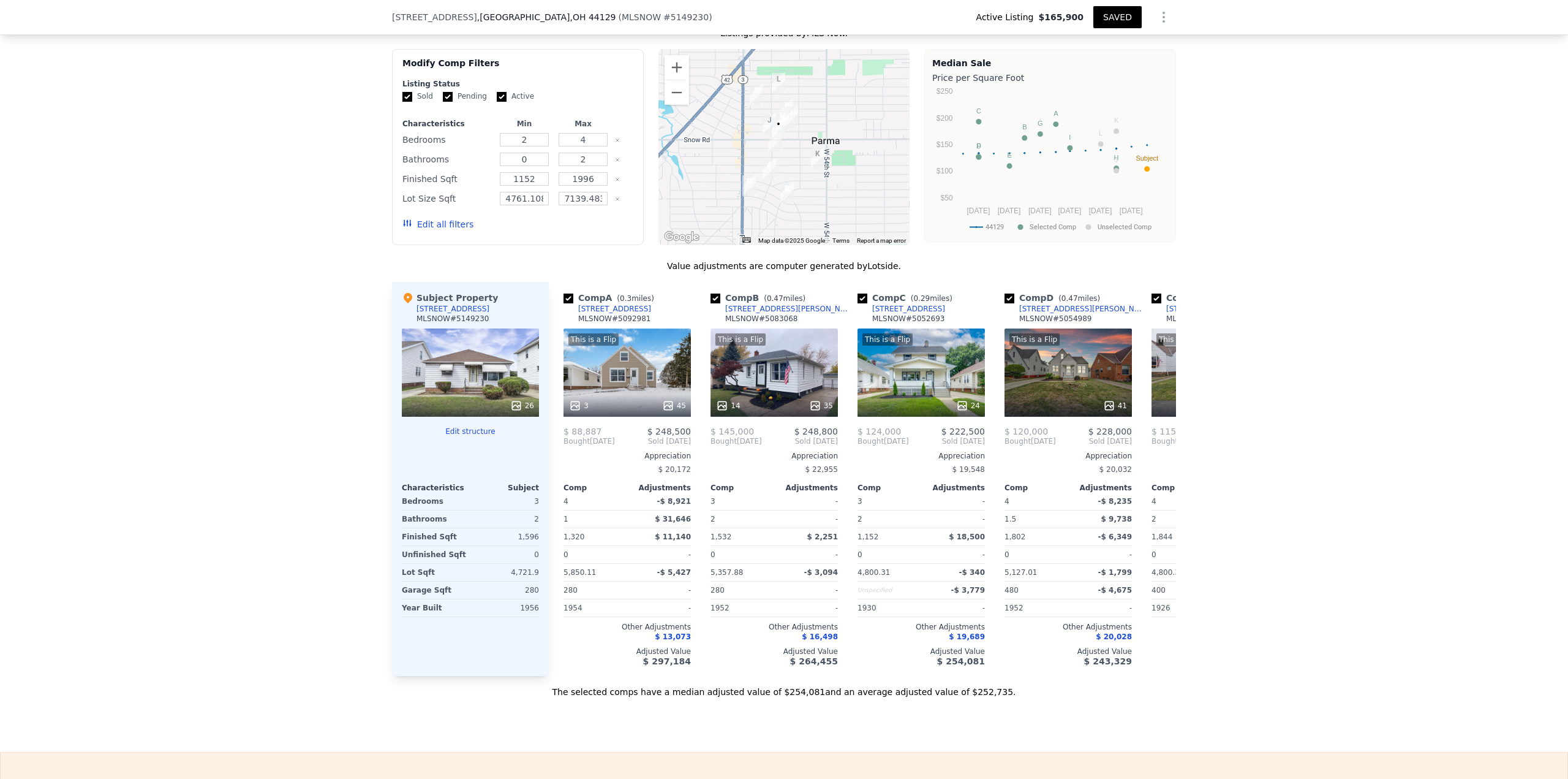
click at [319, 607] on div "We found 12 sales that match your search Listings provided by MLS Now . Filters…" at bounding box center [784, 346] width 1568 height 703
click at [565, 303] on input "checkbox" at bounding box center [568, 298] width 10 height 10
checkbox input "false"
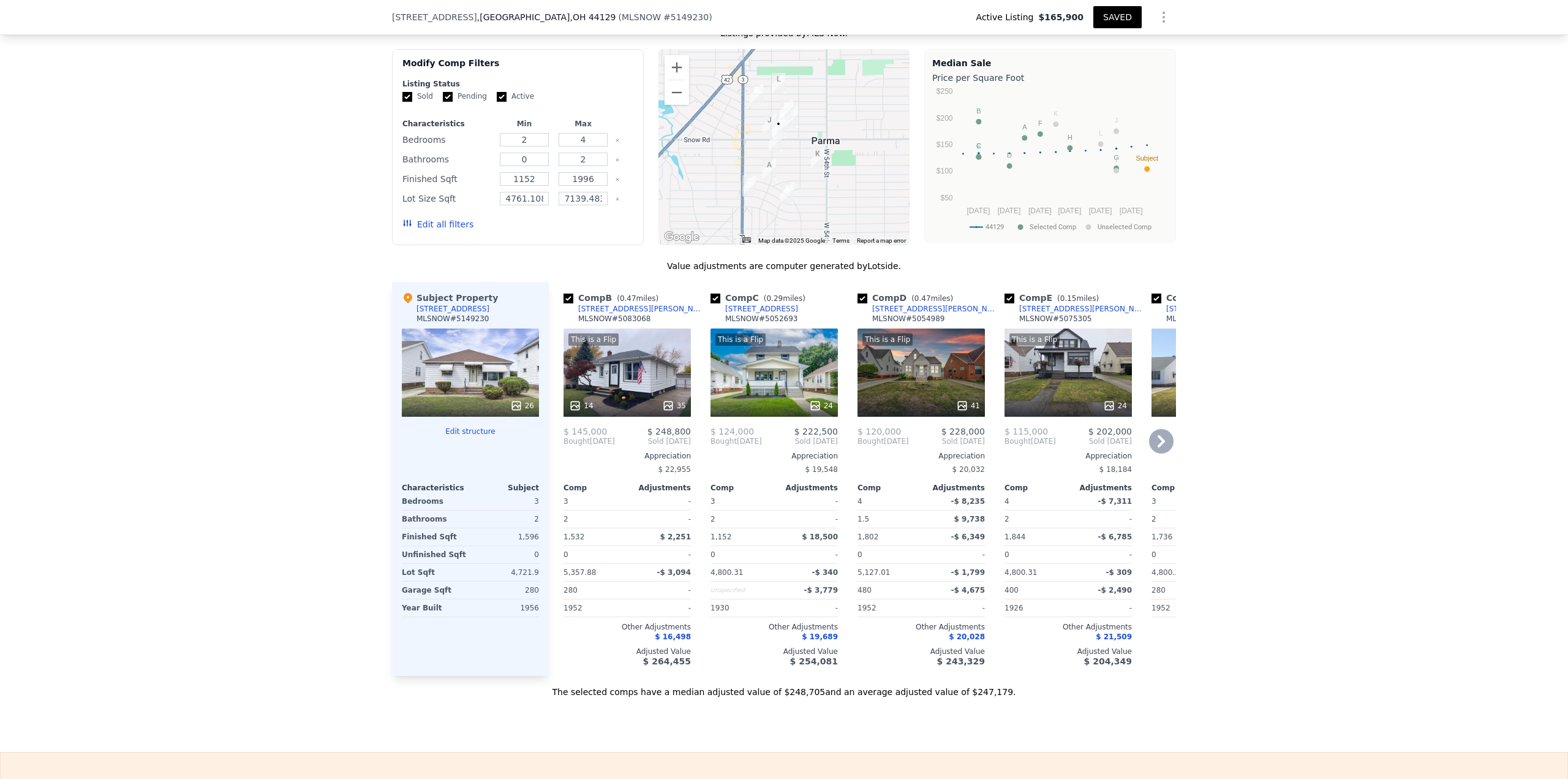
click at [858, 303] on input "checkbox" at bounding box center [863, 298] width 10 height 10
checkbox input "false"
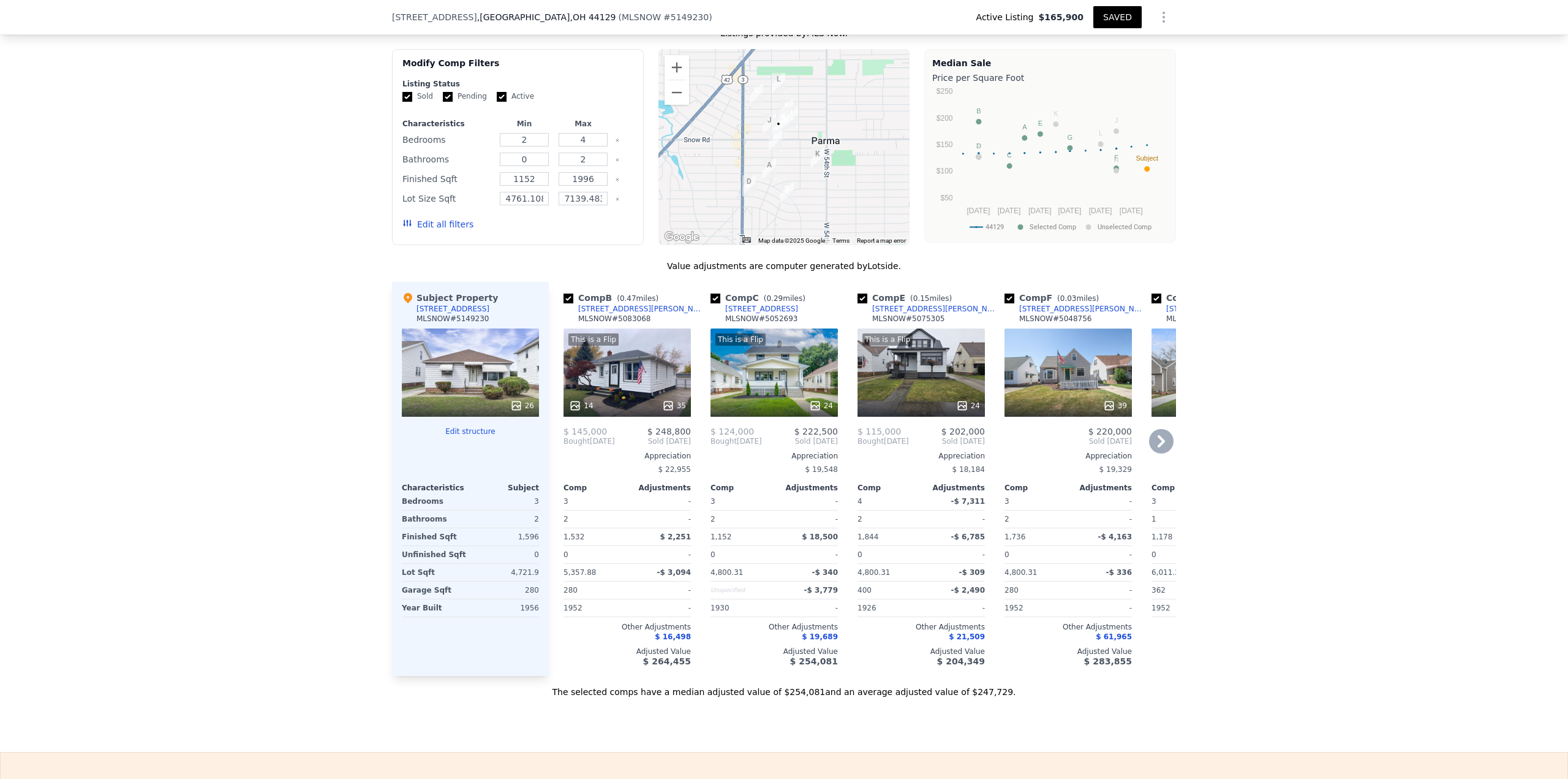
click at [858, 303] on input "checkbox" at bounding box center [863, 298] width 10 height 10
checkbox input "false"
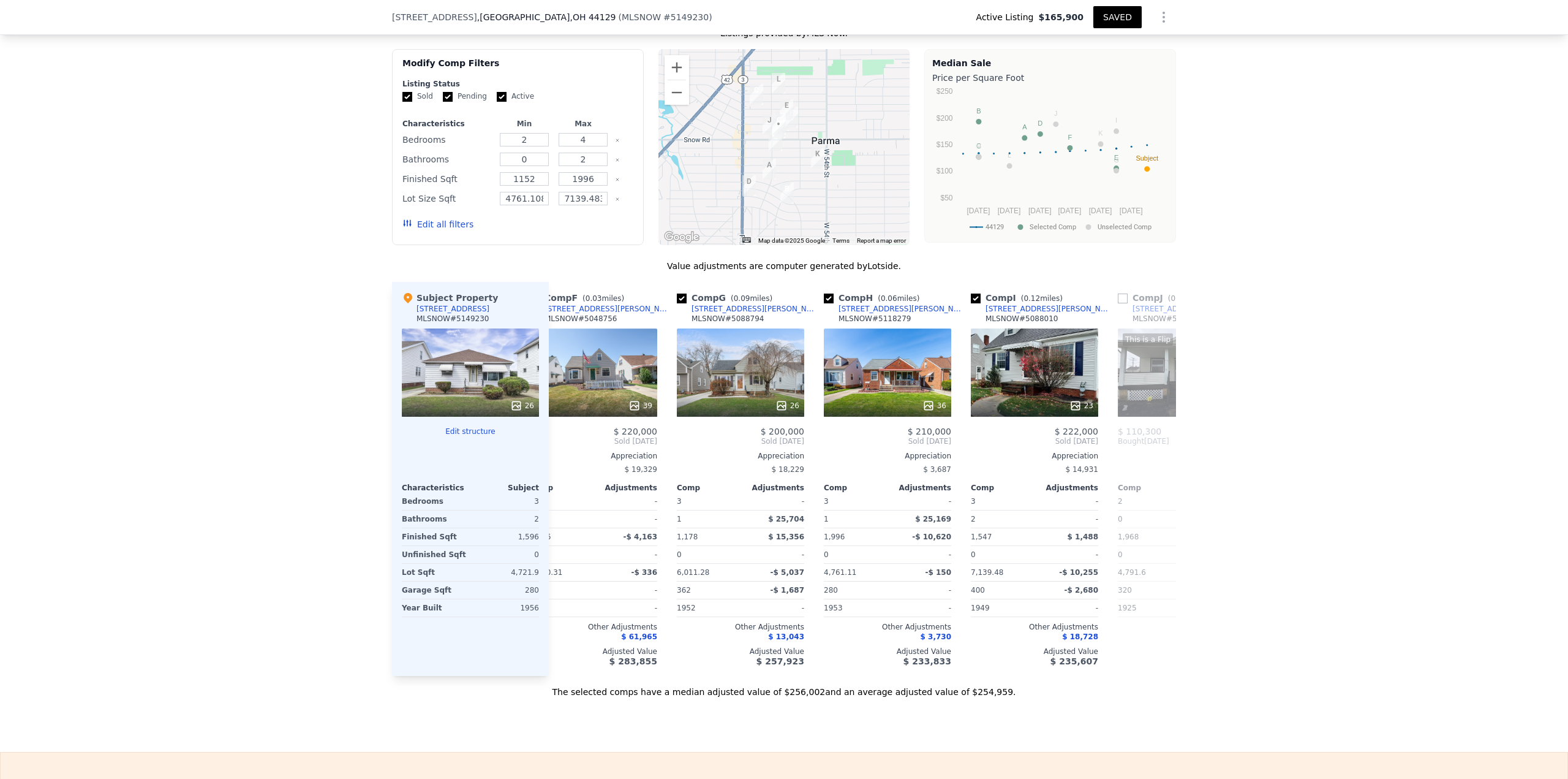
scroll to position [0, 342]
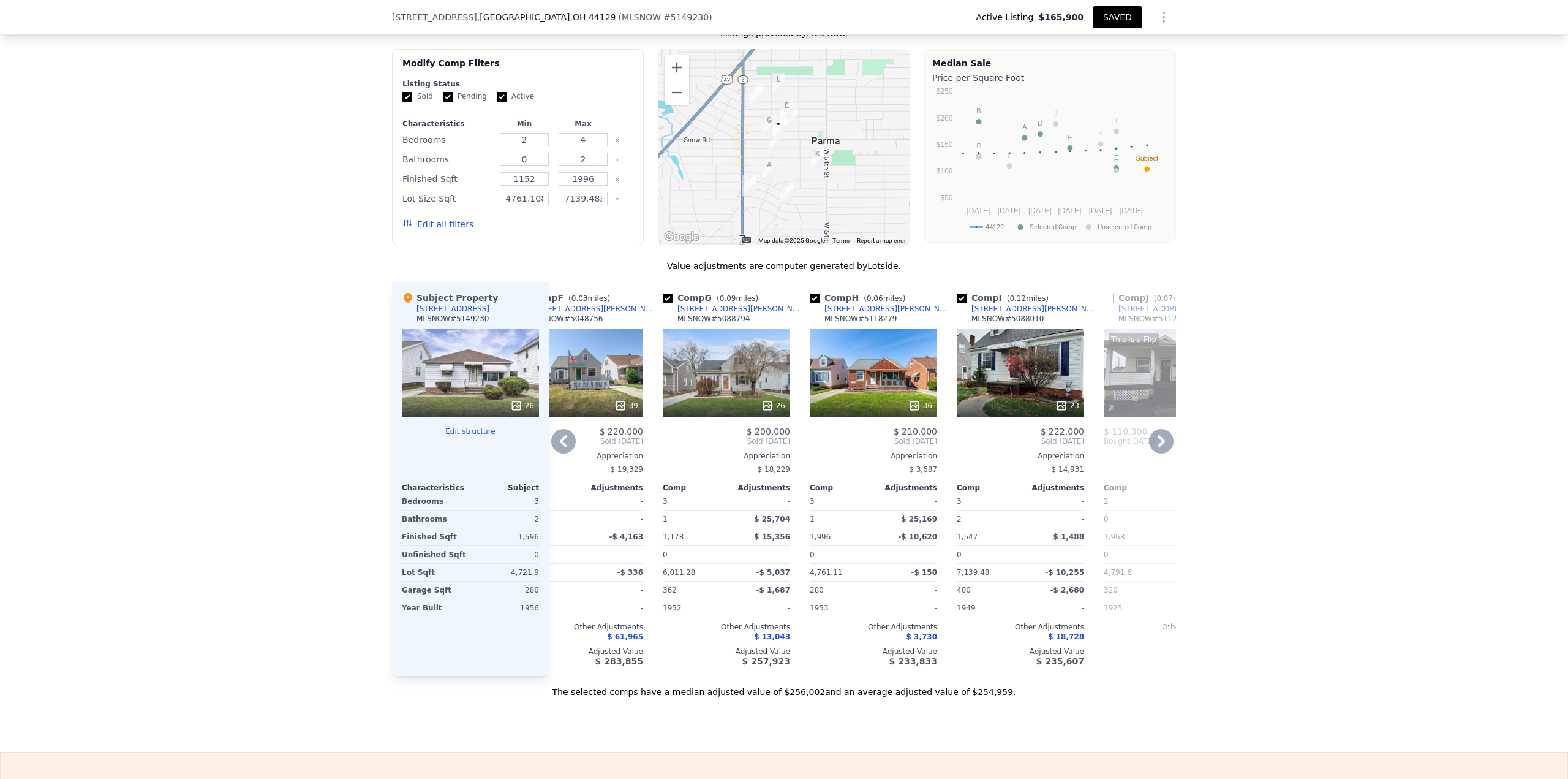
click at [811, 303] on input "checkbox" at bounding box center [815, 298] width 10 height 10
checkbox input "false"
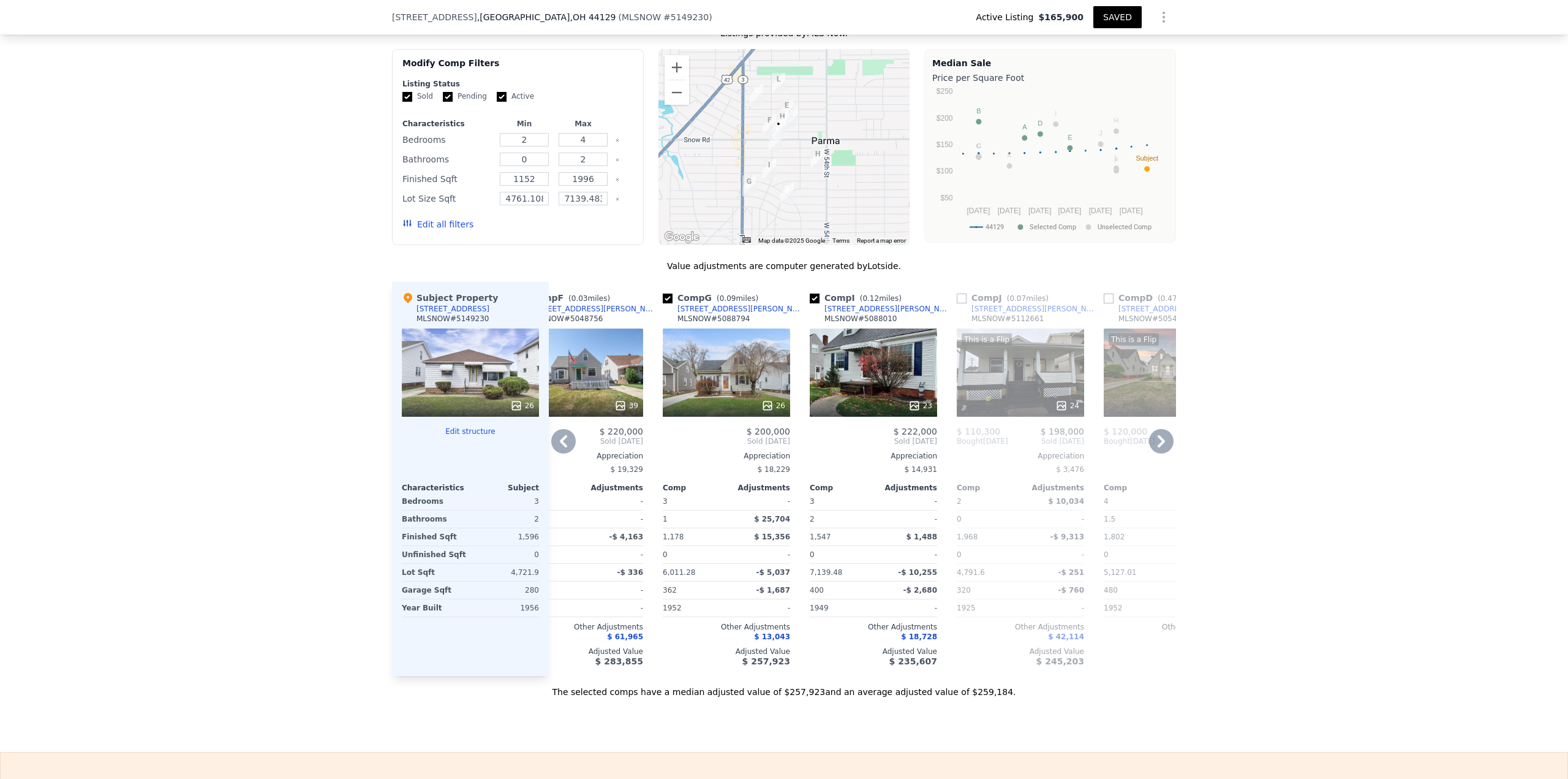
click at [1109, 14] on button "SAVED" at bounding box center [1117, 17] width 48 height 22
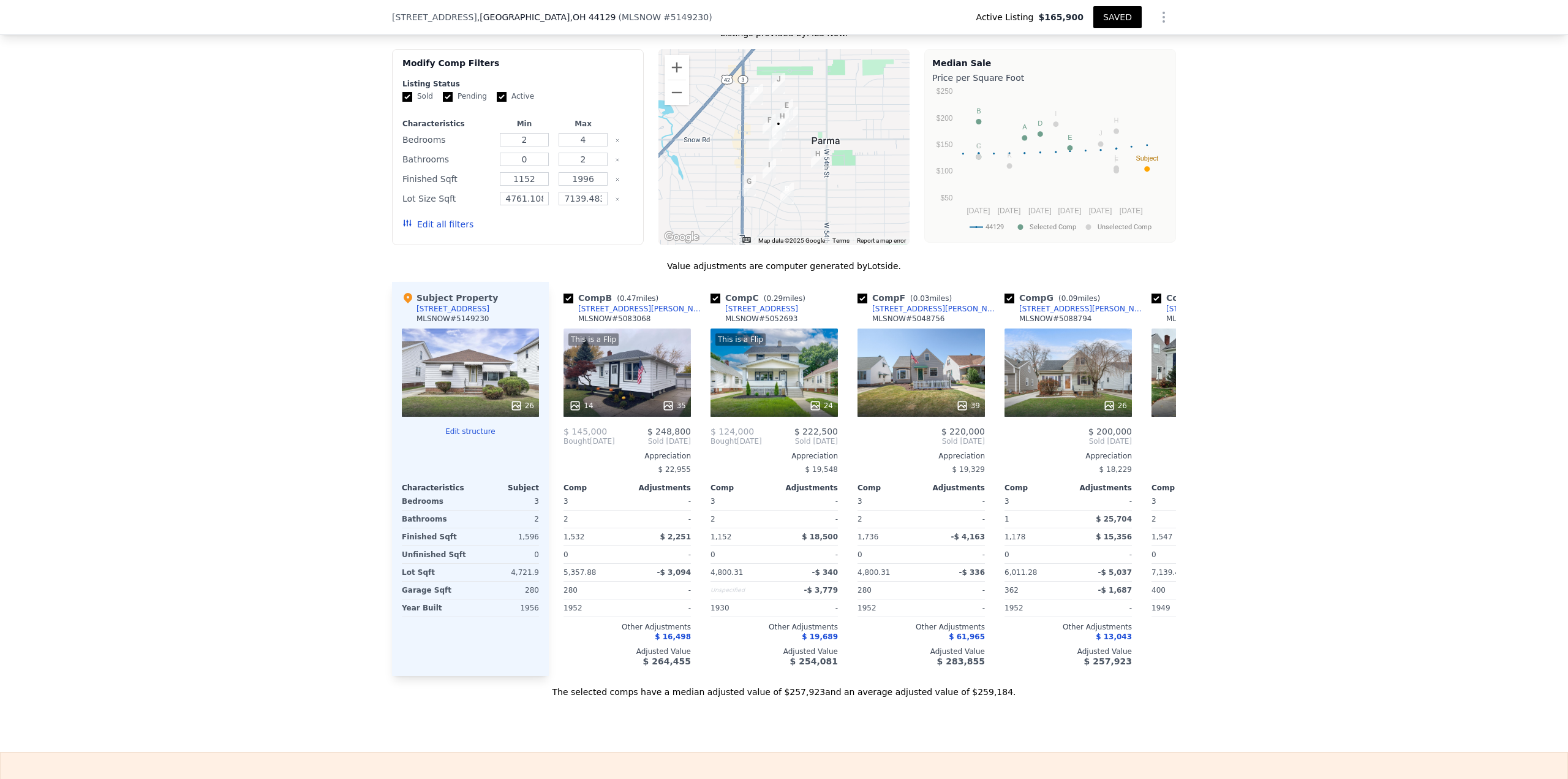
click at [119, 540] on div "We found 12 sales that match your search Listings provided by MLS Now . Filters…" at bounding box center [784, 346] width 1568 height 703
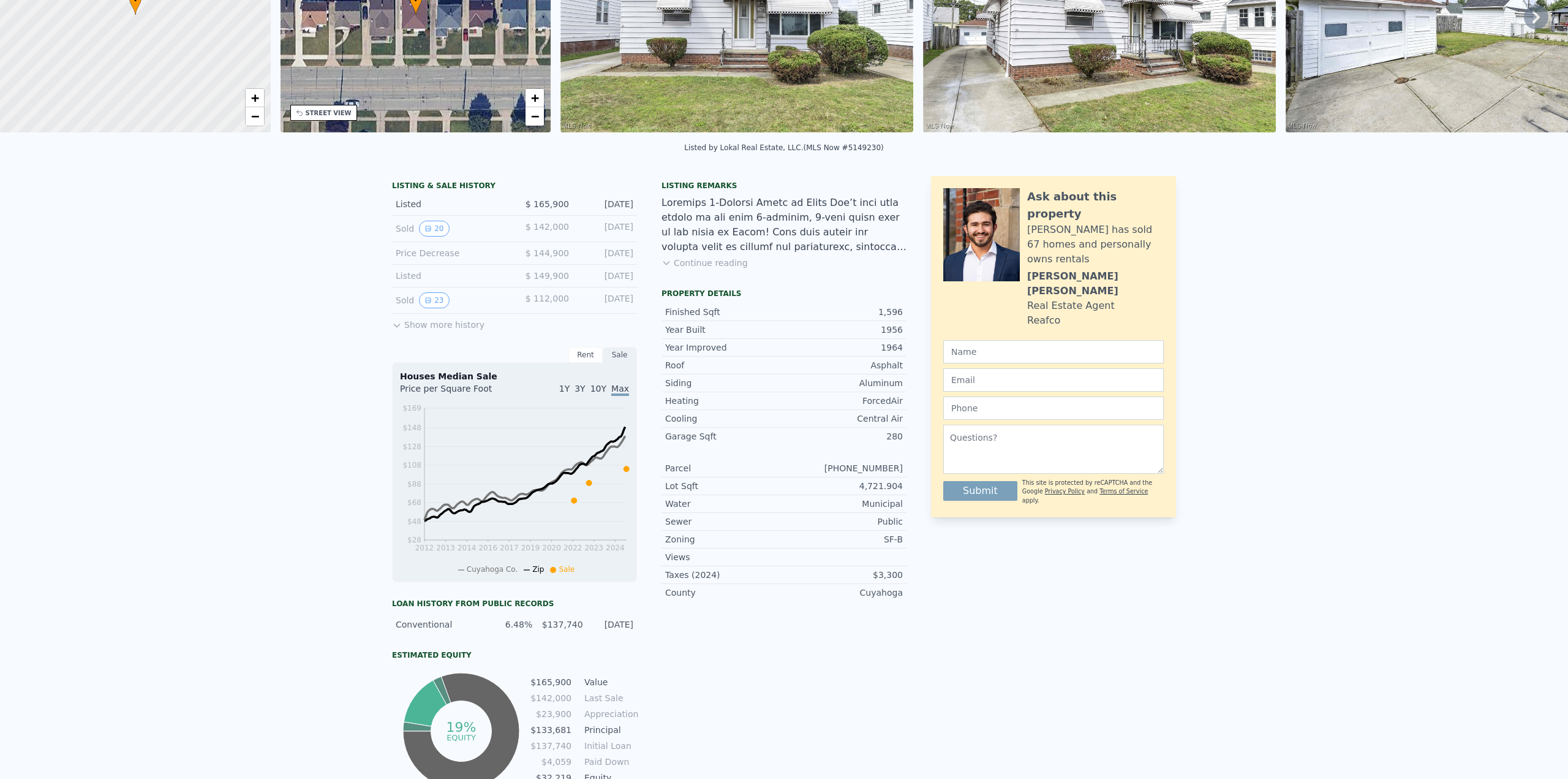
scroll to position [4, 0]
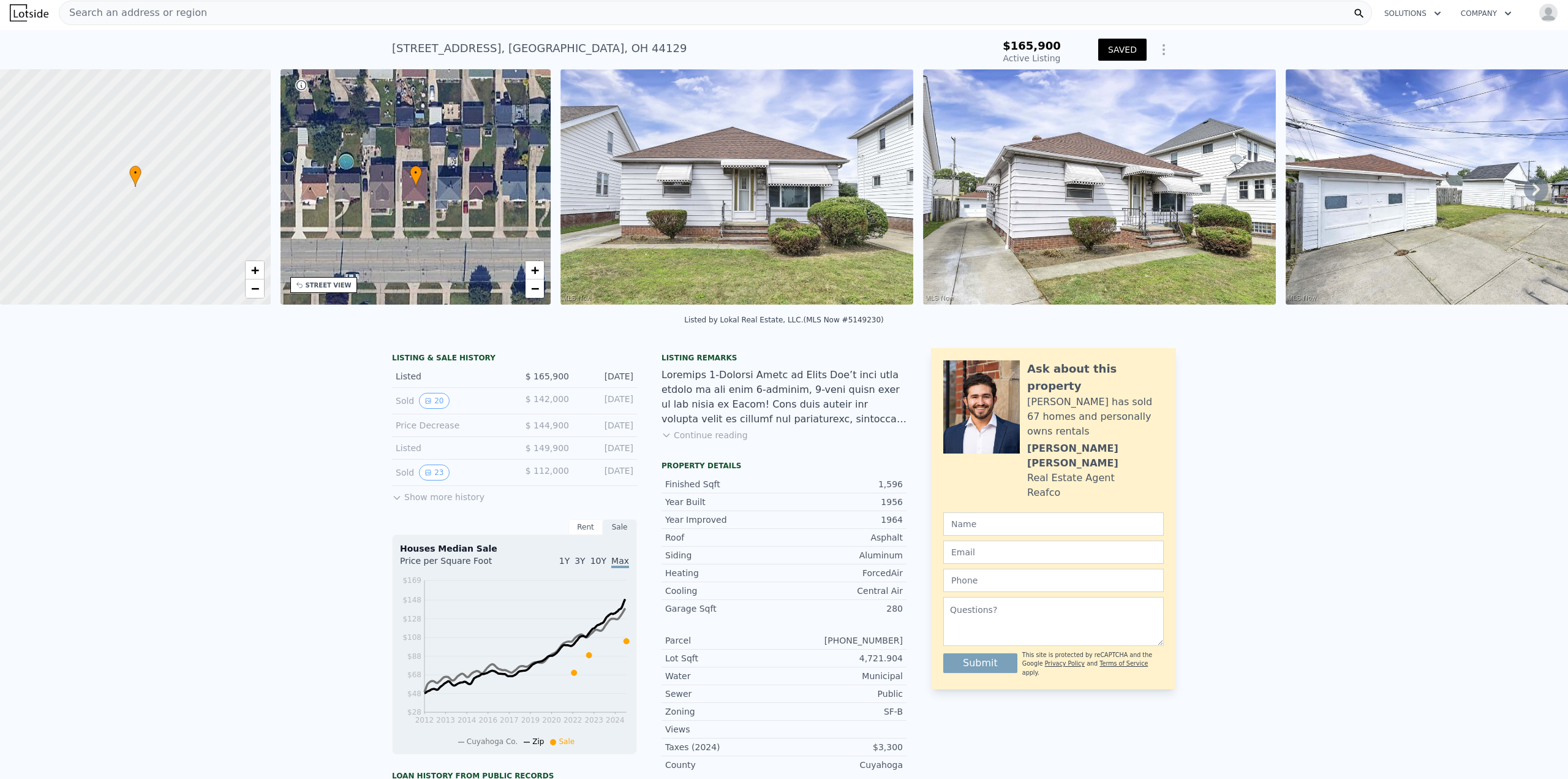
checkbox input "false"
